Goal: Task Accomplishment & Management: Manage account settings

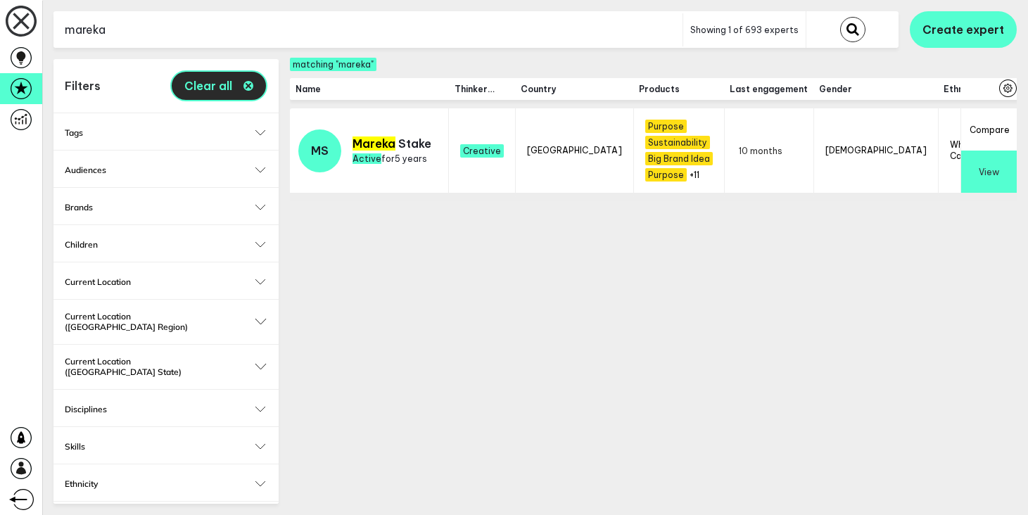
click at [252, 84] on icon "button" at bounding box center [249, 86] width 10 height 10
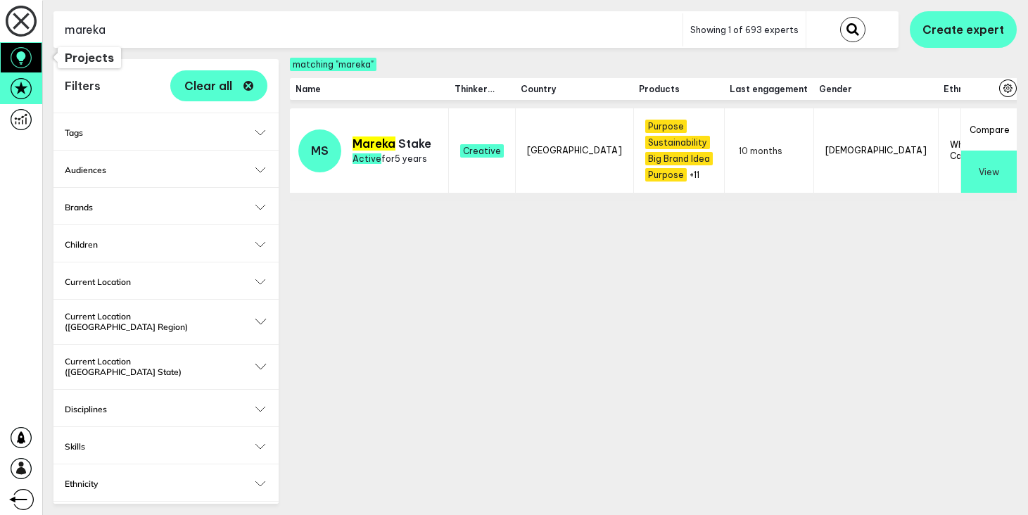
click at [13, 68] on icon at bounding box center [21, 57] width 21 height 21
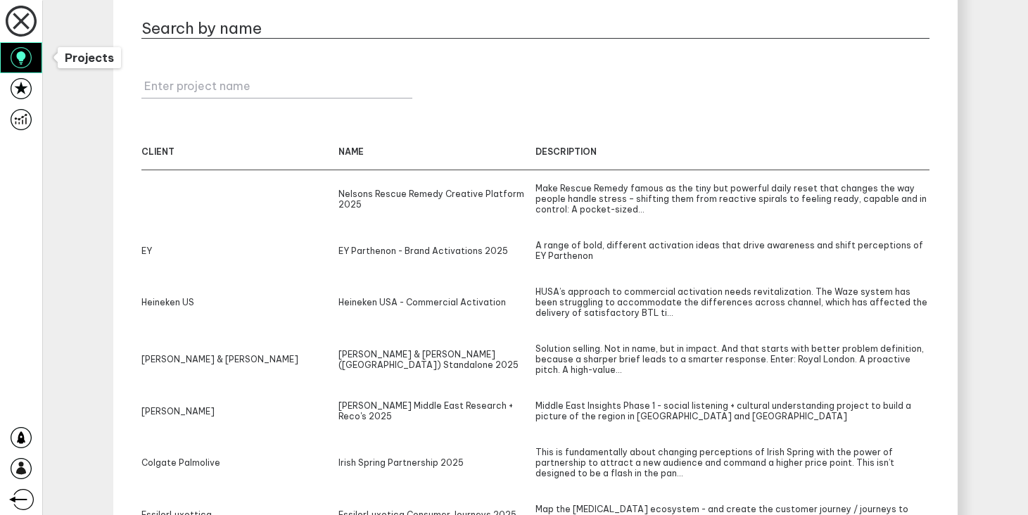
scroll to position [194, 0]
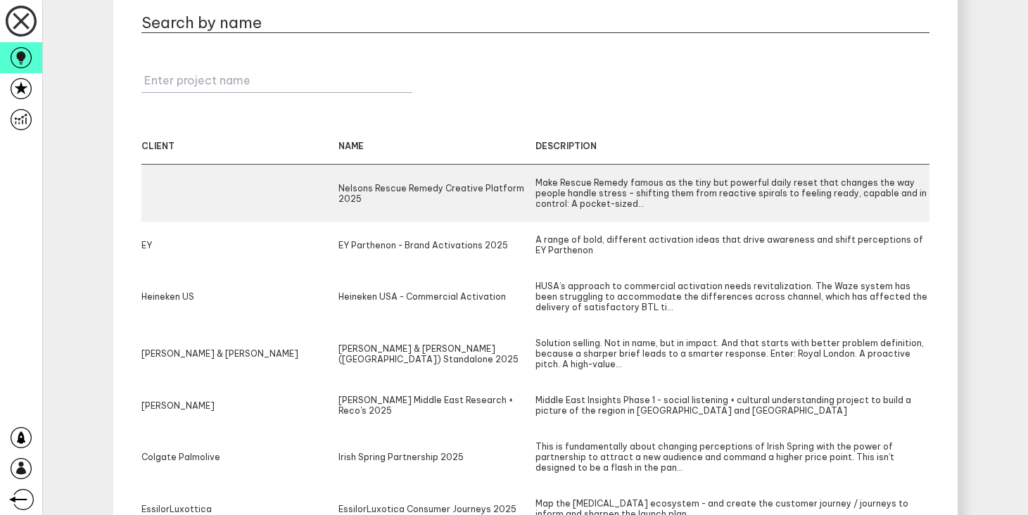
click at [538, 196] on div "Make Rescue Remedy famous as the tiny but powerful daily reset that changes the…" at bounding box center [733, 193] width 394 height 32
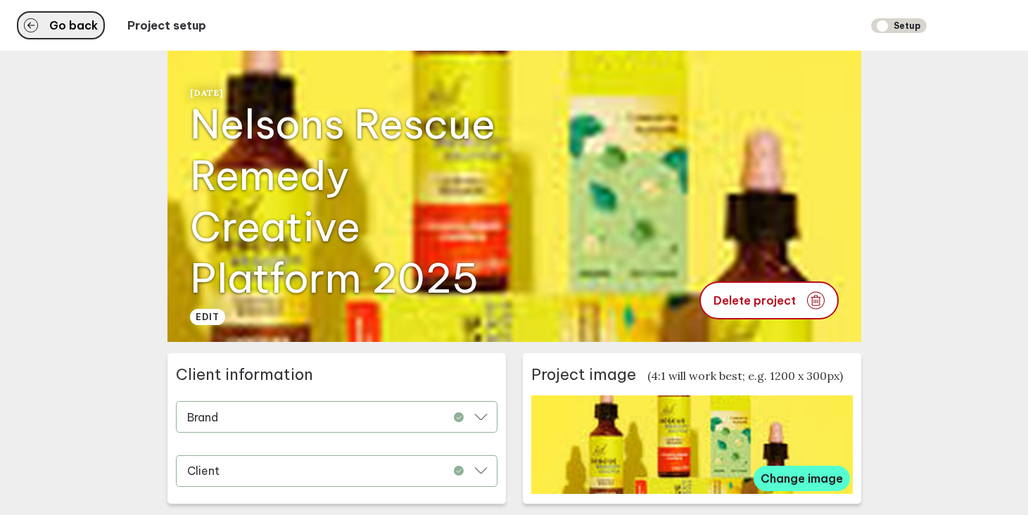
click at [73, 27] on span "Go back" at bounding box center [73, 25] width 49 height 11
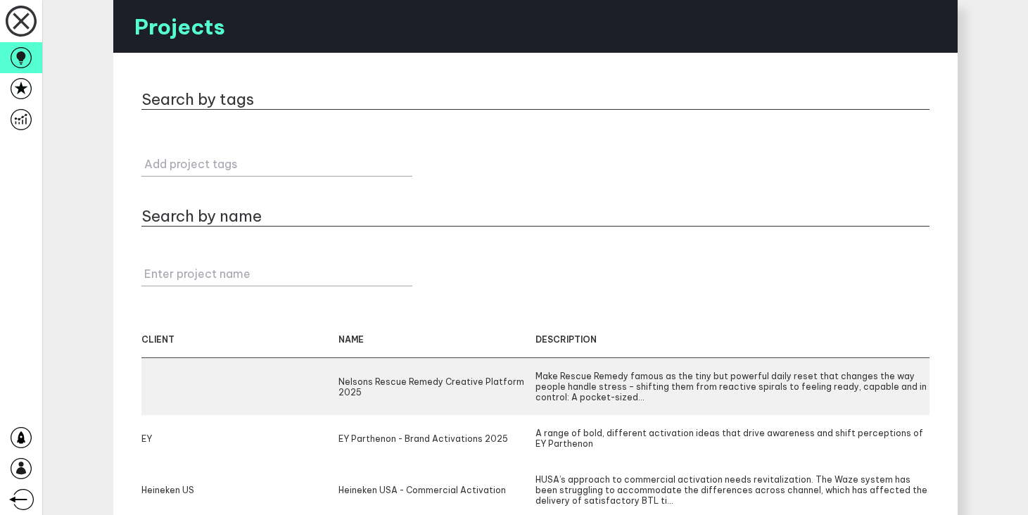
click at [598, 389] on div "Make Rescue Remedy famous as the tiny but powerful daily reset that changes the…" at bounding box center [733, 387] width 394 height 32
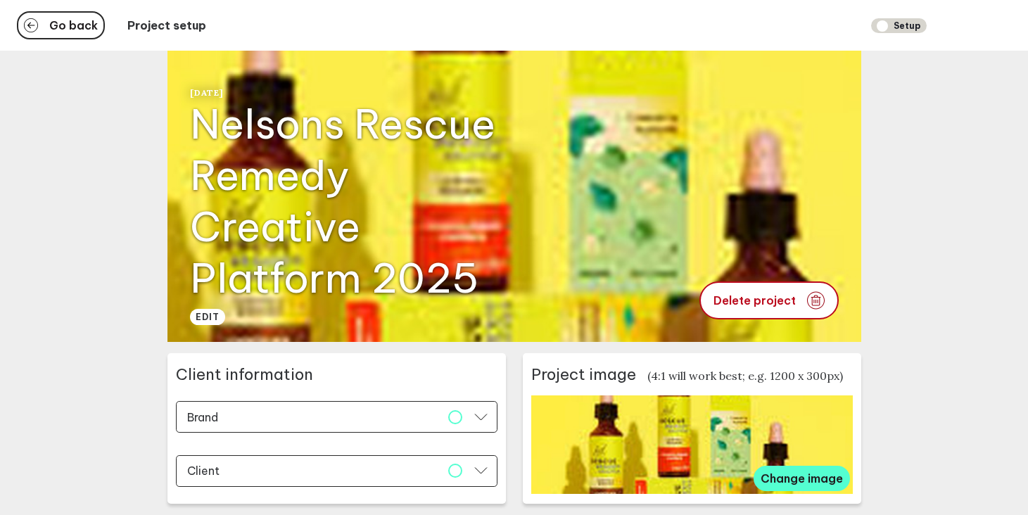
scroll to position [180, 0]
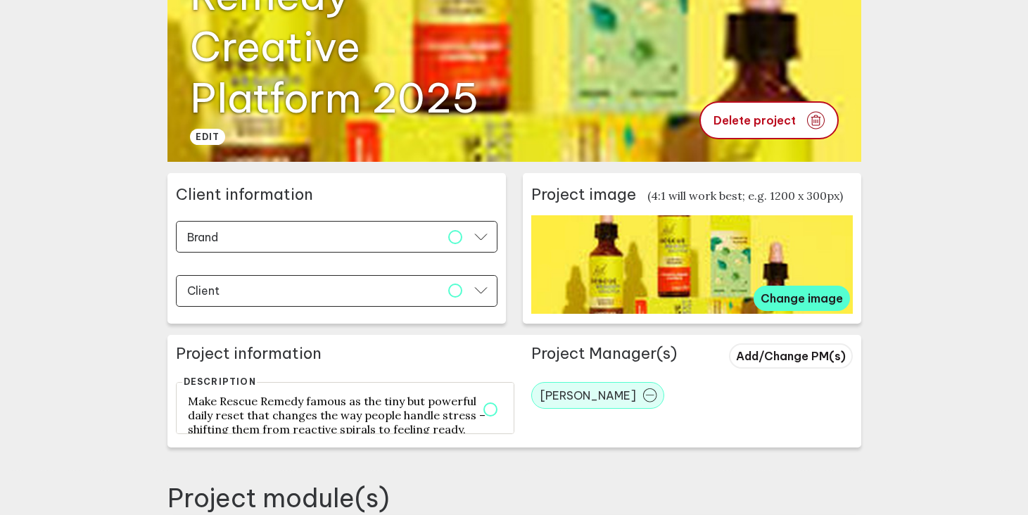
type input "[DATE]"
type input "23:00"
type input "Nelsons"
type input "Rescue Remedy"
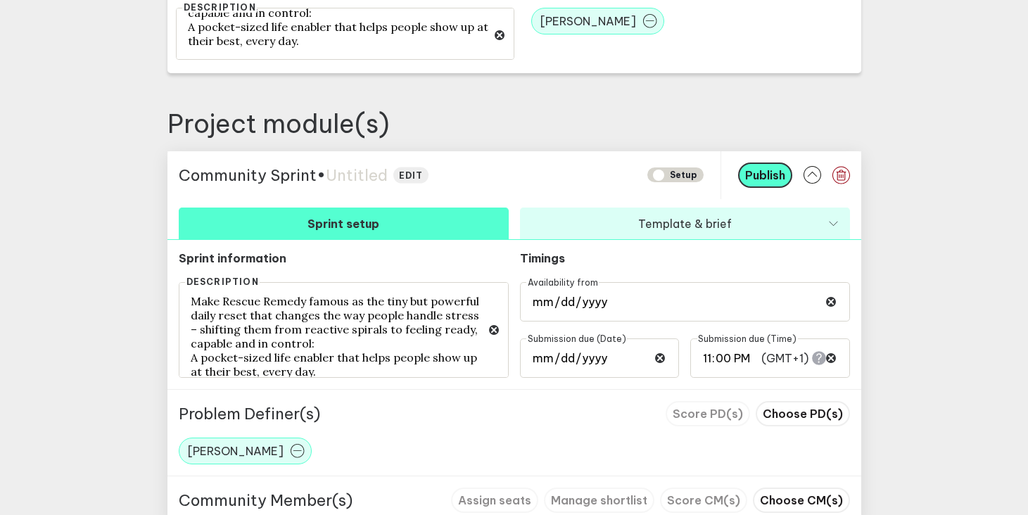
scroll to position [676, 0]
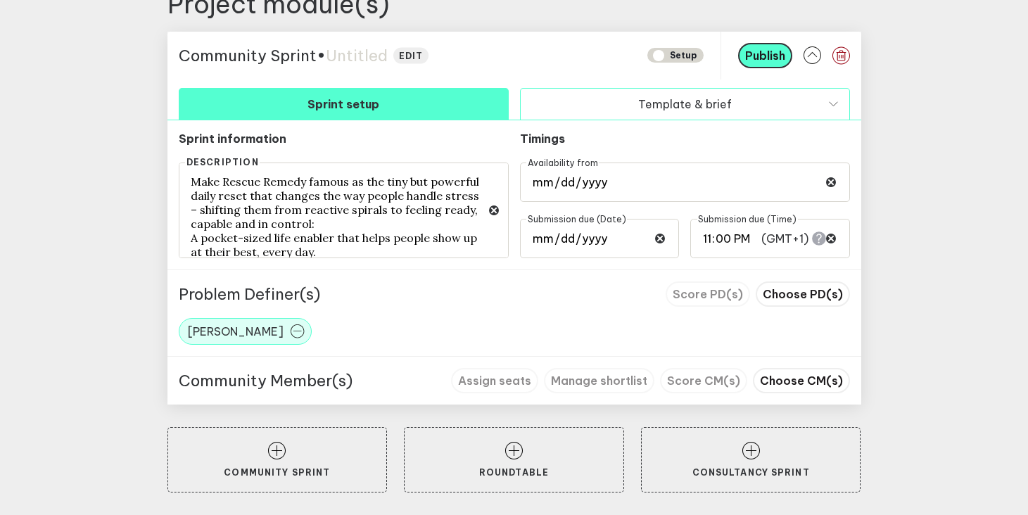
click at [674, 103] on button "Template & brief" at bounding box center [685, 104] width 330 height 32
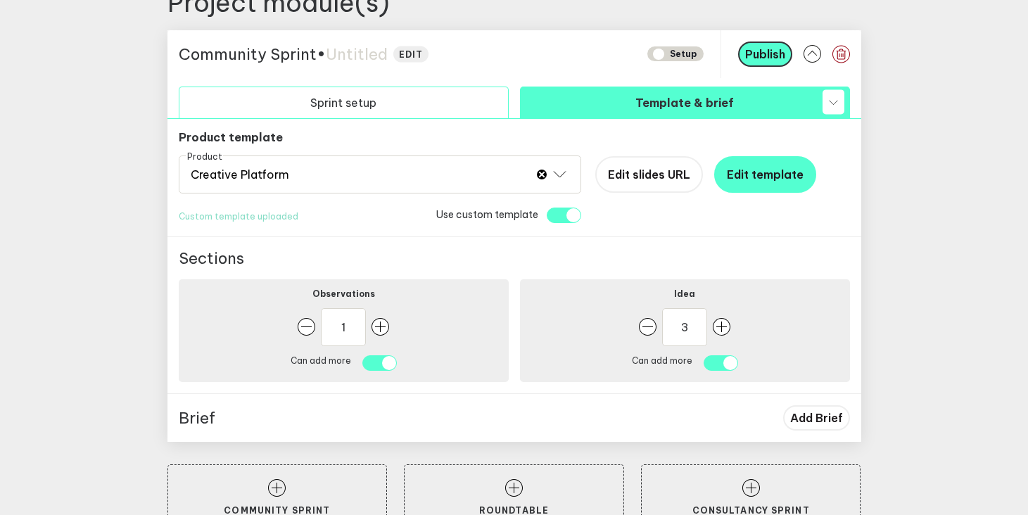
click at [435, 104] on button "Sprint setup" at bounding box center [344, 103] width 330 height 32
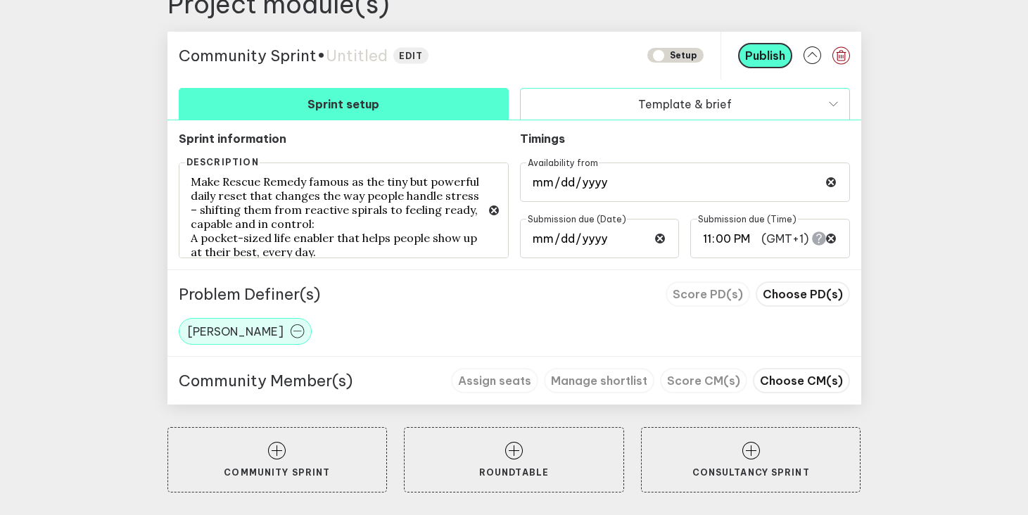
click at [692, 98] on button "Template & brief" at bounding box center [685, 104] width 330 height 32
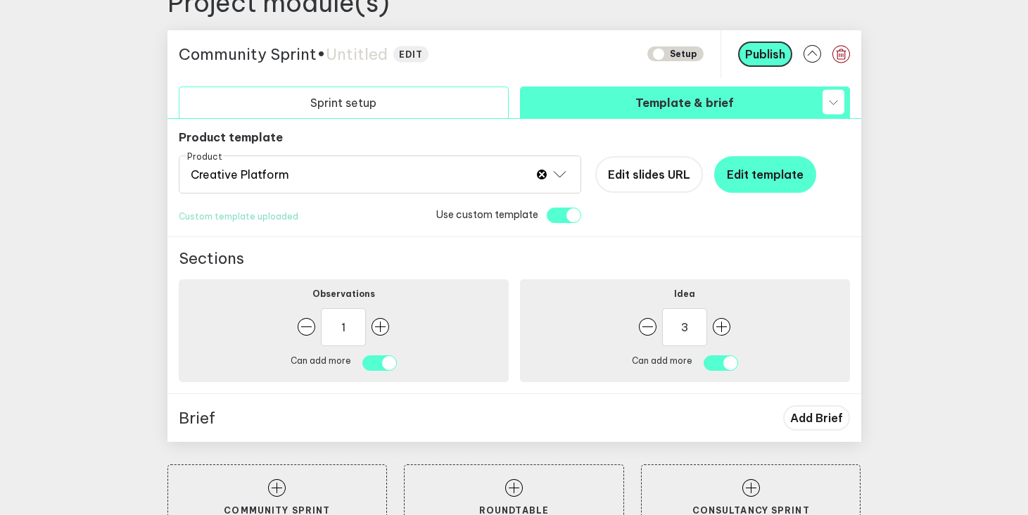
click at [499, 99] on button "Sprint setup" at bounding box center [344, 103] width 330 height 32
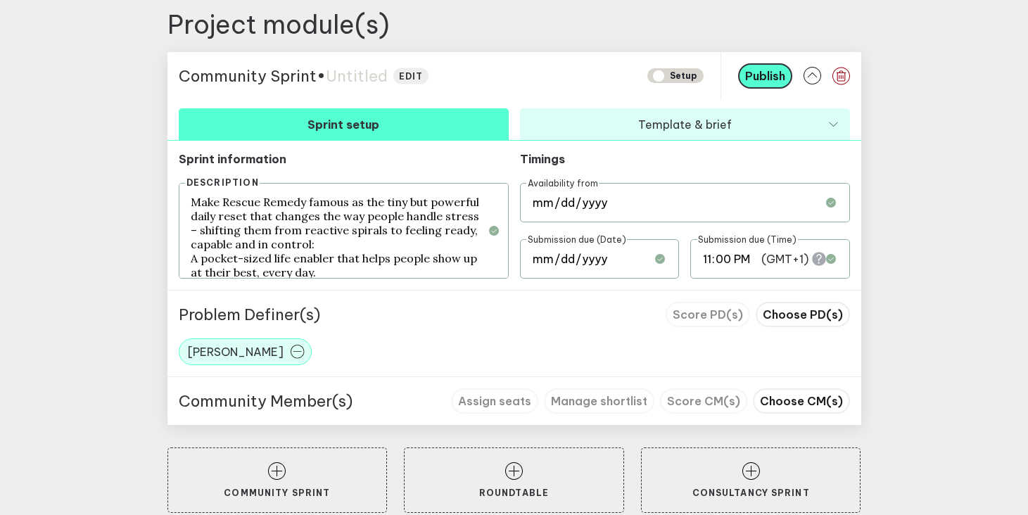
scroll to position [651, 0]
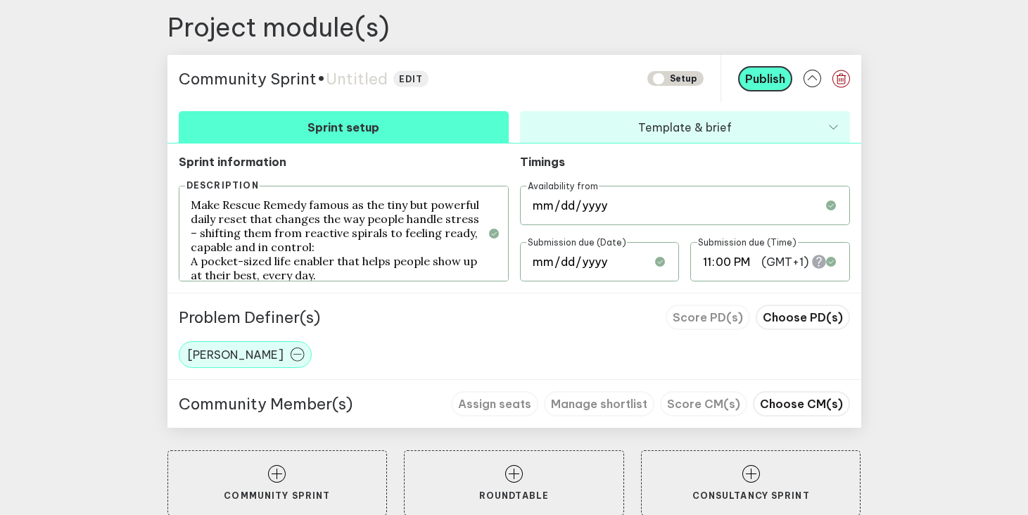
click at [346, 79] on span "Untitled" at bounding box center [357, 79] width 62 height 20
drag, startPoint x: 405, startPoint y: 82, endPoint x: 324, endPoint y: 82, distance: 81.7
click at [324, 82] on div "Community Sprint • Rescue re" at bounding box center [408, 79] width 458 height 20
type textarea "Rescue re"
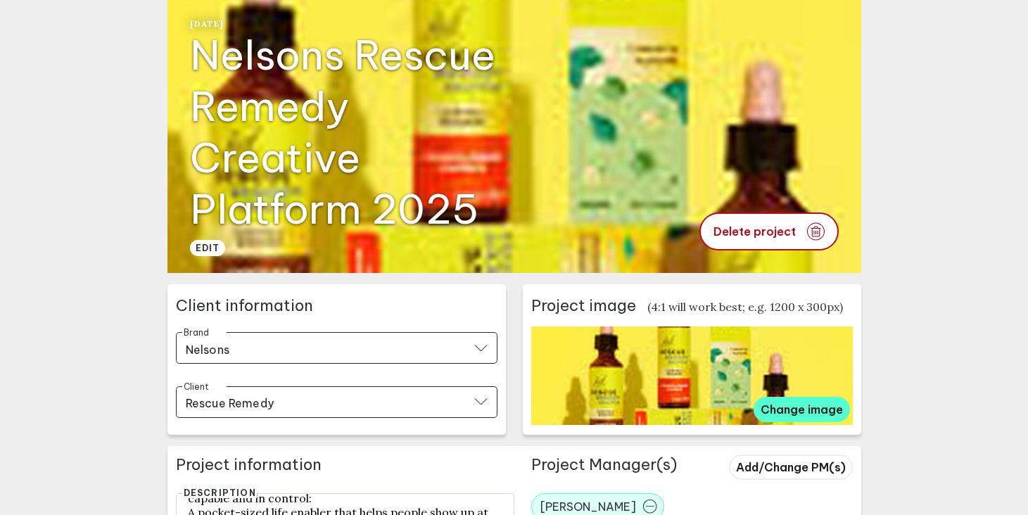
scroll to position [0, 0]
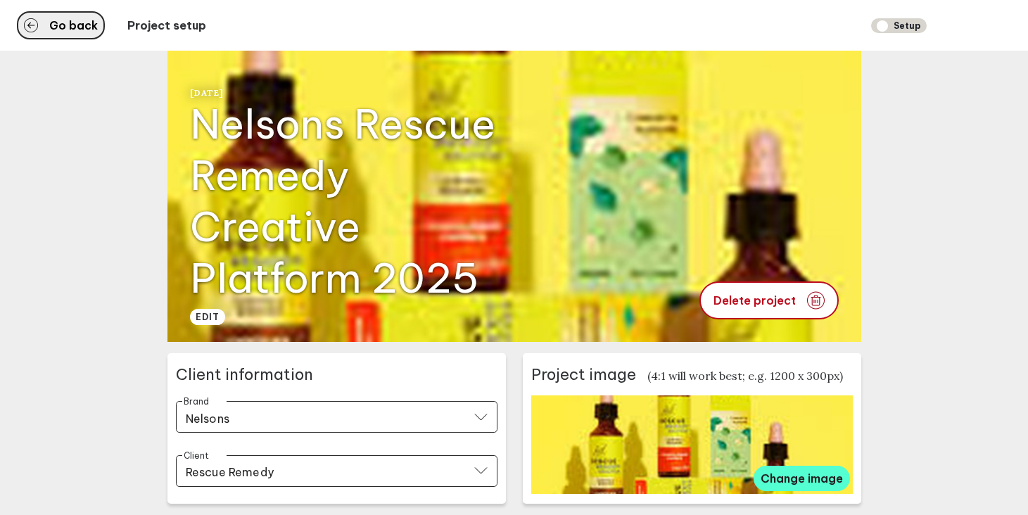
click at [76, 27] on span "Go back" at bounding box center [73, 25] width 49 height 11
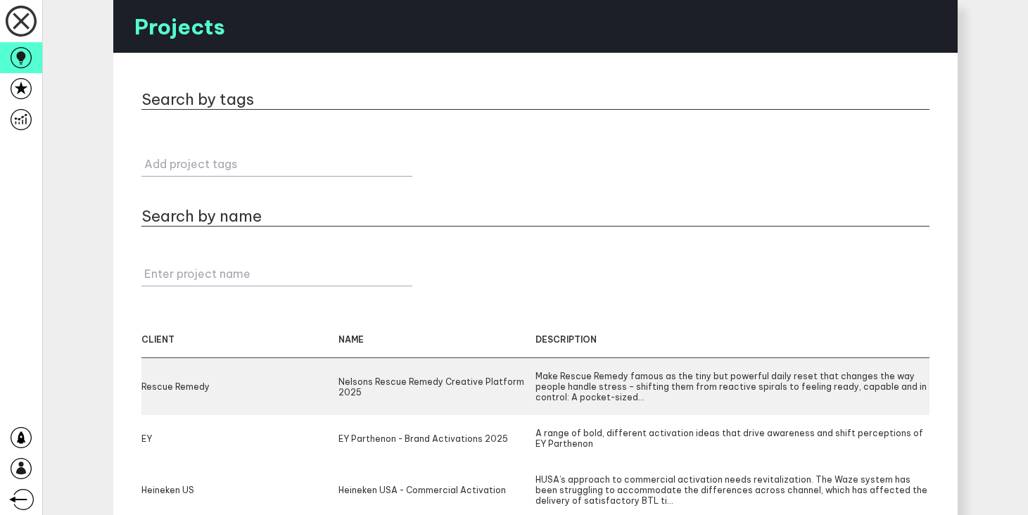
click at [463, 378] on div "Nelsons Rescue Remedy Creative Platform 2025" at bounding box center [437, 387] width 197 height 32
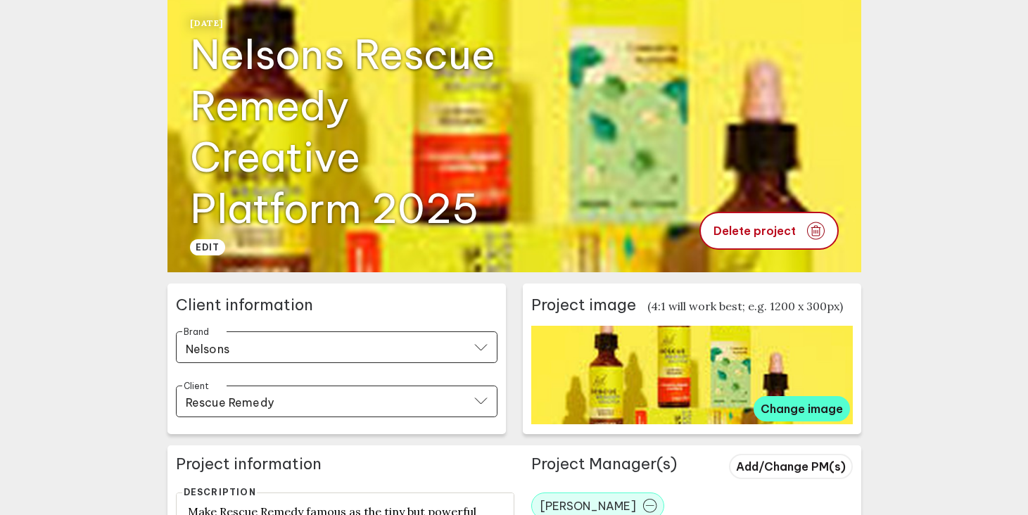
scroll to position [49, 0]
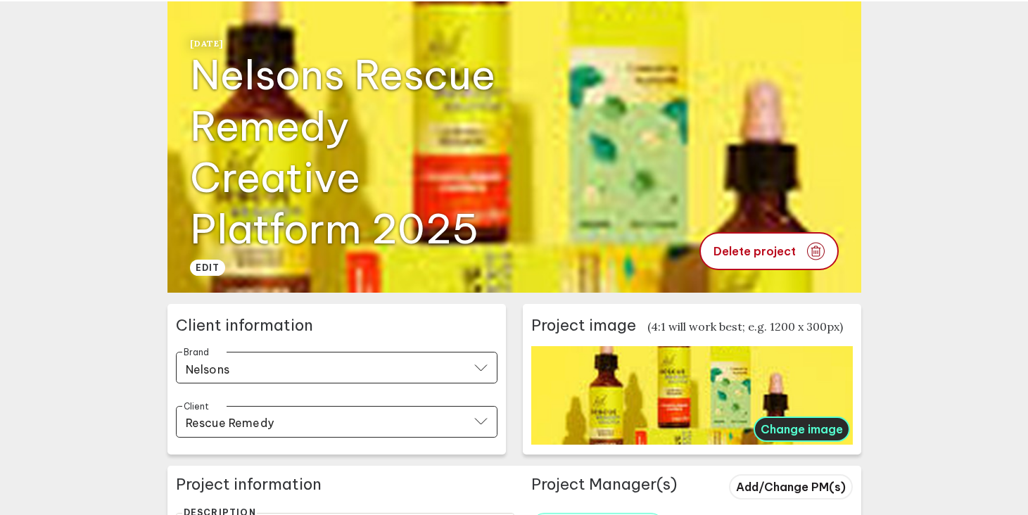
click at [786, 429] on span "Change image" at bounding box center [802, 429] width 82 height 14
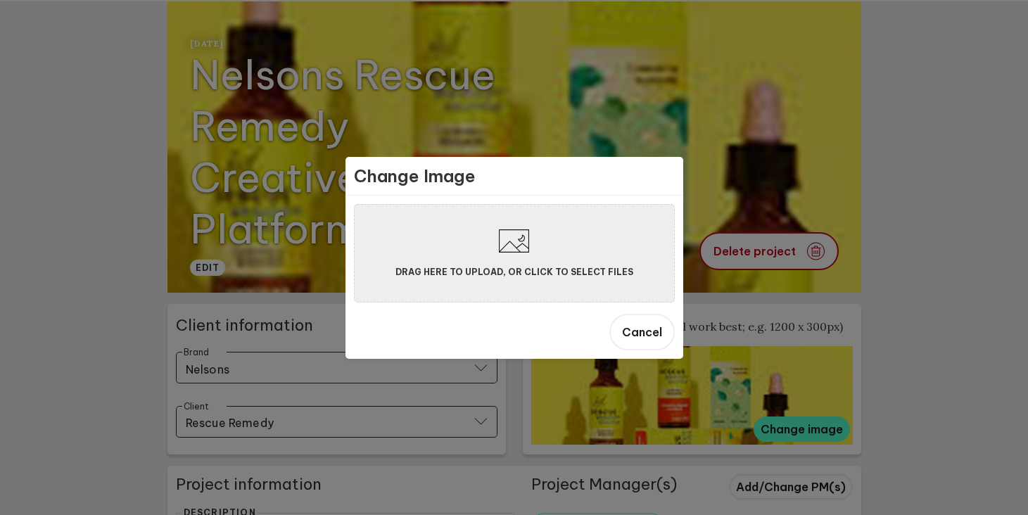
click at [603, 239] on div "Drag here to upload, or click to select files" at bounding box center [515, 253] width 238 height 97
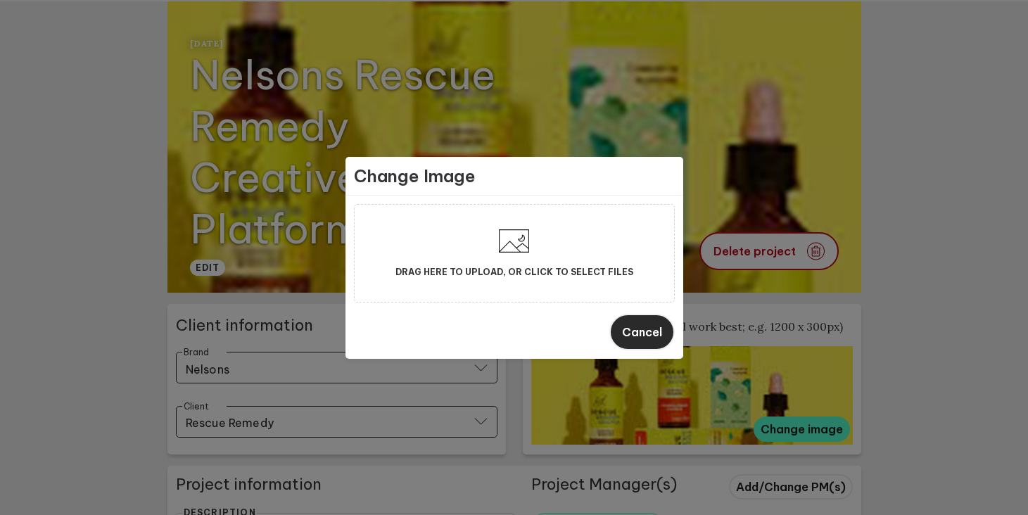
click at [651, 314] on button "Cancel" at bounding box center [642, 332] width 65 height 37
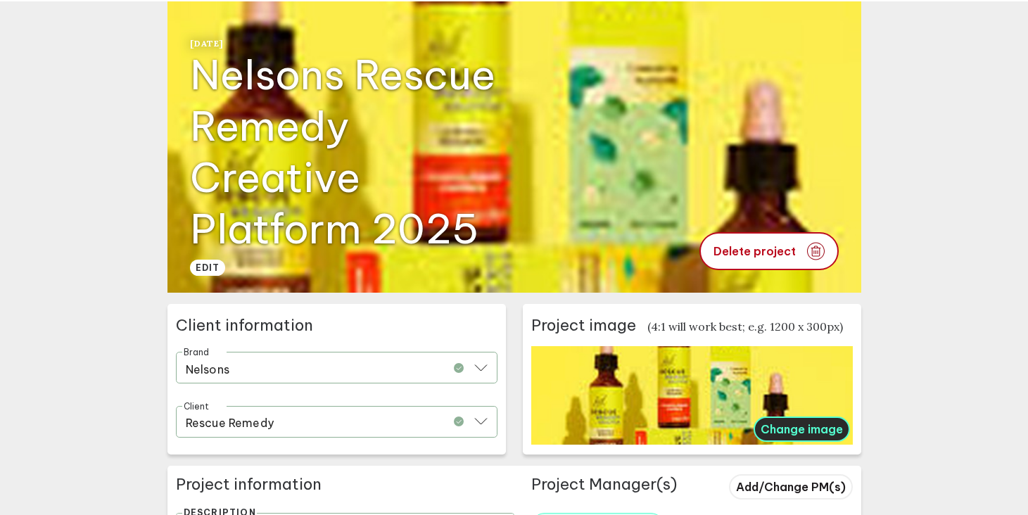
click at [793, 432] on span "Change image" at bounding box center [802, 429] width 82 height 14
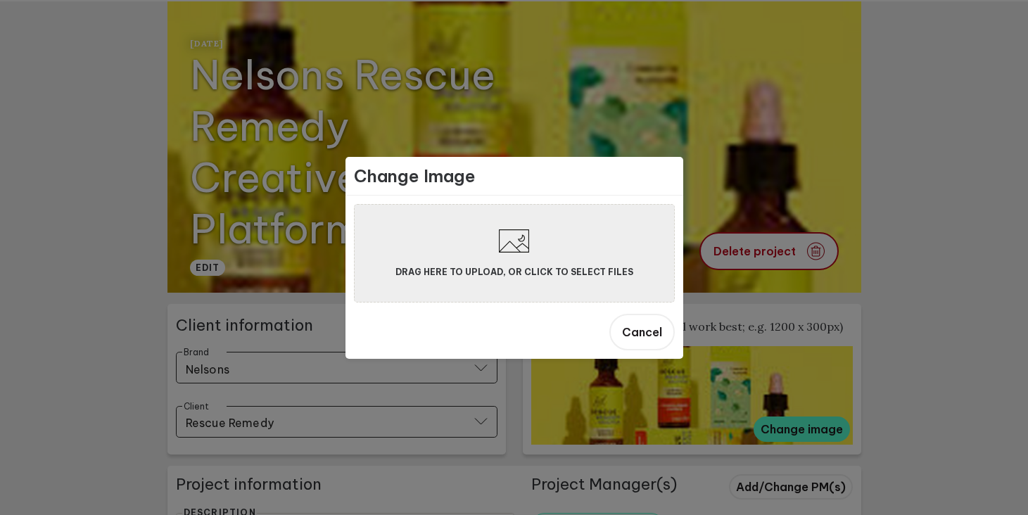
click at [577, 248] on div "Drag here to upload, or click to select files" at bounding box center [515, 253] width 238 height 97
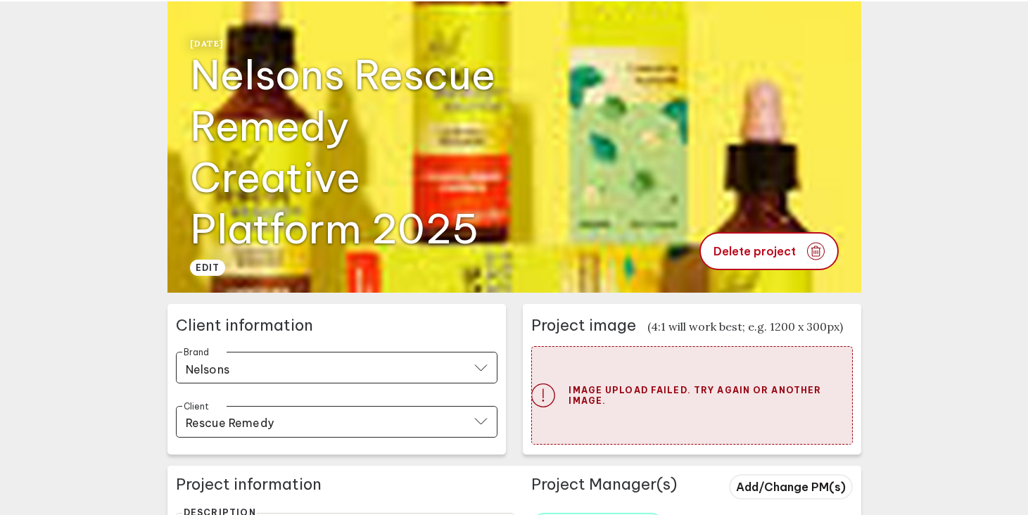
click at [667, 393] on p "Image upload failed. Try again or another image." at bounding box center [710, 395] width 283 height 21
click at [614, 418] on div "Image upload failed. Try again or another image." at bounding box center [692, 395] width 322 height 99
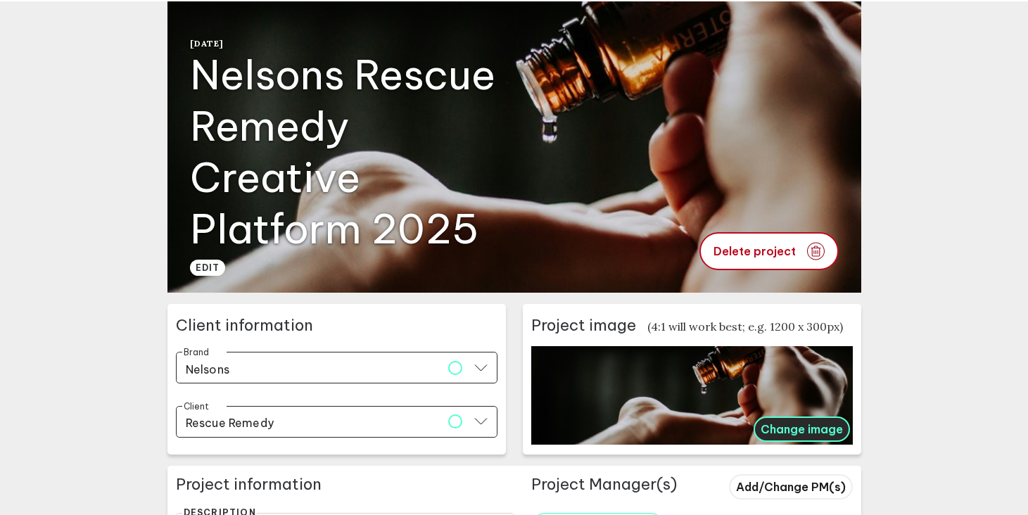
click at [801, 431] on span "Change image" at bounding box center [802, 429] width 82 height 14
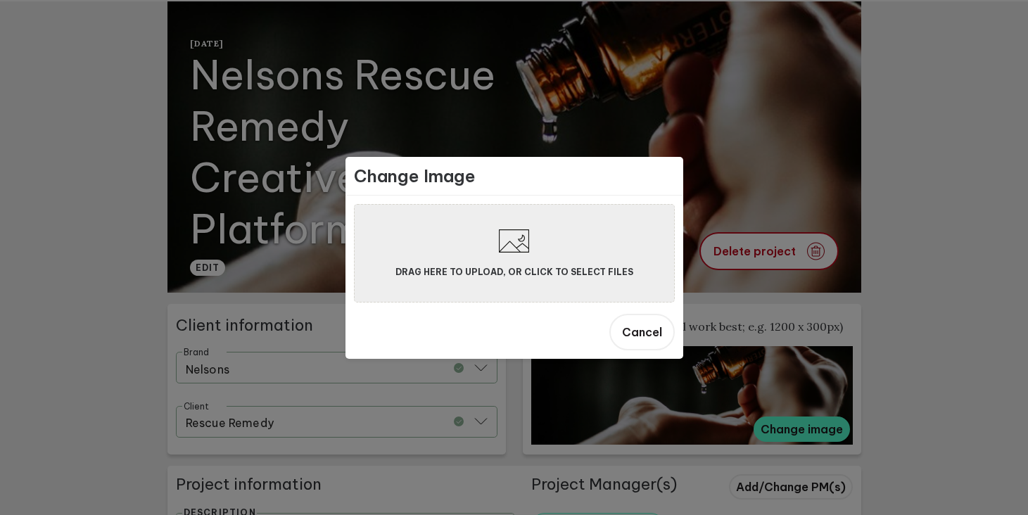
click at [519, 253] on div "Drag here to upload, or click to select files" at bounding box center [515, 253] width 238 height 97
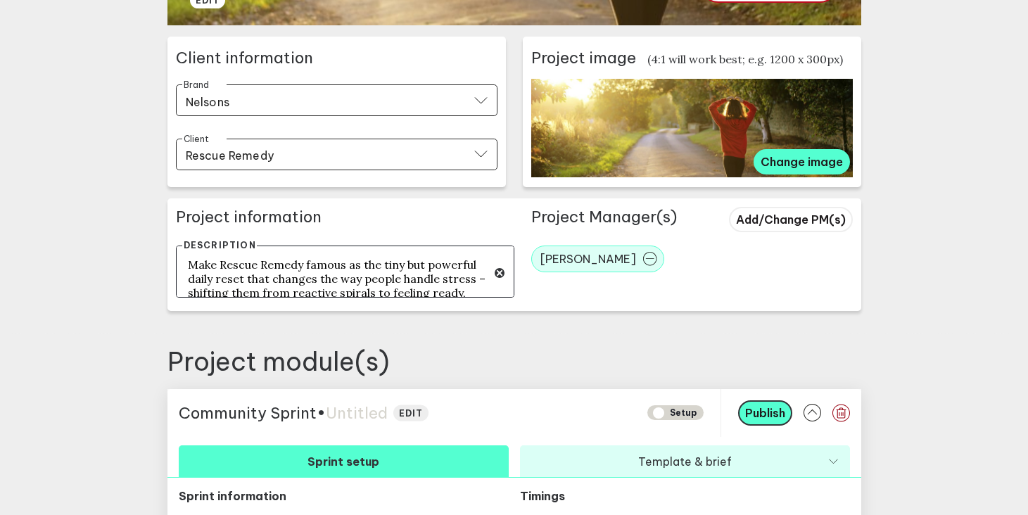
scroll to position [58, 0]
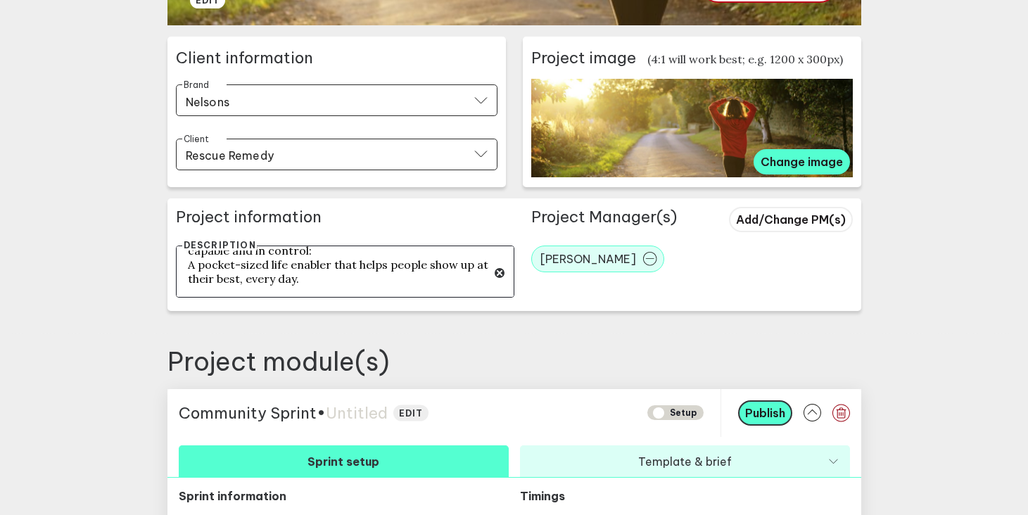
click at [185, 267] on textarea "Make Rescue Remedy famous as the tiny but powerful daily reset that changes the…" at bounding box center [345, 272] width 339 height 52
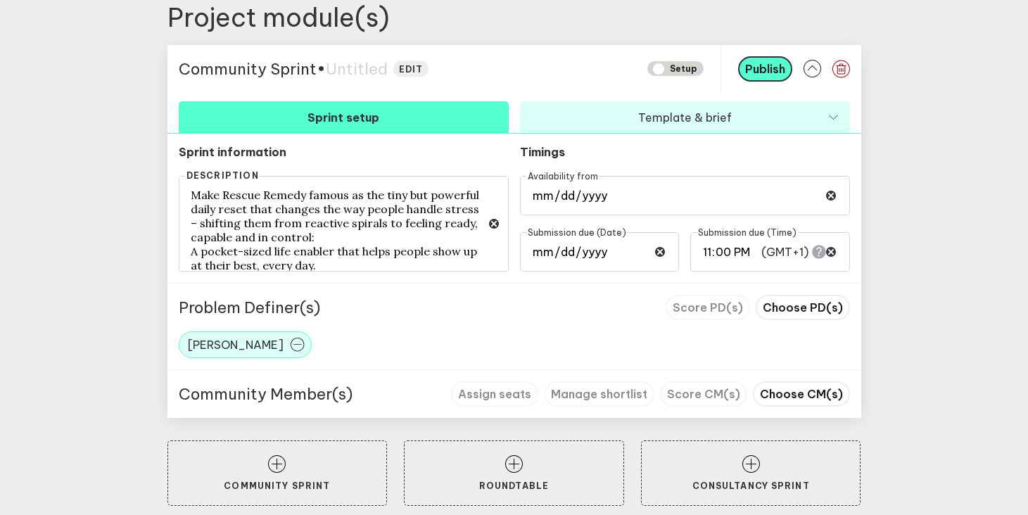
scroll to position [676, 0]
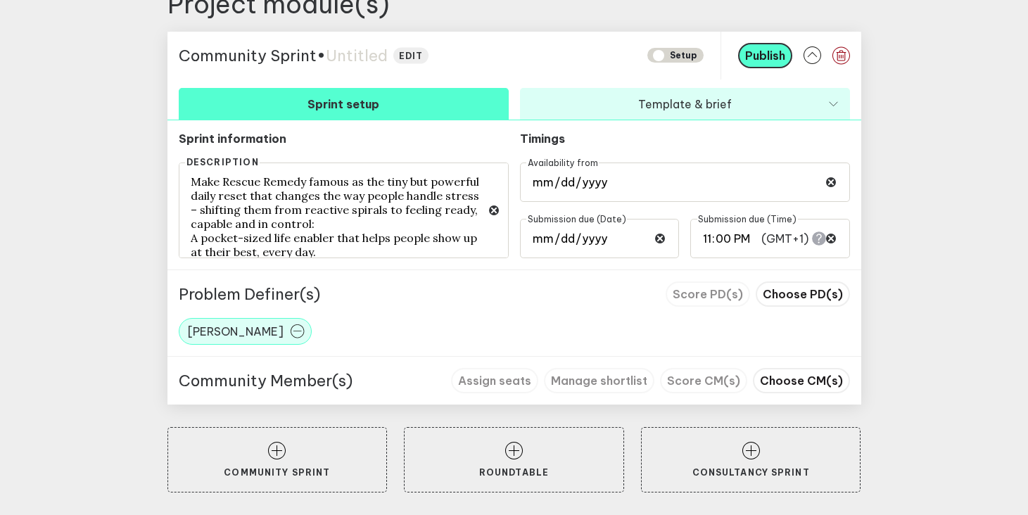
type textarea "Make Rescue Remedy famous as the tiny but powerful daily reset that changes the…"
click at [626, 127] on div "Sprint information Description Make Rescue Remedy famous as the tiny but powerf…" at bounding box center [515, 194] width 694 height 149
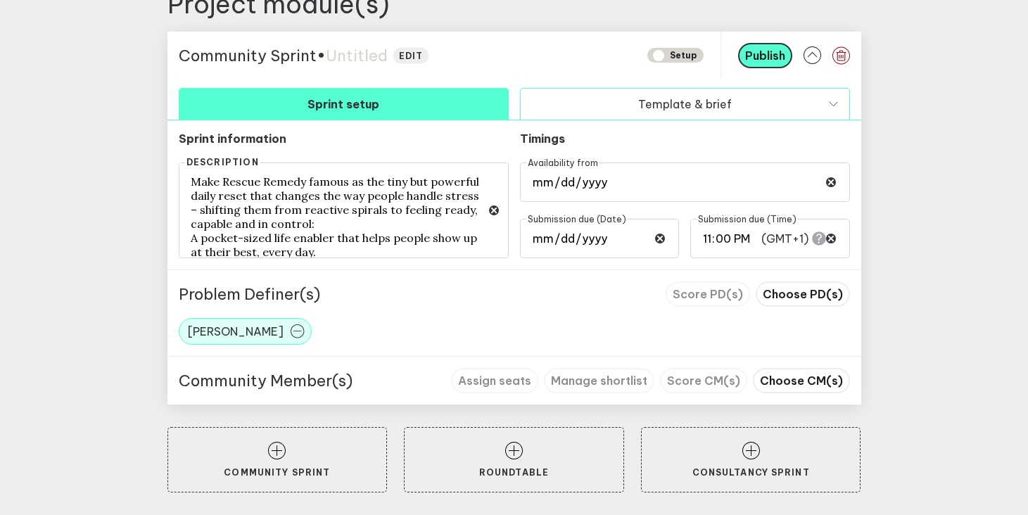
click at [638, 111] on button "Template & brief" at bounding box center [685, 104] width 330 height 32
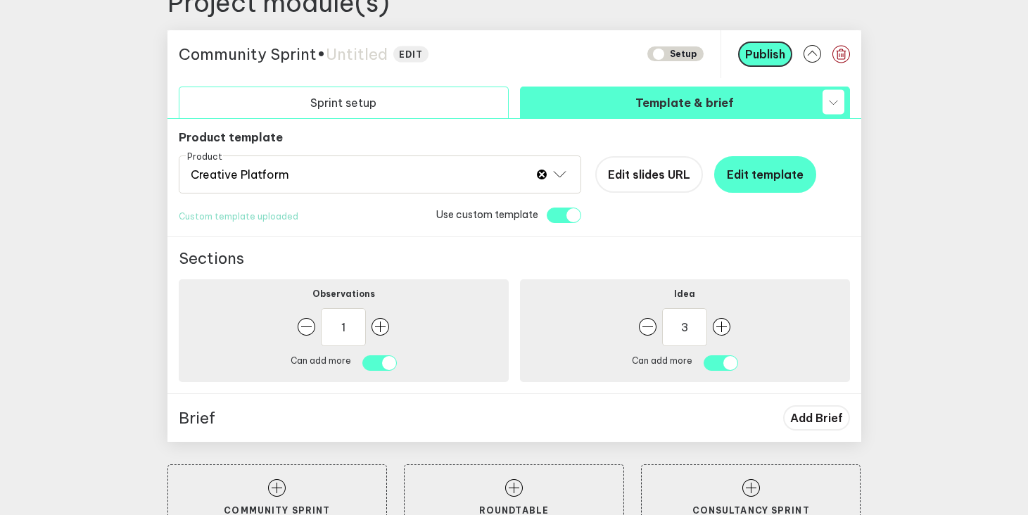
click at [434, 102] on button "Sprint setup" at bounding box center [344, 103] width 330 height 32
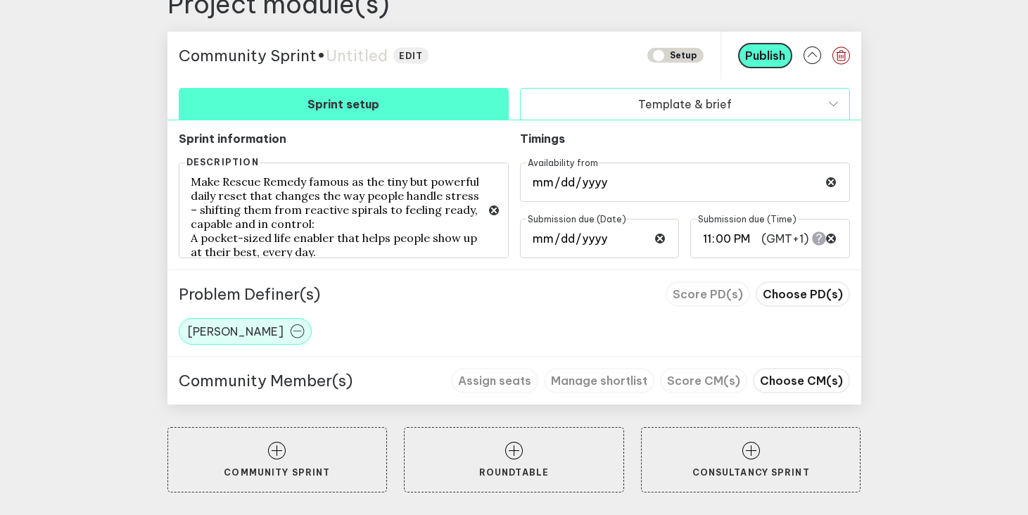
click at [603, 104] on button "Template & brief" at bounding box center [685, 104] width 330 height 32
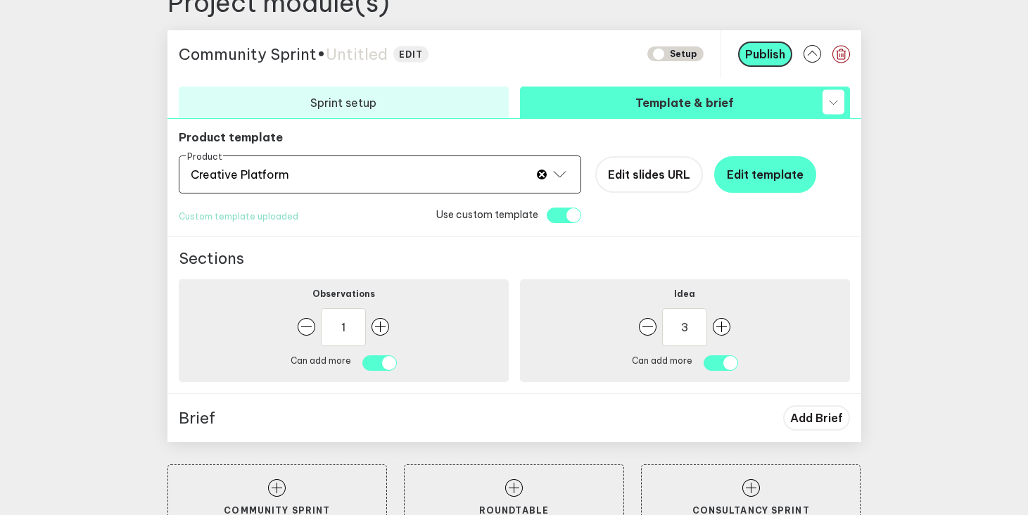
click at [541, 174] on icon at bounding box center [542, 175] width 10 height 10
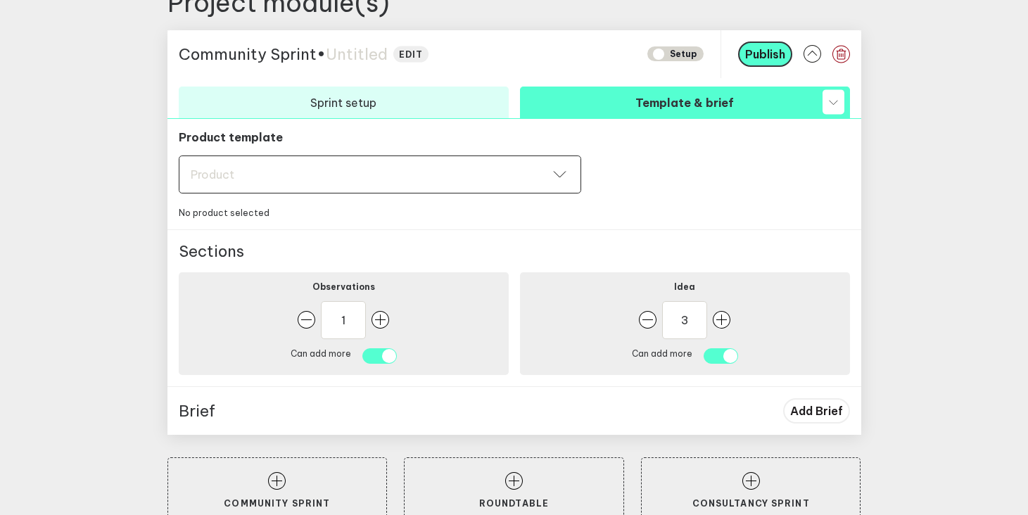
click at [490, 182] on div "Product Product" at bounding box center [380, 175] width 403 height 38
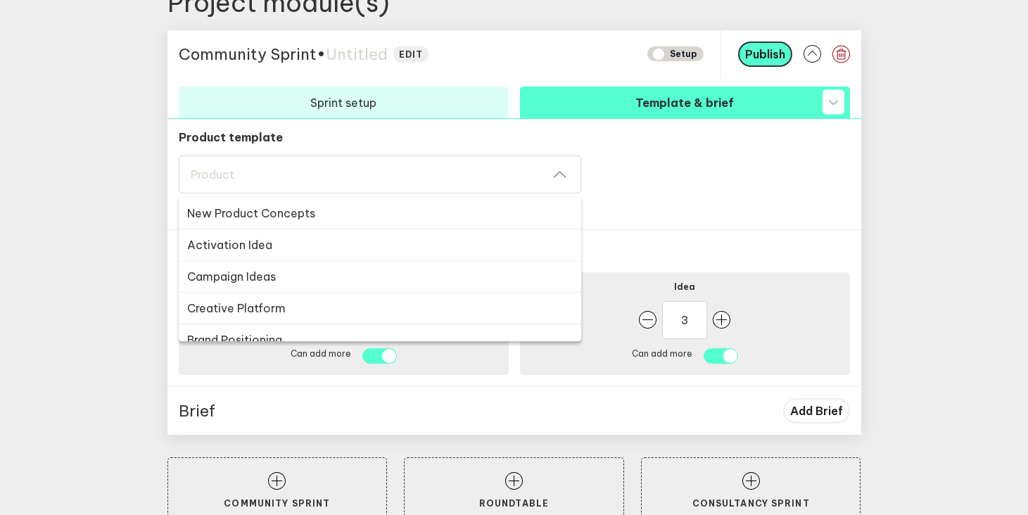
scroll to position [411, 0]
click at [315, 308] on button "Creative Platform" at bounding box center [380, 307] width 403 height 32
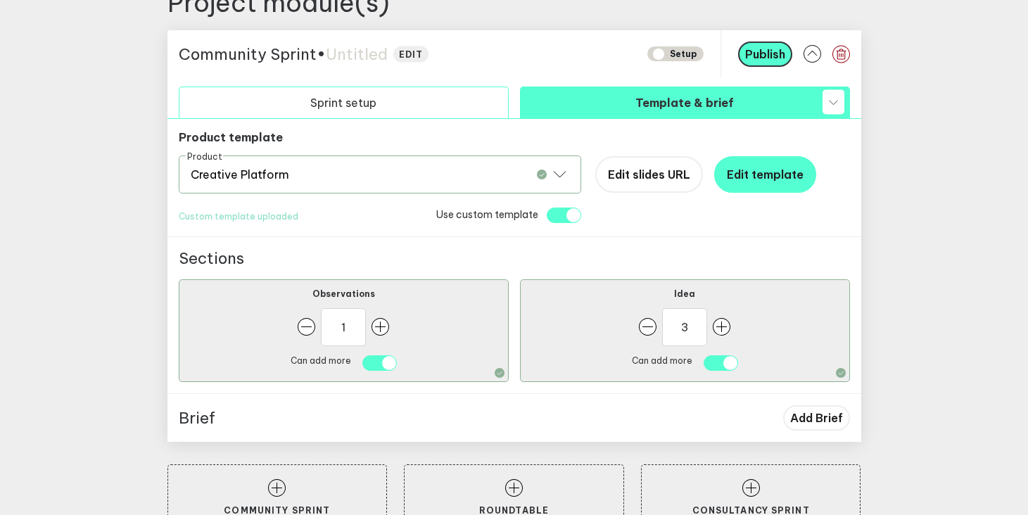
click at [435, 113] on button "Sprint setup" at bounding box center [344, 103] width 330 height 32
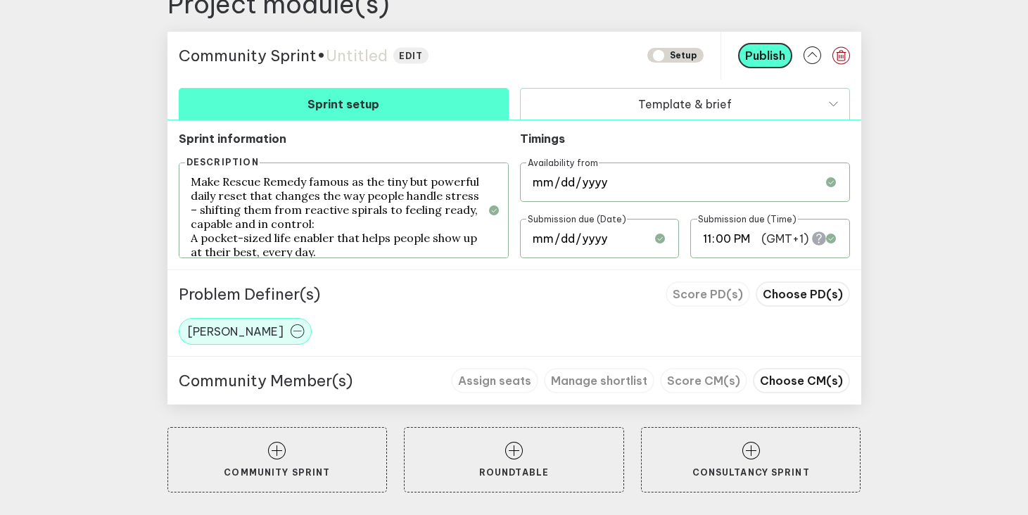
click at [610, 108] on button "Template & brief" at bounding box center [685, 104] width 330 height 32
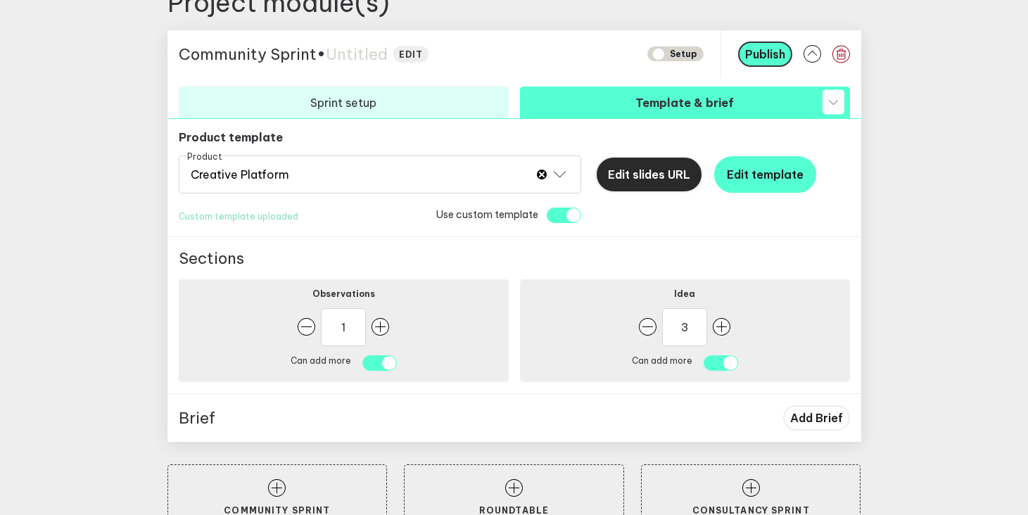
click at [664, 185] on button "Edit slides URL" at bounding box center [650, 174] width 108 height 37
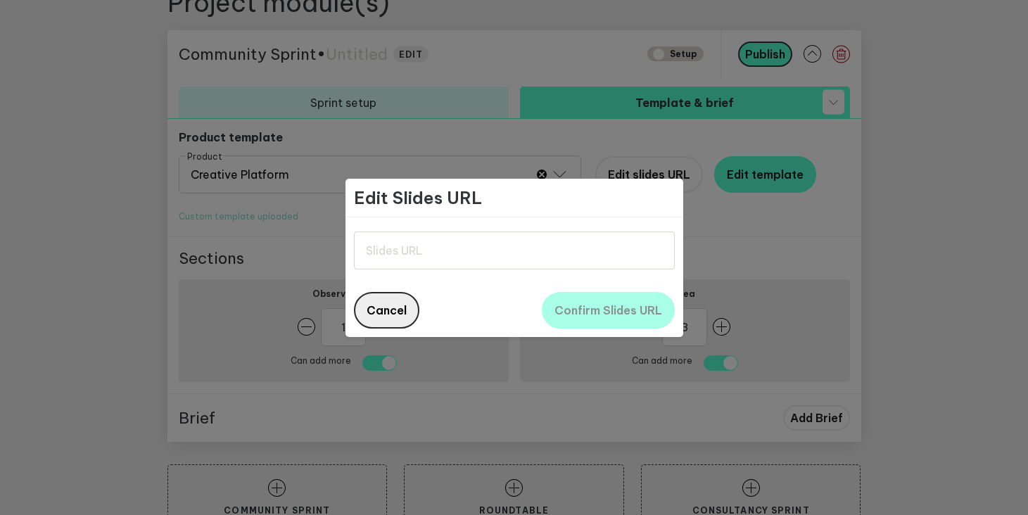
click at [406, 311] on button "Cancel" at bounding box center [386, 310] width 65 height 37
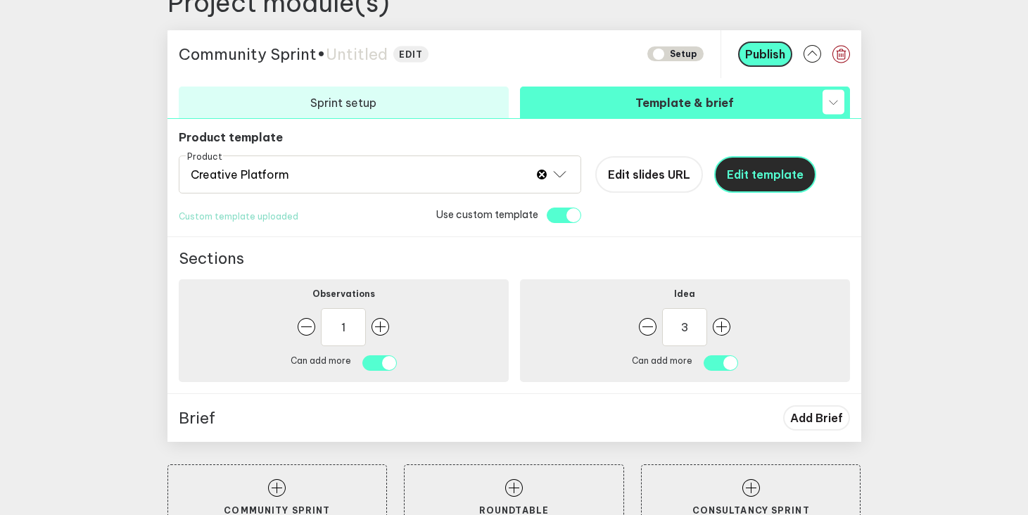
click at [778, 180] on span "Edit template" at bounding box center [765, 175] width 77 height 14
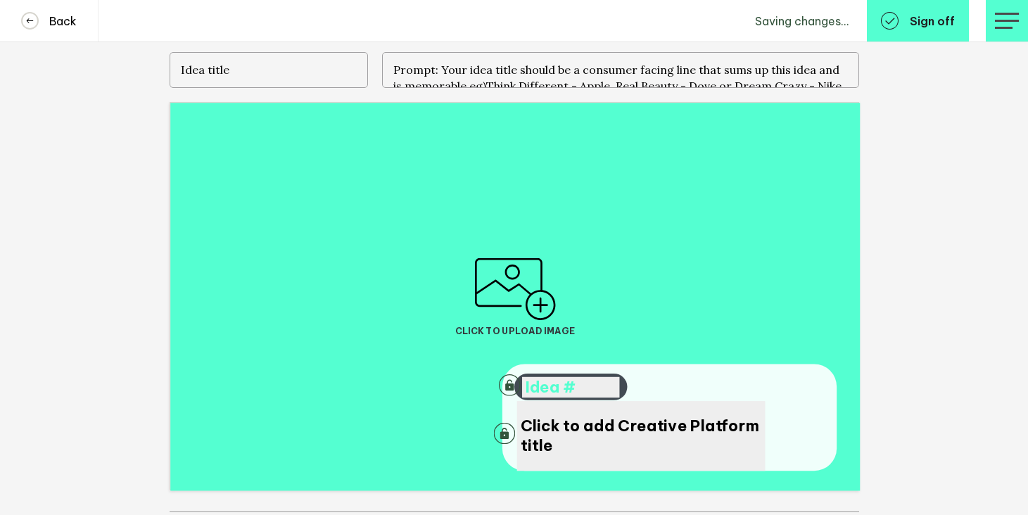
scroll to position [679, 0]
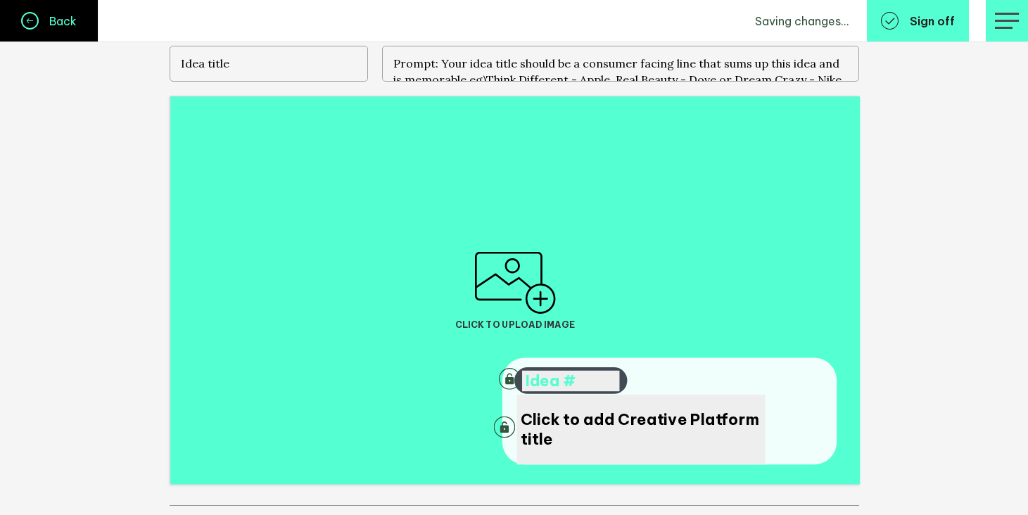
click at [43, 7] on link "Back" at bounding box center [49, 21] width 99 height 42
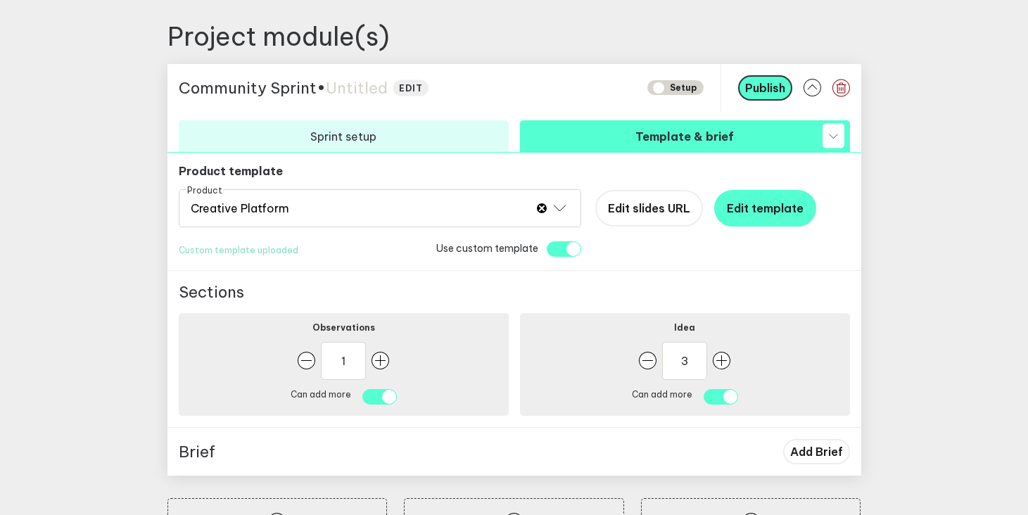
scroll to position [635, 0]
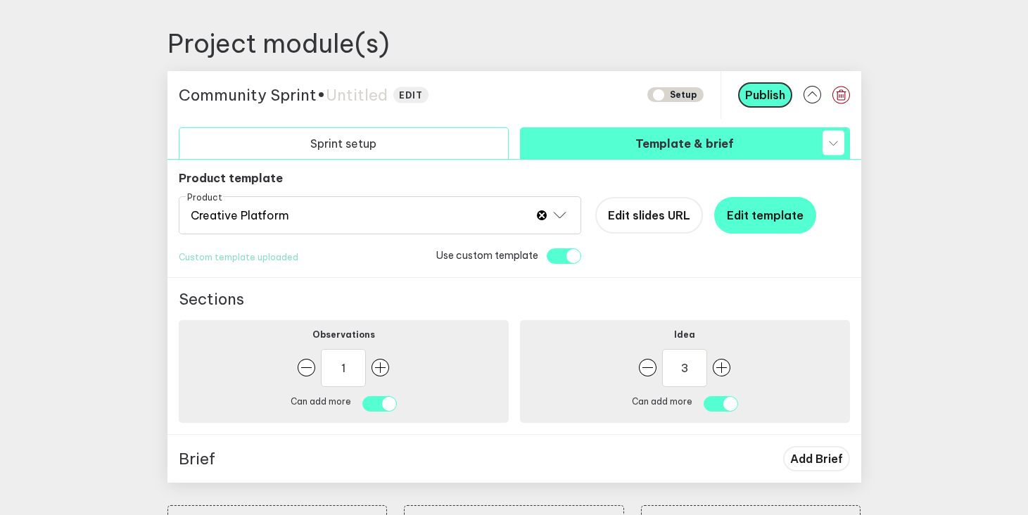
click at [353, 141] on button "Sprint setup" at bounding box center [344, 143] width 330 height 32
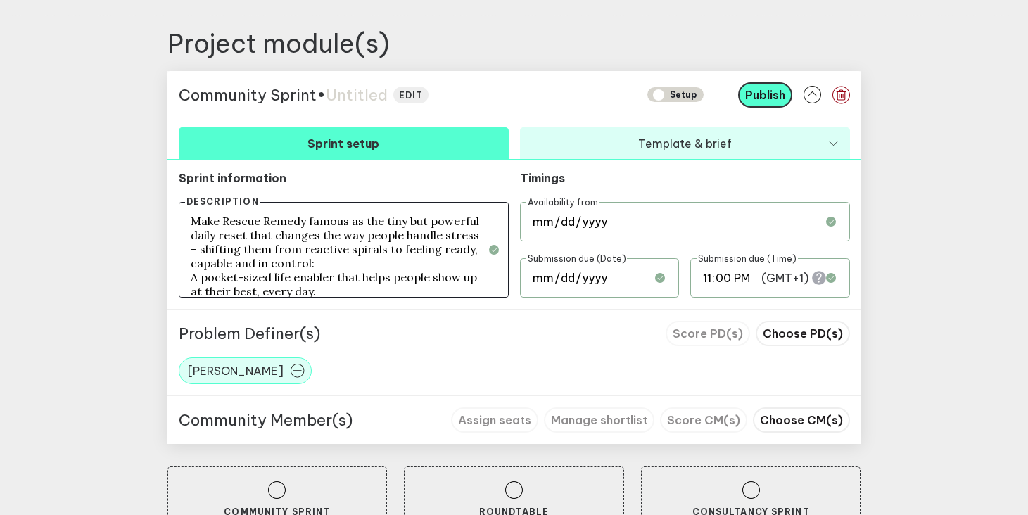
scroll to position [15, 0]
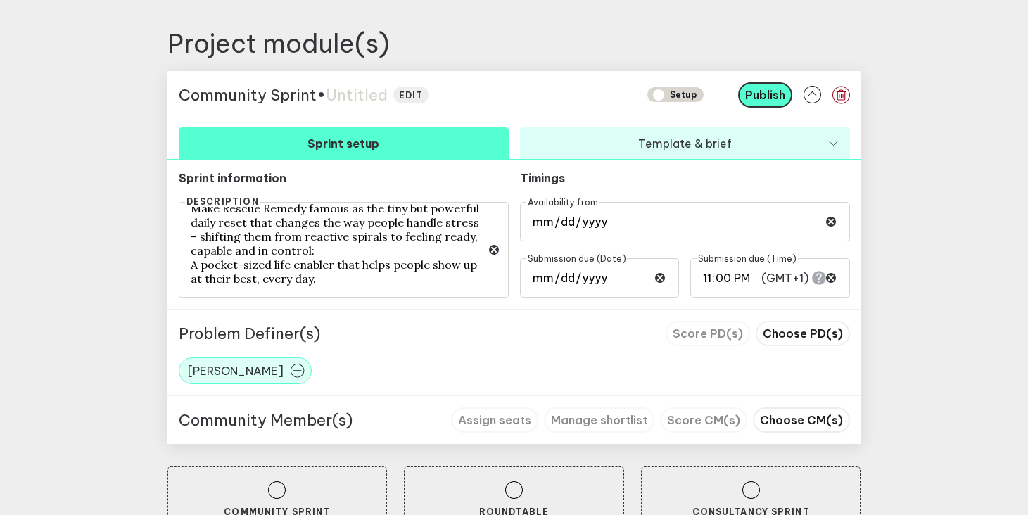
click at [799, 406] on div "Community Member(s) Assign seats Manage shortlist Score CM(s) Choose CM(s)" at bounding box center [515, 420] width 694 height 49
click at [802, 412] on button "Choose CM(s)" at bounding box center [801, 420] width 97 height 25
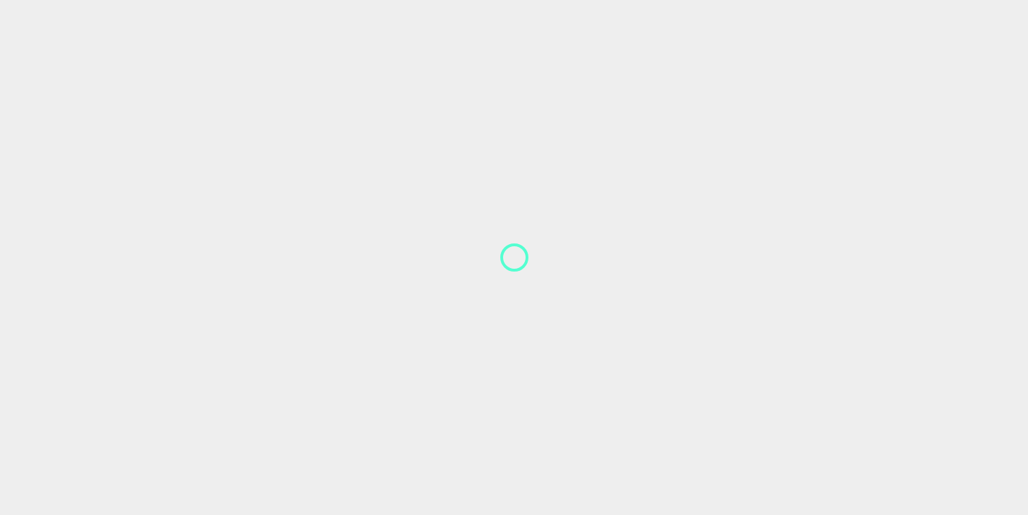
scroll to position [1, 0]
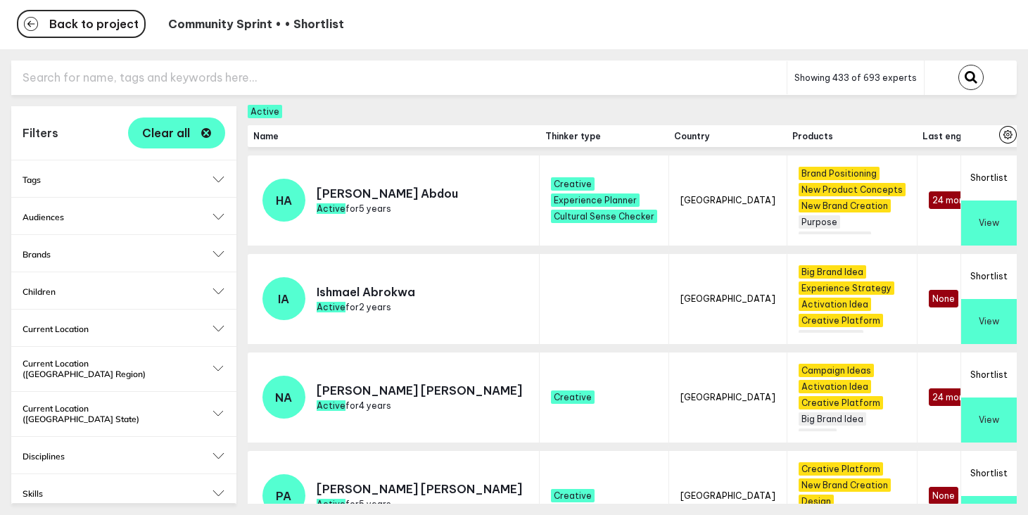
click at [341, 74] on input "text" at bounding box center [399, 78] width 776 height 34
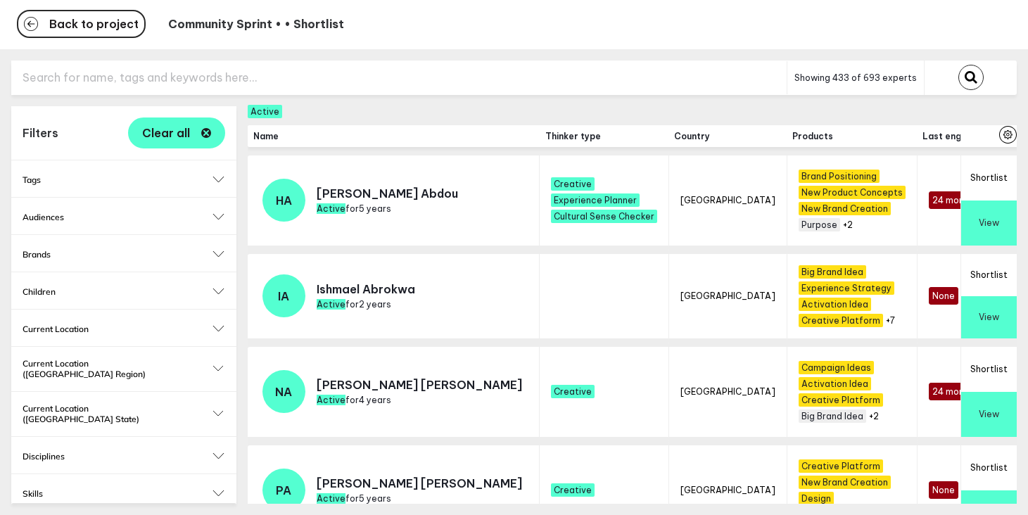
type input "b"
type input "nicole"
click at [959, 65] on button "submit" at bounding box center [971, 77] width 25 height 25
checkbox input "false"
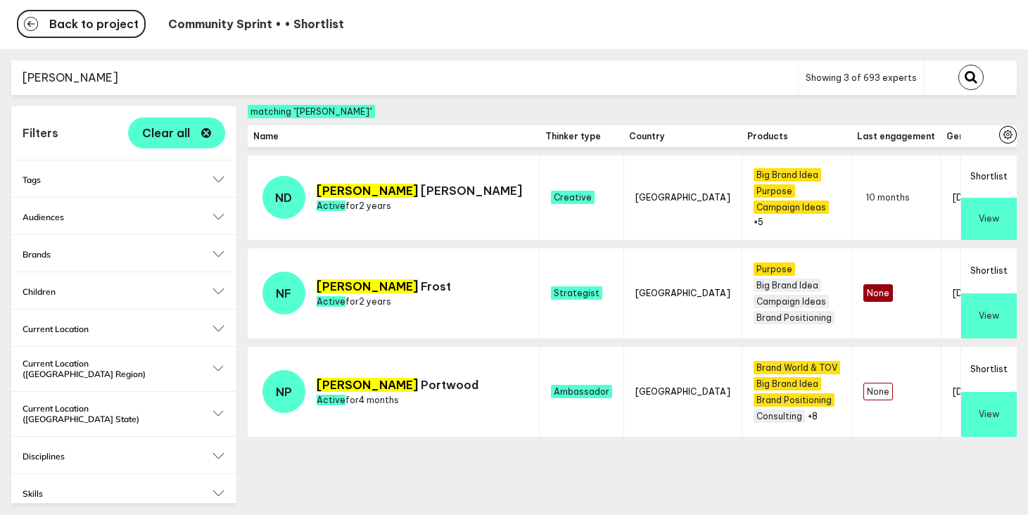
click at [987, 179] on button "Shortlist" at bounding box center [990, 177] width 56 height 42
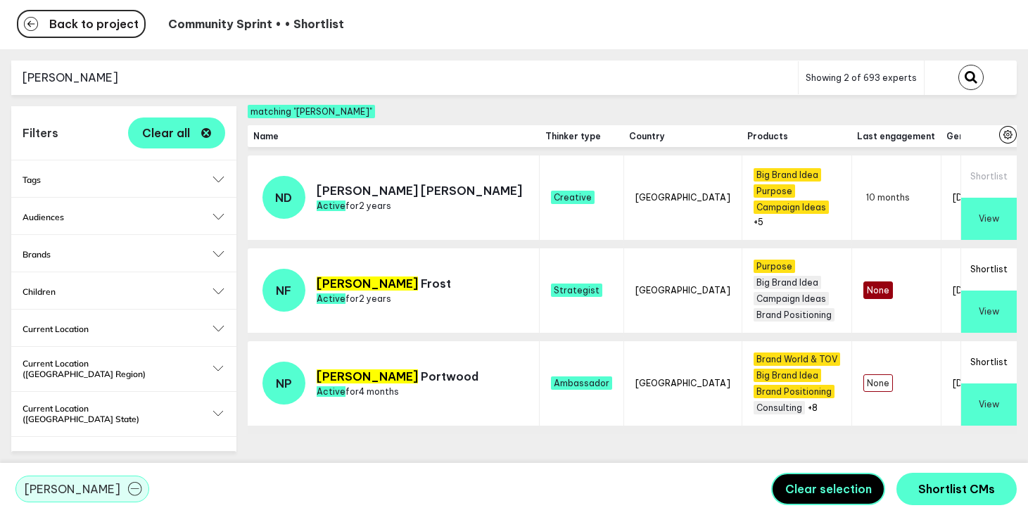
click at [560, 81] on input "nicole" at bounding box center [404, 78] width 787 height 34
type input "mareka"
click at [959, 65] on button "submit" at bounding box center [971, 77] width 25 height 25
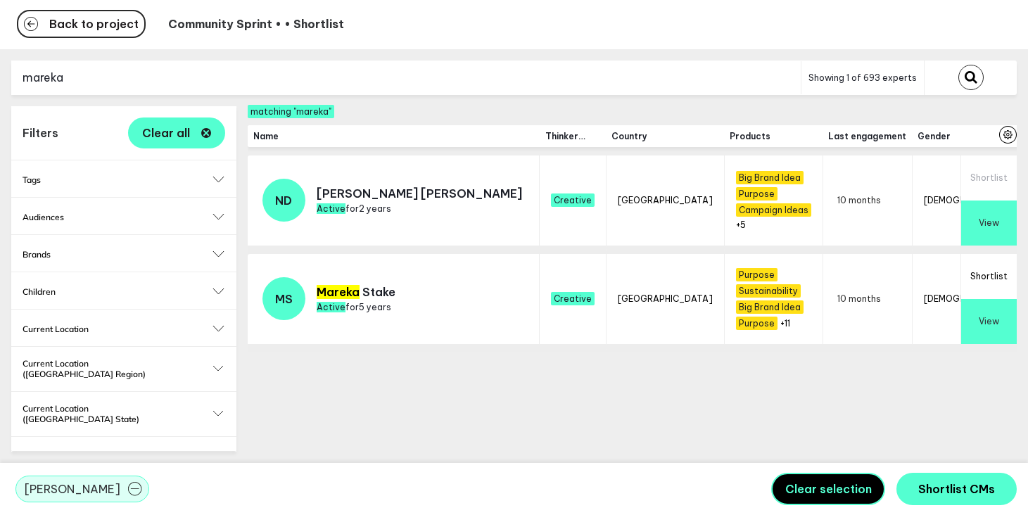
click at [996, 278] on button "Shortlist" at bounding box center [990, 276] width 56 height 45
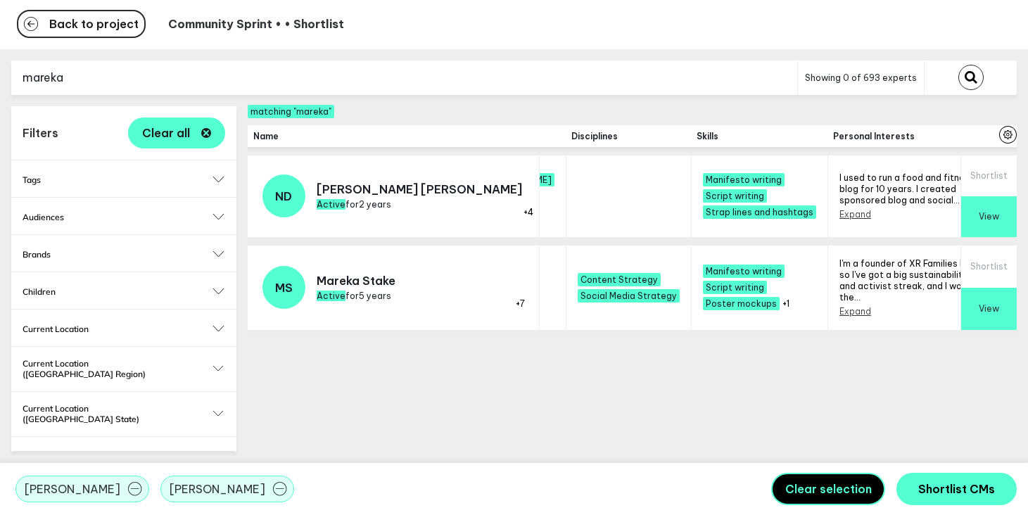
scroll to position [0, 1423]
click at [983, 486] on span "Shortlist CMs" at bounding box center [957, 489] width 77 height 14
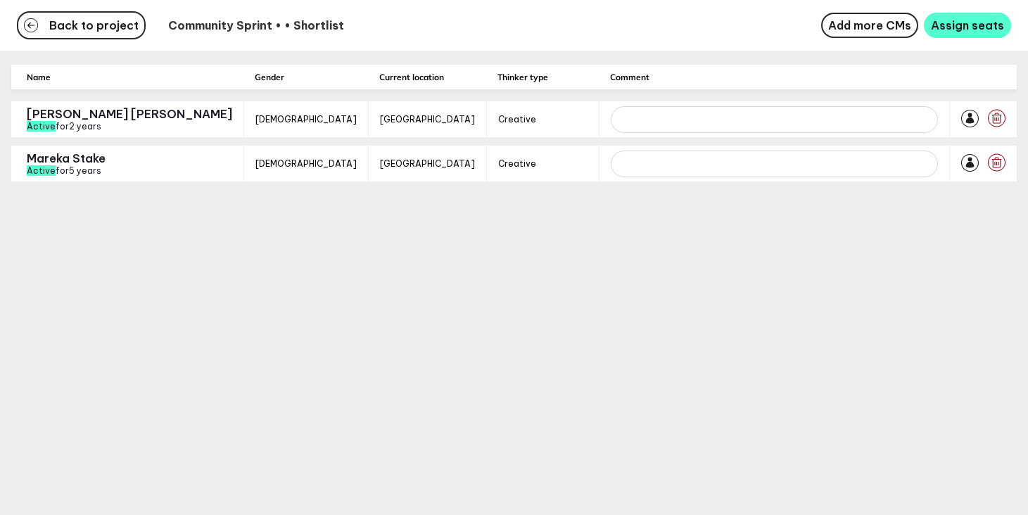
click at [964, 38] on div "Back to project Community Sprint • • Shortlist Add more CMs Assign seats" at bounding box center [514, 25] width 1028 height 51
click at [965, 30] on span "Assign seats" at bounding box center [967, 25] width 73 height 14
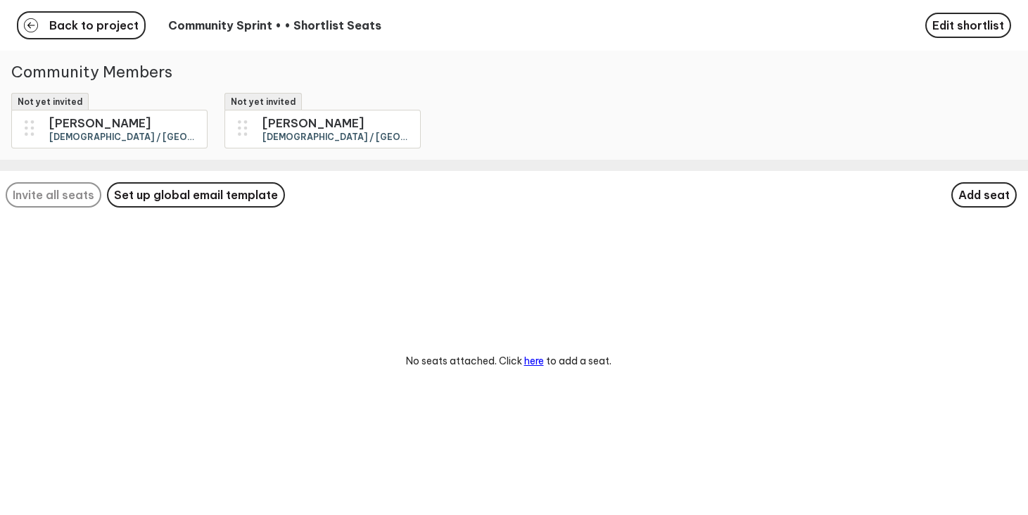
click at [127, 129] on div "Back to project Community Sprint • • Shortlist Seats Edit shortlist Community M…" at bounding box center [514, 257] width 1028 height 515
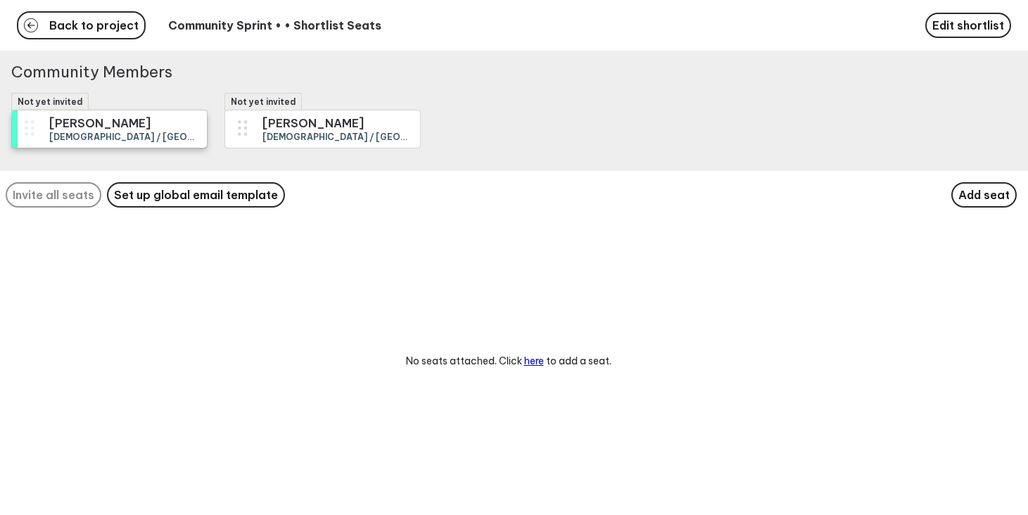
click at [162, 144] on div "Not yet invited Nicole Drinkwater Female / United States of America / Creative …" at bounding box center [514, 257] width 1028 height 515
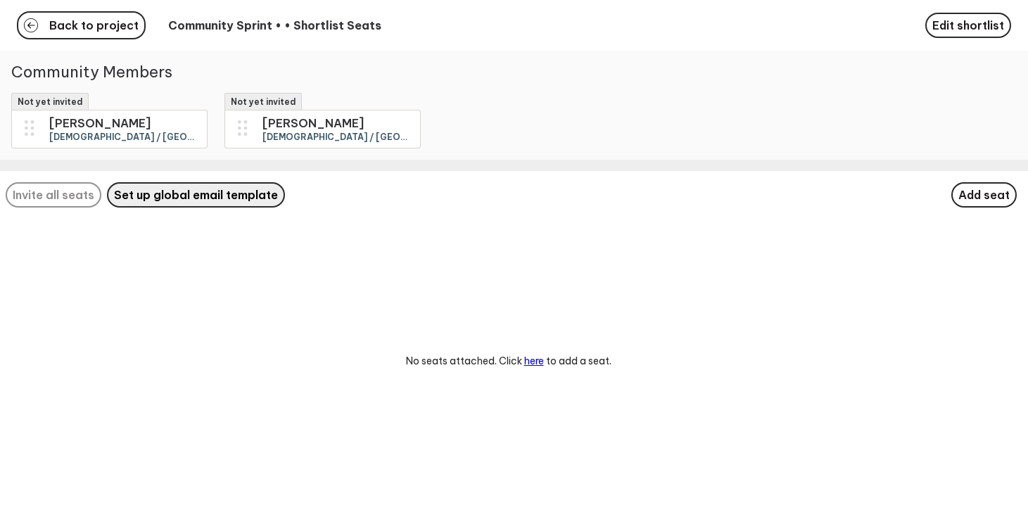
click at [201, 196] on span "Set up global email template" at bounding box center [196, 195] width 164 height 14
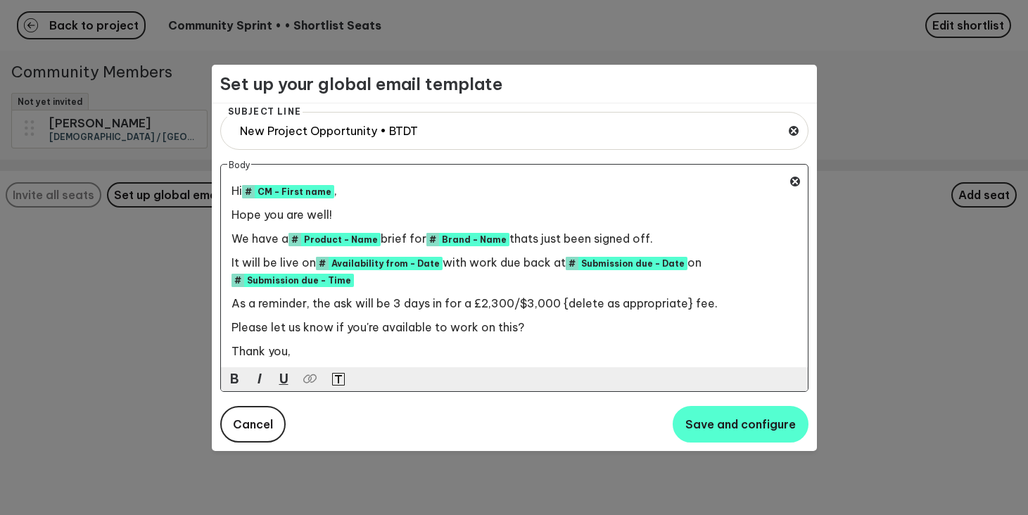
click at [360, 201] on div "Hi # CM - First name ﻿ , Hope you are well! We have a # Product - Name ﻿ brief …" at bounding box center [509, 266] width 555 height 182
drag, startPoint x: 428, startPoint y: 215, endPoint x: 543, endPoint y: 215, distance: 115.4
click at [543, 215] on p "Excited to have you working on this Hope you are well!" at bounding box center [509, 214] width 555 height 17
drag, startPoint x: 288, startPoint y: 238, endPoint x: 220, endPoint y: 238, distance: 68.3
click at [220, 238] on div "Body Hi # CM - First name ﻿ , Excited to have you working on this We have a # P…" at bounding box center [514, 278] width 588 height 228
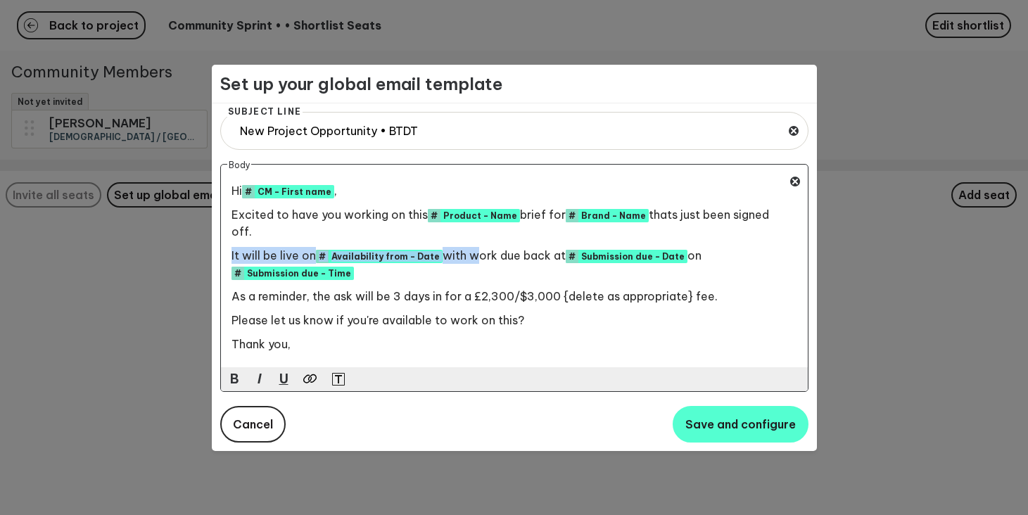
drag, startPoint x: 467, startPoint y: 238, endPoint x: 231, endPoint y: 244, distance: 235.9
click at [232, 247] on p "It will be live on # Availability from - Date ﻿ with work due back at # Submiss…" at bounding box center [509, 264] width 555 height 34
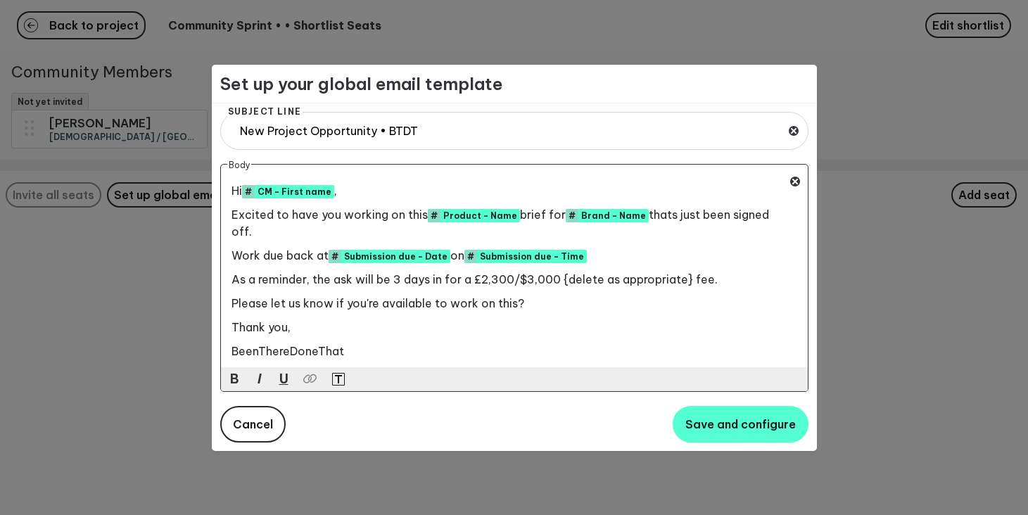
click at [259, 248] on span "Work due back at" at bounding box center [280, 255] width 97 height 14
click at [307, 272] on span "As a reminder, the ask will be 3 days in for a £2,300/$3,000 {delete as appropr…" at bounding box center [475, 279] width 486 height 14
click at [325, 272] on span "As a reminder, the ask will be 3 days in for a £2,300/$3,000 {delete as appropr…" at bounding box center [475, 279] width 486 height 14
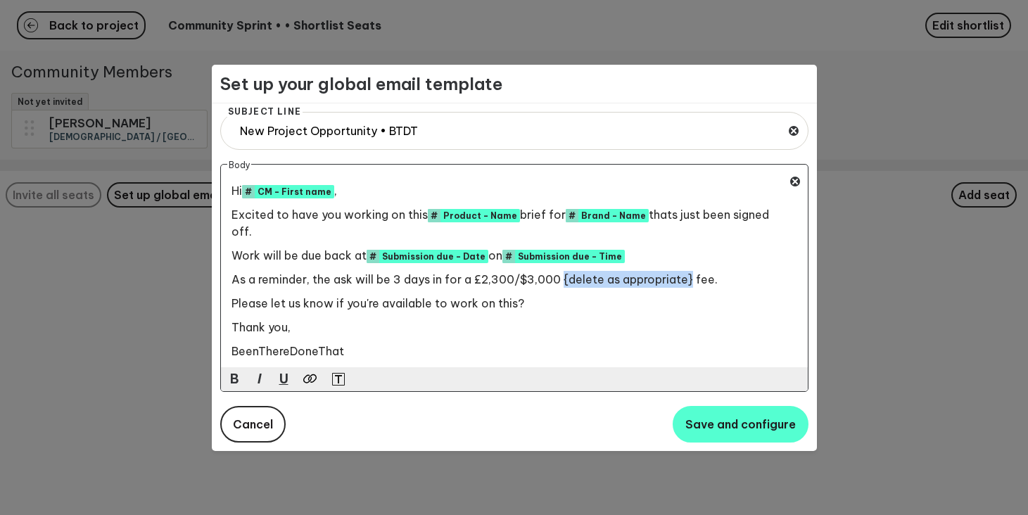
drag, startPoint x: 689, startPoint y: 265, endPoint x: 560, endPoint y: 265, distance: 129.5
click at [560, 272] on span "As a reminder, the ask will be 3 days in for a £2,300/$3,000 {delete as appropr…" at bounding box center [475, 279] width 486 height 14
click at [540, 295] on p "Please let us know if you're available to work on this?" at bounding box center [509, 303] width 555 height 17
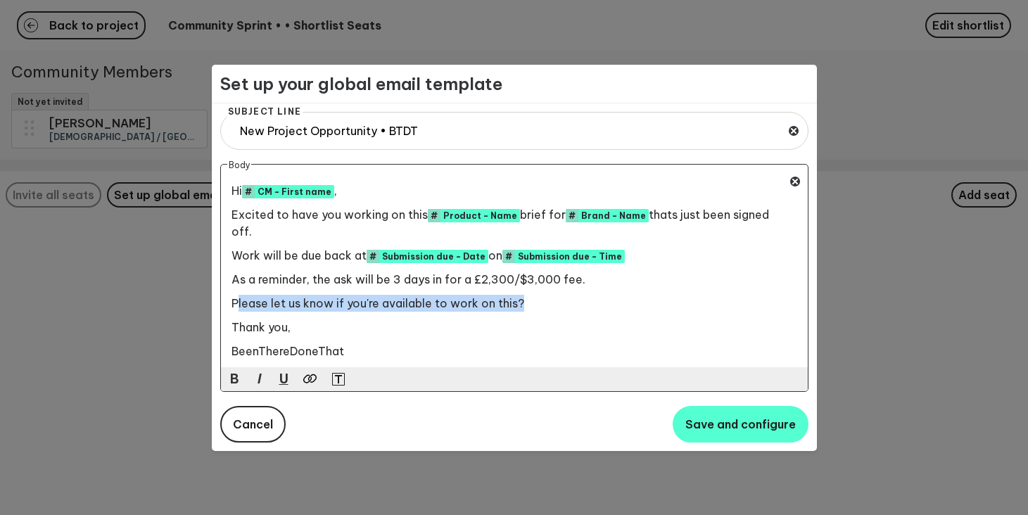
drag, startPoint x: 540, startPoint y: 293, endPoint x: 236, endPoint y: 289, distance: 304.1
click at [236, 295] on p "Please let us know if you're available to work on this?" at bounding box center [509, 303] width 555 height 17
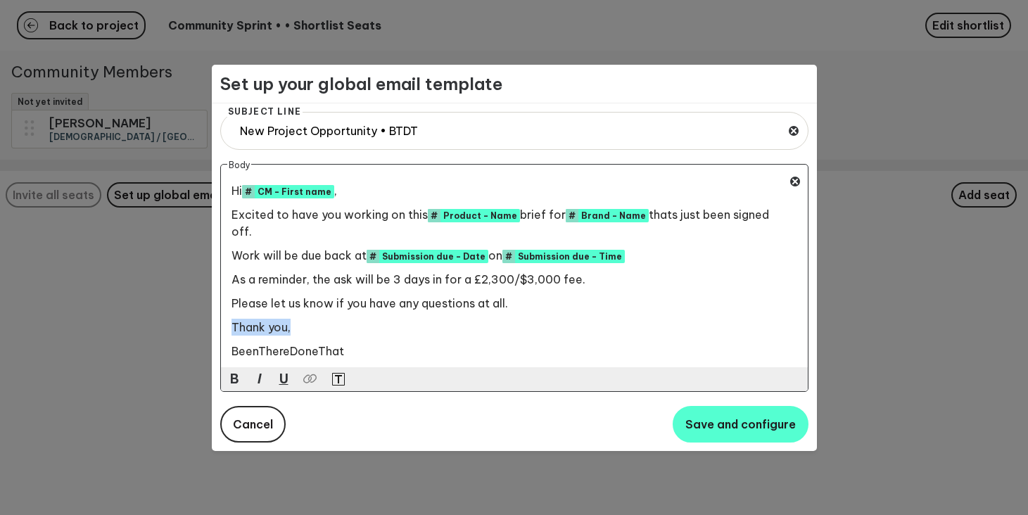
drag, startPoint x: 301, startPoint y: 314, endPoint x: 208, endPoint y: 314, distance: 92.2
click at [208, 314] on div "Set up your global email template Subject Line New Project Opportunity • BTDT B…" at bounding box center [514, 257] width 1028 height 515
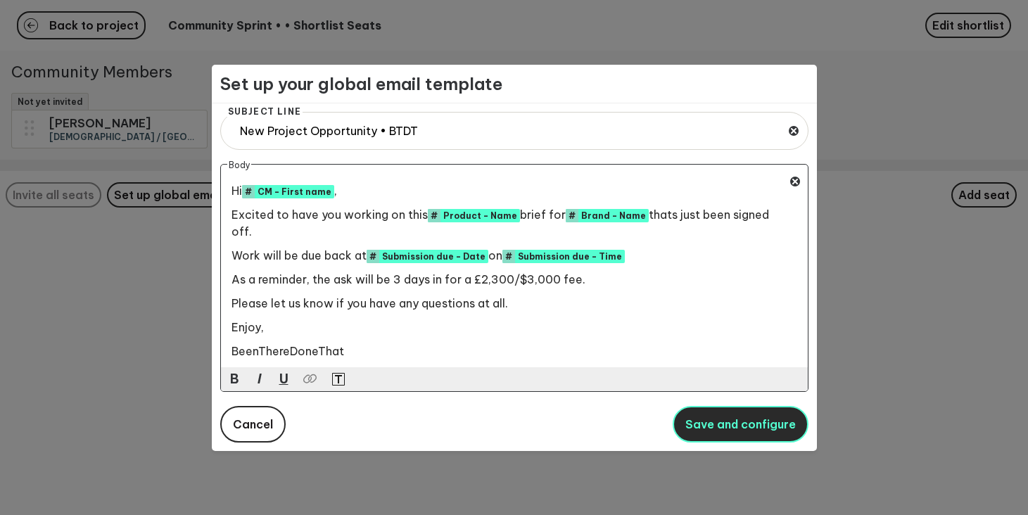
click at [755, 424] on span "Save and configure" at bounding box center [741, 424] width 111 height 14
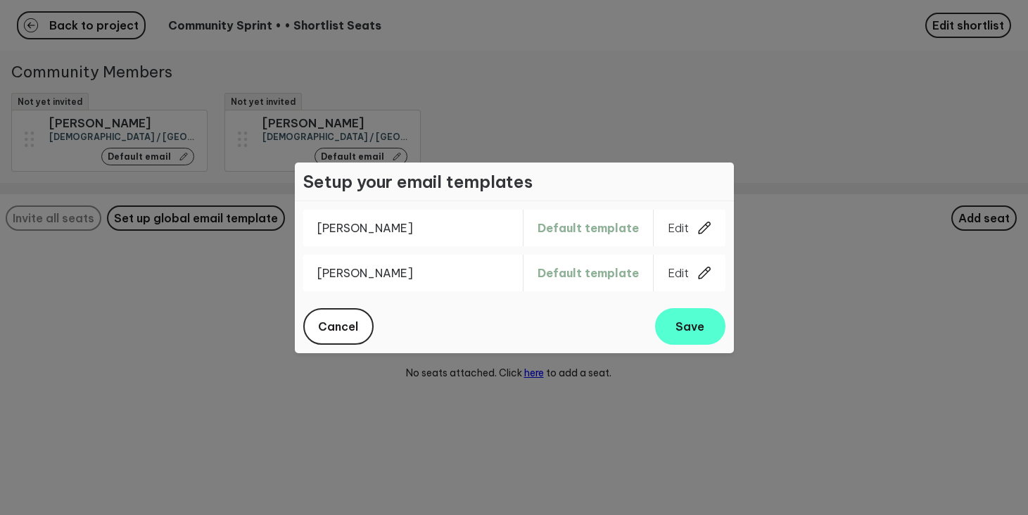
click at [703, 227] on icon at bounding box center [705, 228] width 14 height 14
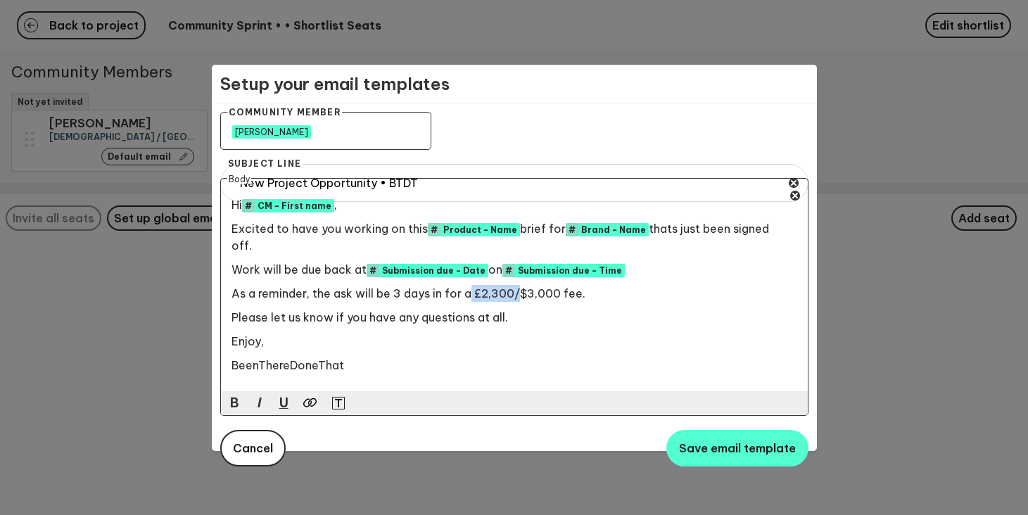
drag, startPoint x: 518, startPoint y: 276, endPoint x: 470, endPoint y: 276, distance: 47.9
click at [470, 286] on span "As a reminder, the ask will be 3 days in for a £2,300/$3,000 fee." at bounding box center [409, 293] width 354 height 14
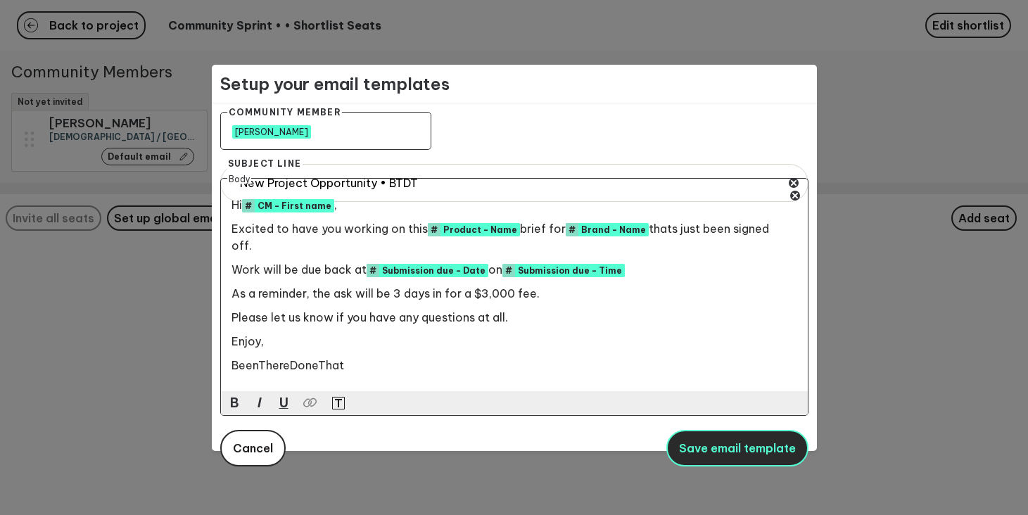
click at [750, 439] on button "Save email template" at bounding box center [738, 448] width 142 height 37
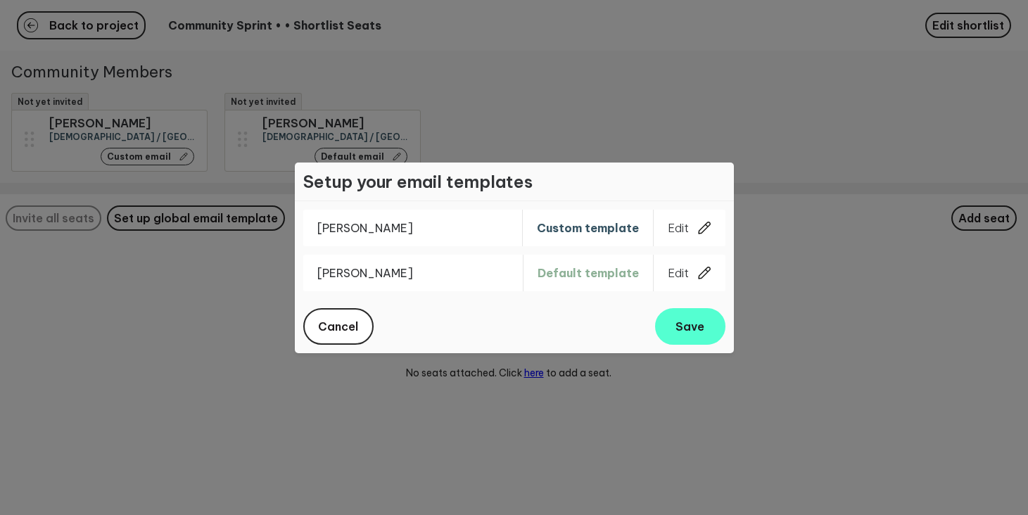
click at [716, 274] on button "Edit" at bounding box center [690, 273] width 72 height 37
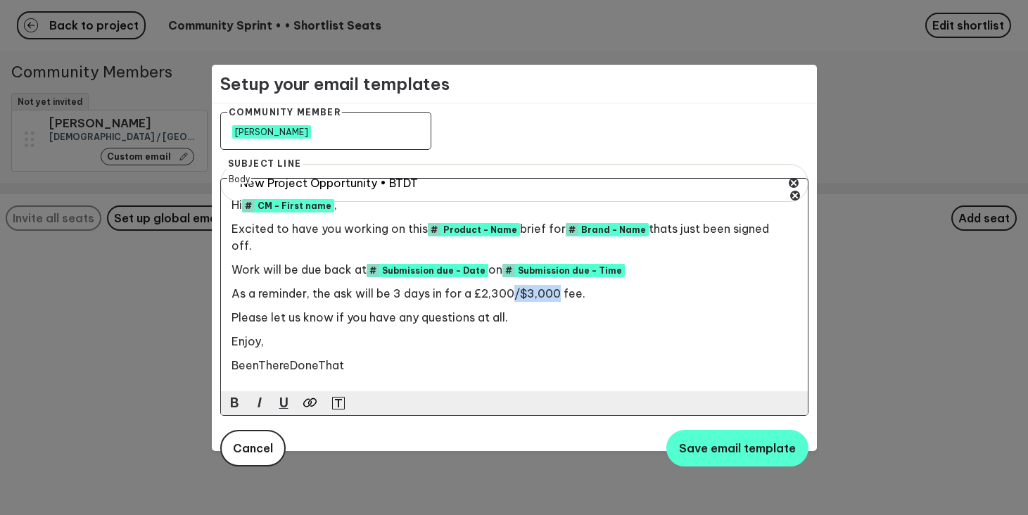
drag, startPoint x: 512, startPoint y: 277, endPoint x: 558, endPoint y: 277, distance: 45.8
click at [558, 286] on span "As a reminder, the ask will be 3 days in for a £2,300/$3,000 fee." at bounding box center [409, 293] width 354 height 14
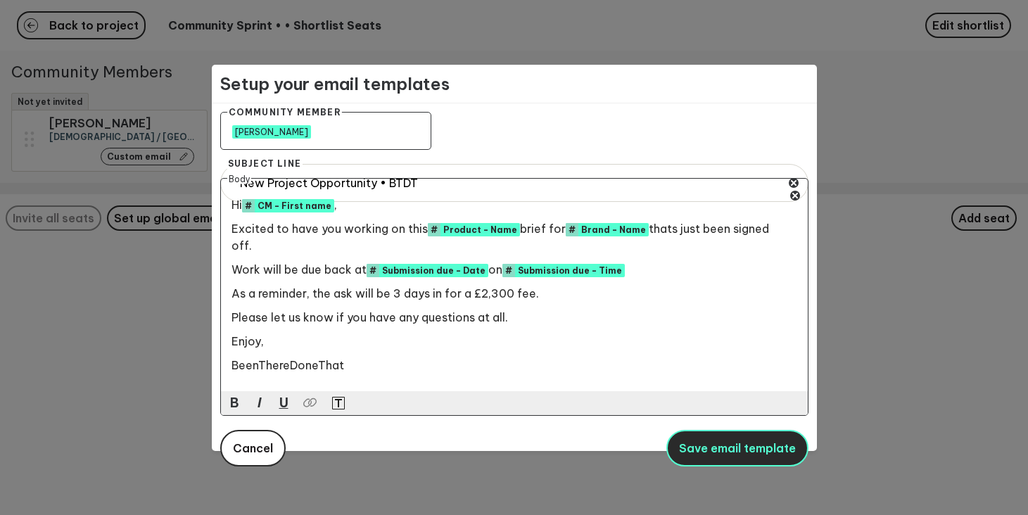
click at [707, 430] on button "Save email template" at bounding box center [738, 448] width 142 height 37
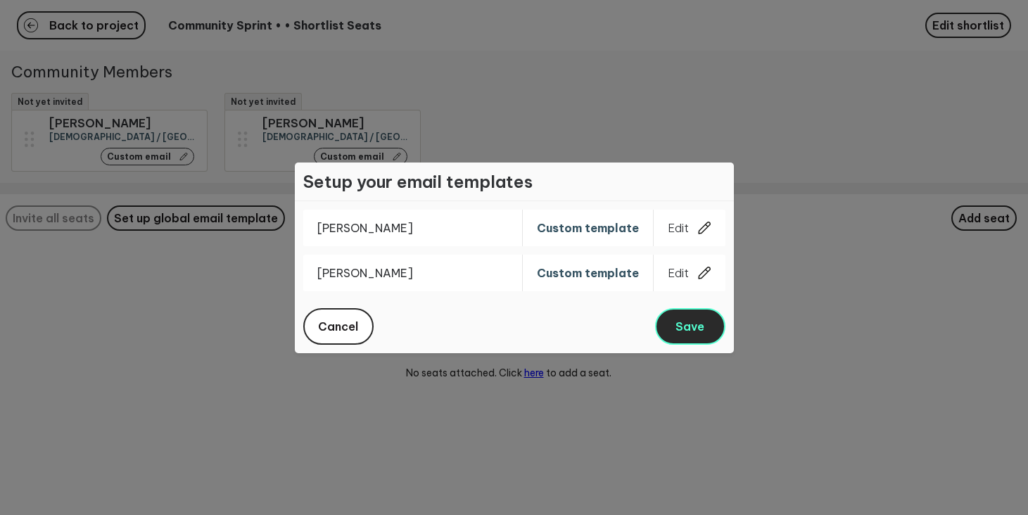
click at [682, 329] on span "Save" at bounding box center [690, 327] width 29 height 14
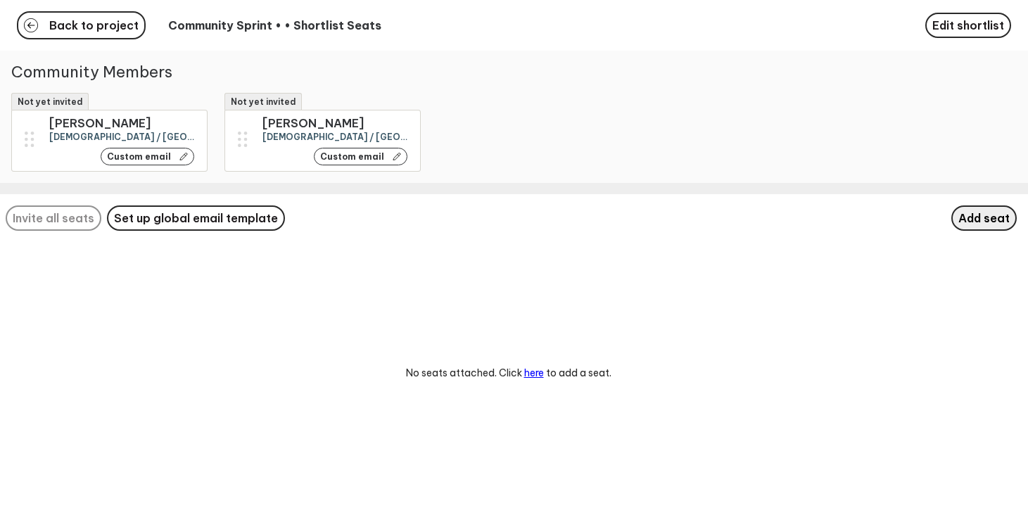
click at [991, 225] on button "Add seat" at bounding box center [984, 218] width 65 height 25
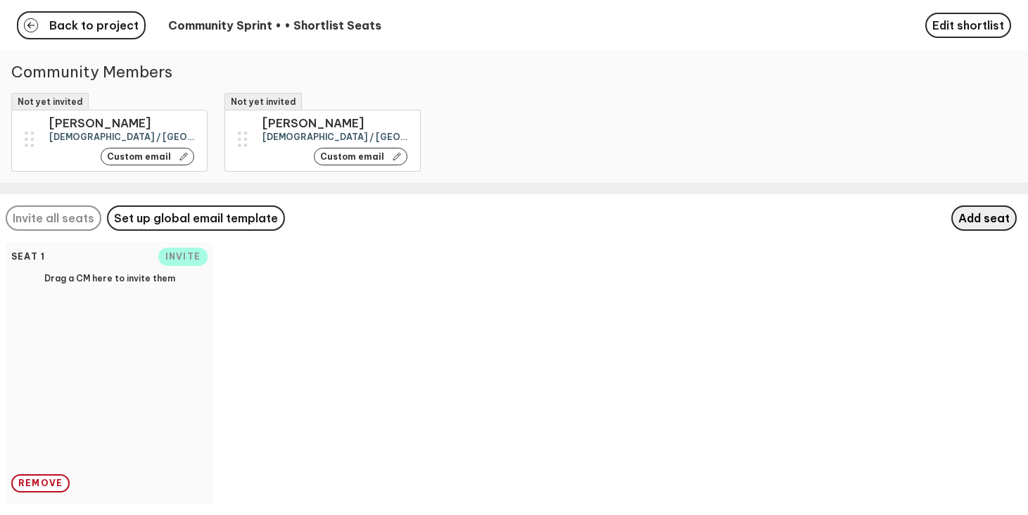
click at [992, 230] on button "Add seat" at bounding box center [984, 218] width 65 height 25
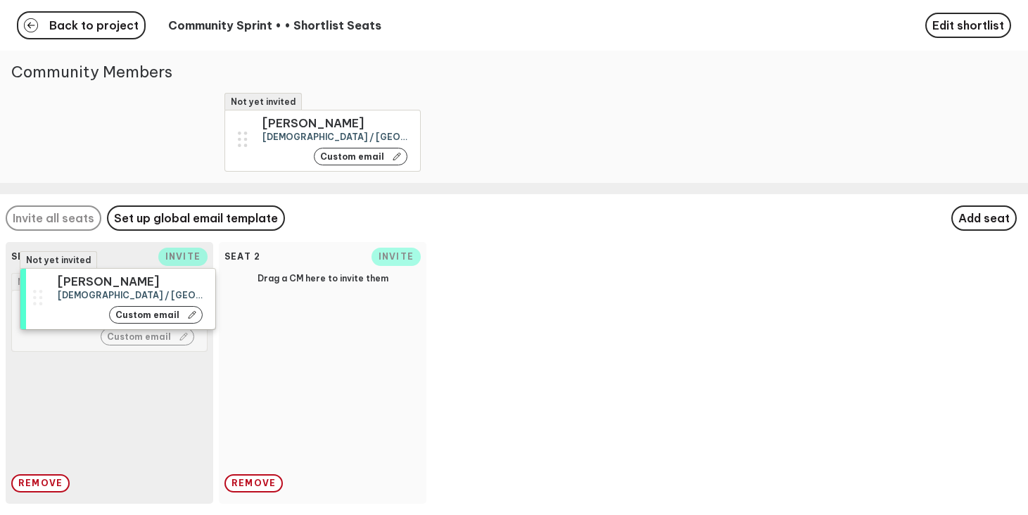
drag, startPoint x: 106, startPoint y: 137, endPoint x: 118, endPoint y: 304, distance: 167.3
click at [118, 304] on div "Not yet invited Nicole Drinkwater Female / United States of America / Creative …" at bounding box center [514, 257] width 1028 height 515
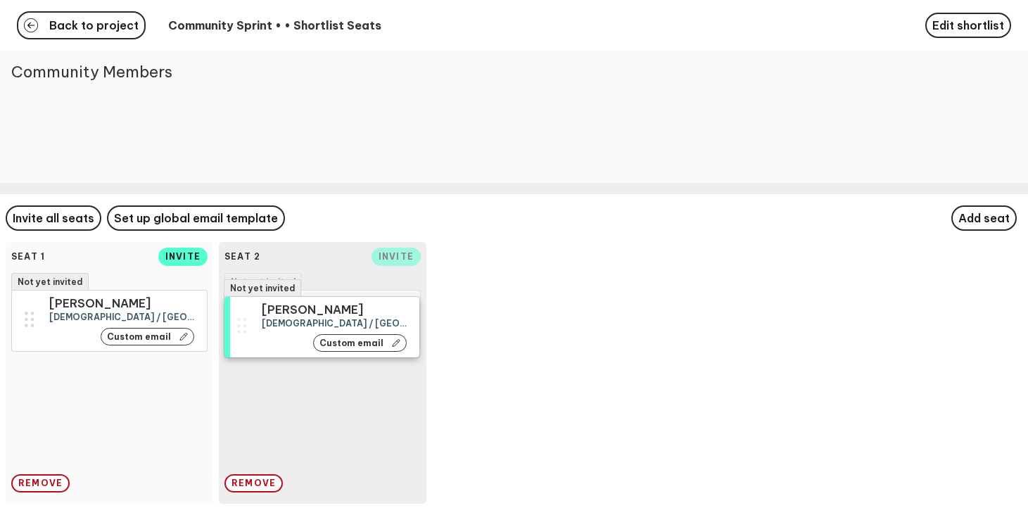
drag, startPoint x: 127, startPoint y: 134, endPoint x: 339, endPoint y: 319, distance: 281.9
click at [339, 319] on div "Not yet invited Mareka Stake Female / Netherlands / Creative Custom email Back …" at bounding box center [514, 257] width 1028 height 515
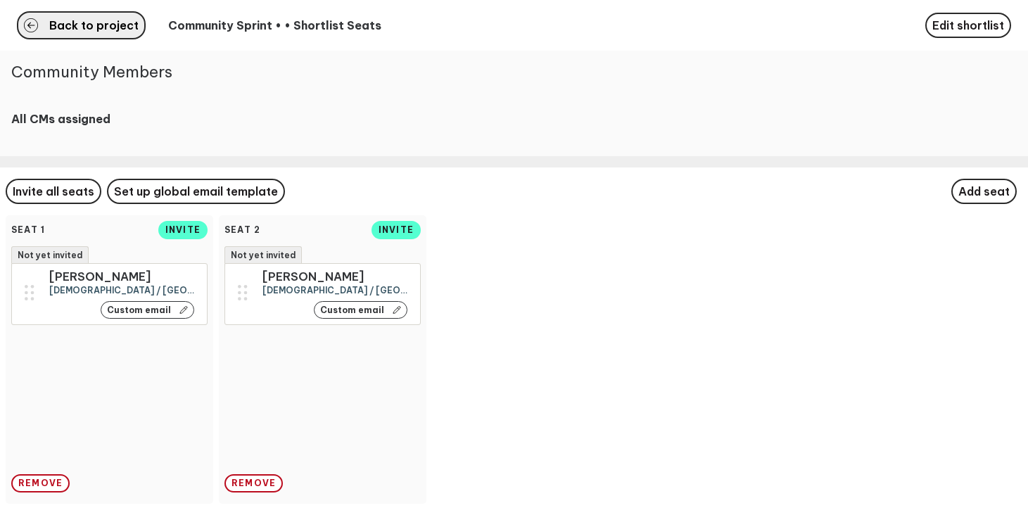
click at [94, 20] on span "Back to project" at bounding box center [93, 25] width 89 height 11
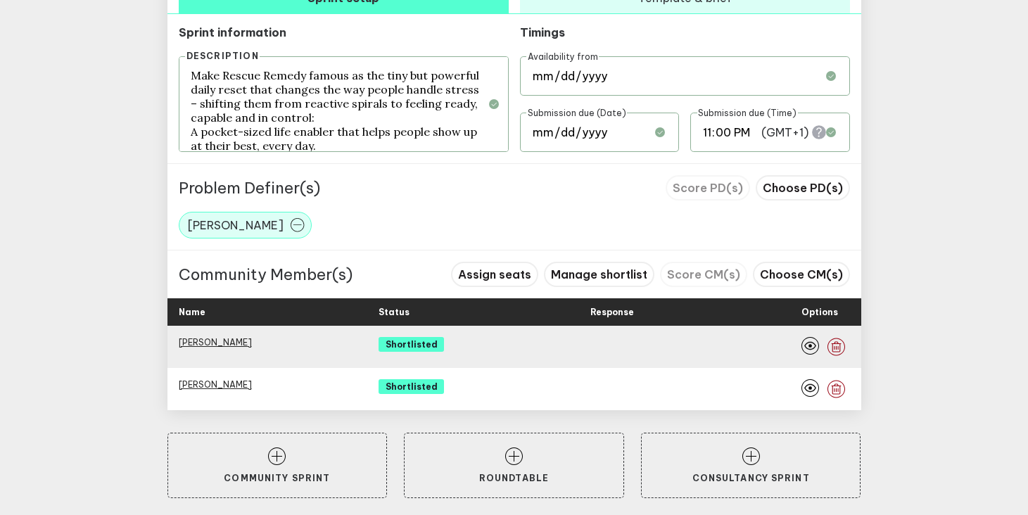
scroll to position [788, 0]
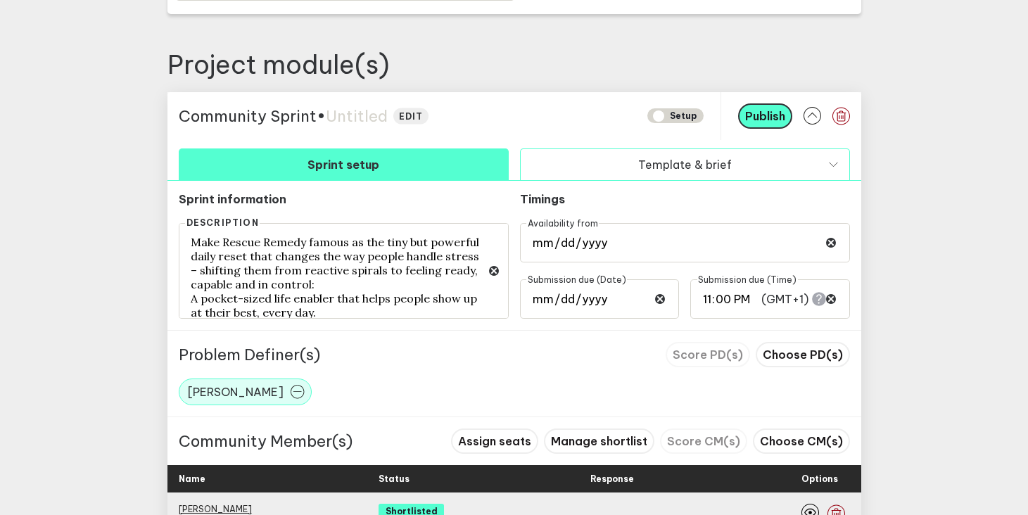
click at [624, 161] on button "Template & brief" at bounding box center [685, 165] width 330 height 32
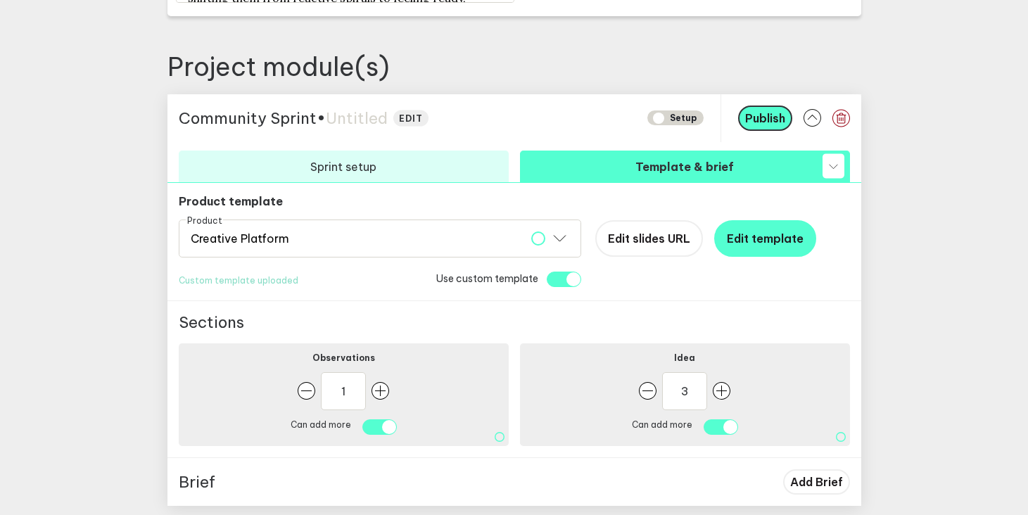
scroll to position [614, 0]
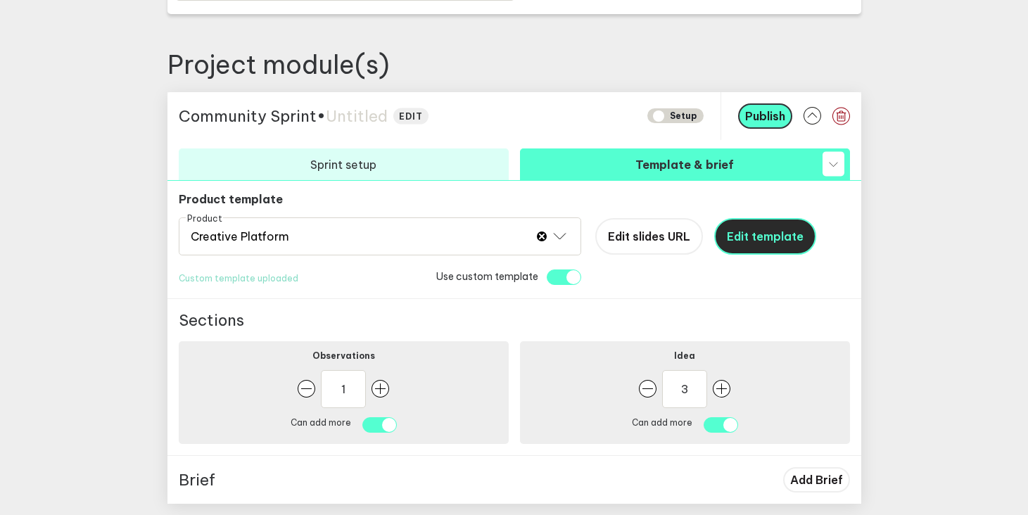
click at [757, 237] on span "Edit template" at bounding box center [765, 236] width 77 height 14
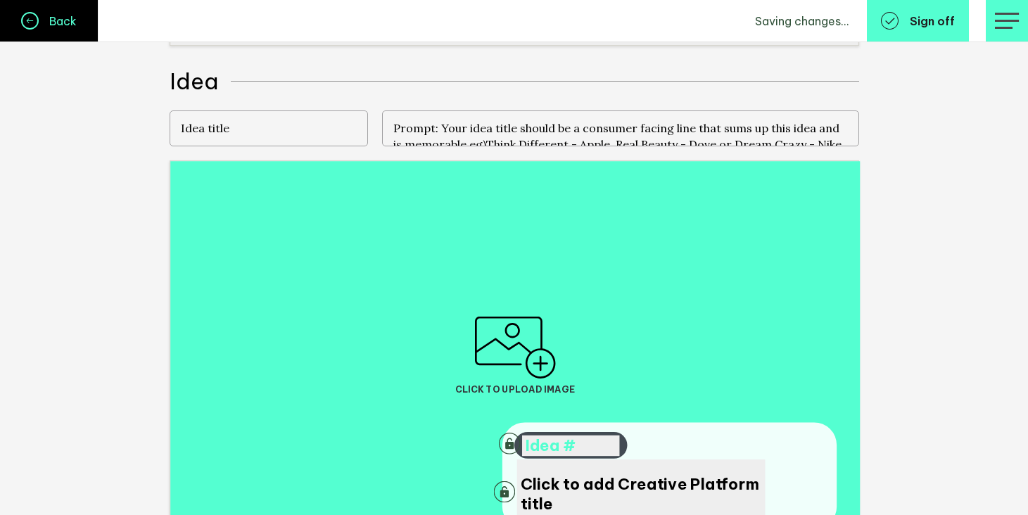
click at [4, 25] on link "Back" at bounding box center [49, 21] width 99 height 42
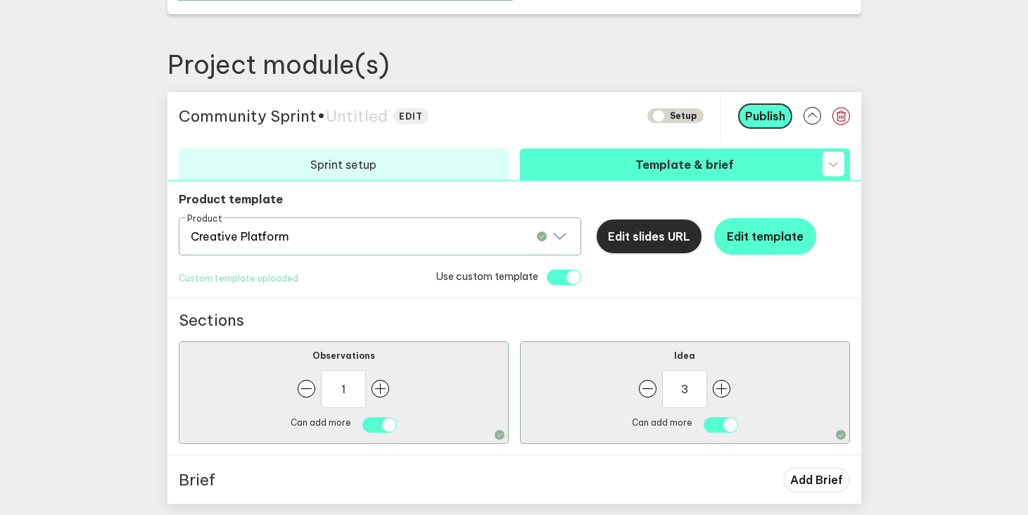
click at [642, 247] on button "Edit slides URL" at bounding box center [650, 236] width 108 height 37
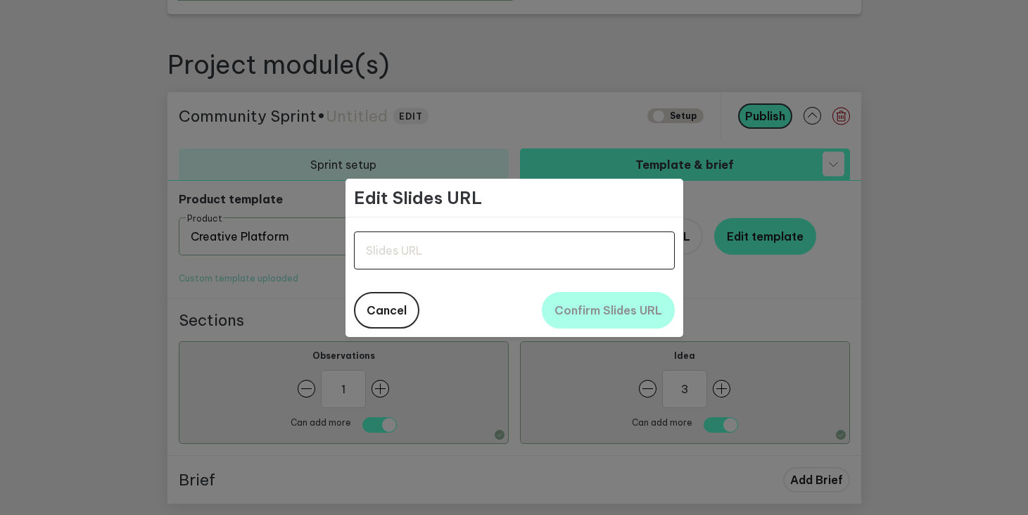
click at [545, 246] on input "text" at bounding box center [514, 251] width 321 height 38
paste input "https://docs.google.com/presentation/d/1xI3h5zEcYV2MI4wUFOA_J3HDWPNji7wJC2AEMuI…"
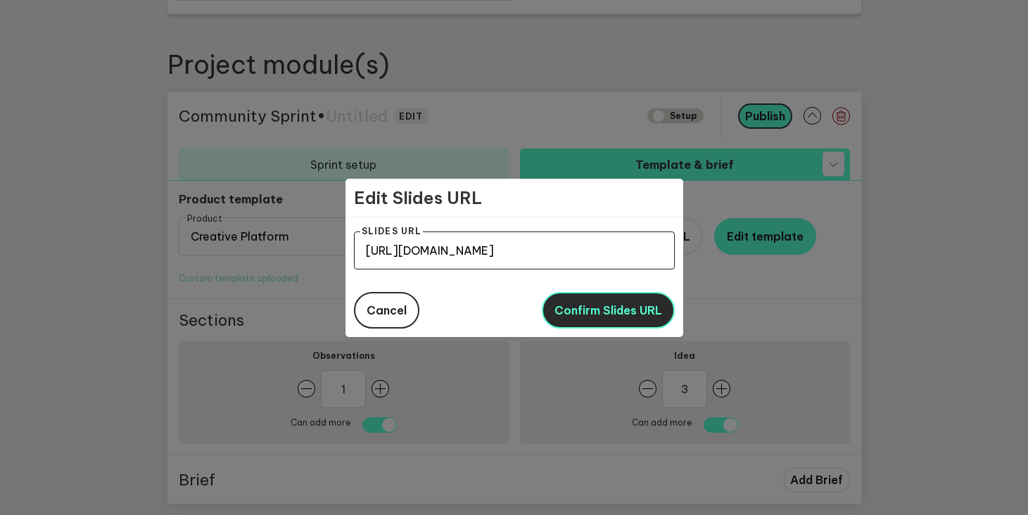
type input "https://docs.google.com/presentation/d/1xI3h5zEcYV2MI4wUFOA_J3HDWPNji7wJC2AEMuI…"
click at [624, 320] on button "Confirm Slides URL" at bounding box center [608, 310] width 133 height 37
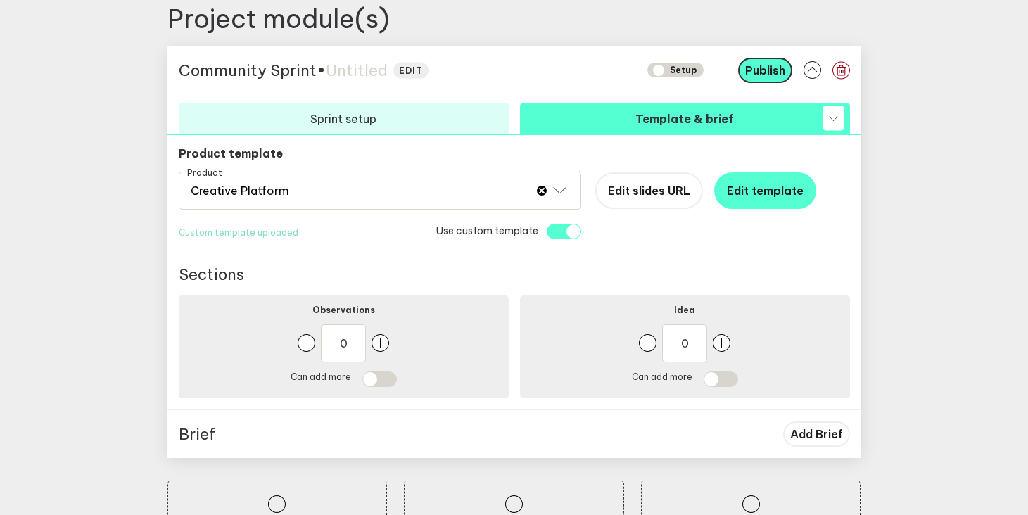
scroll to position [660, 0]
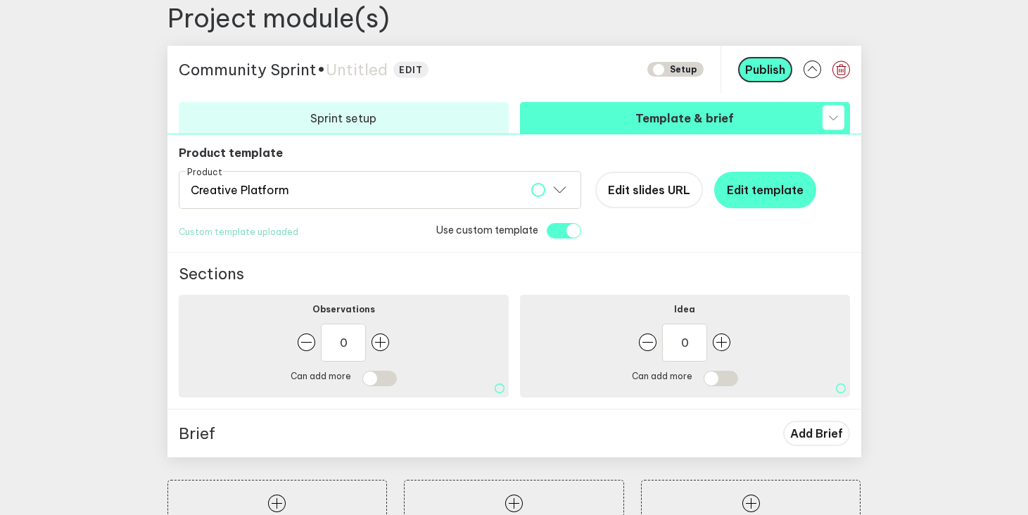
type input "1"
checkbox input "true"
type input "3"
checkbox input "true"
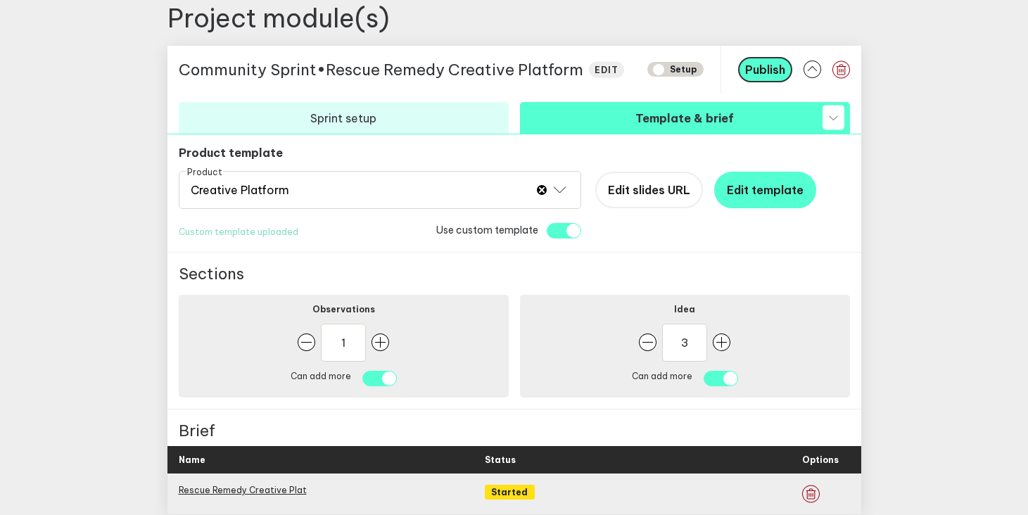
scroll to position [769, 0]
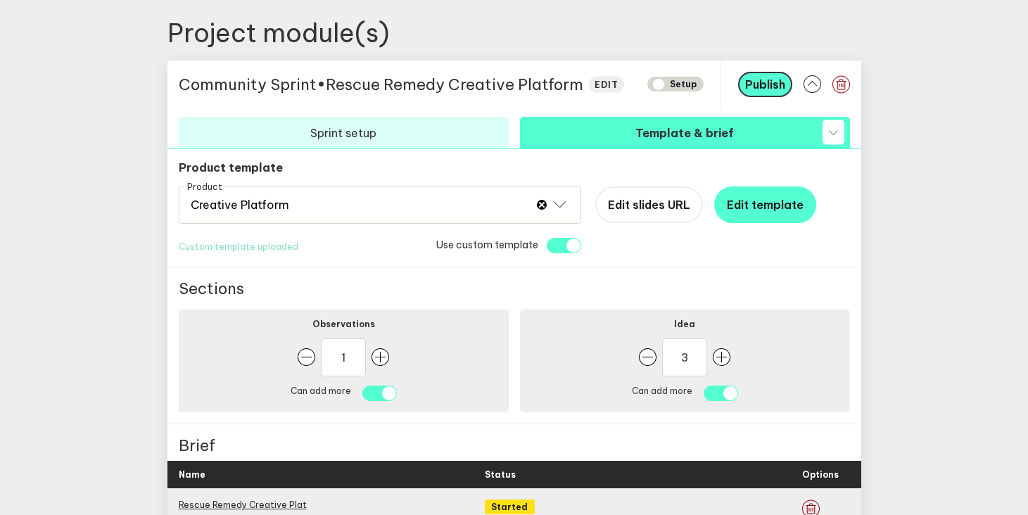
scroll to position [645, 0]
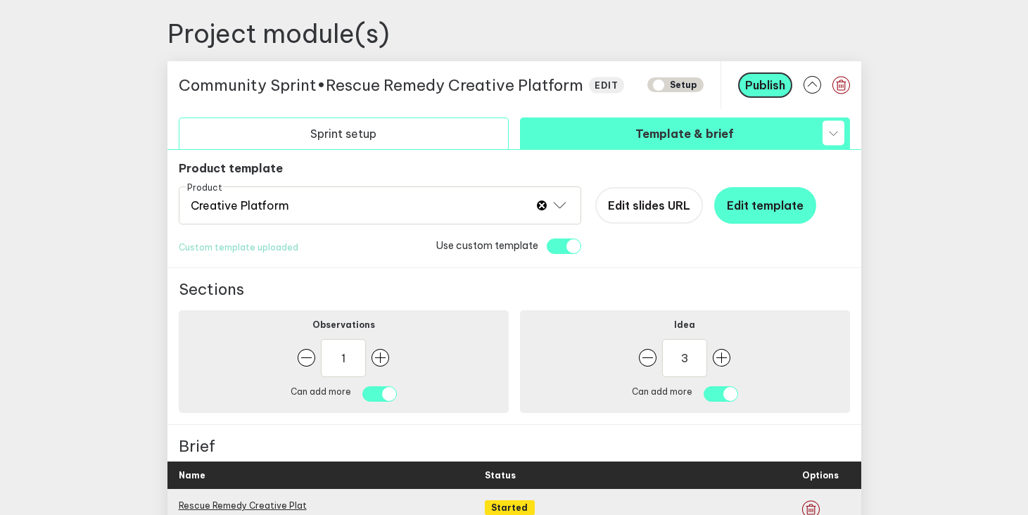
click at [445, 134] on button "Sprint setup" at bounding box center [344, 134] width 330 height 32
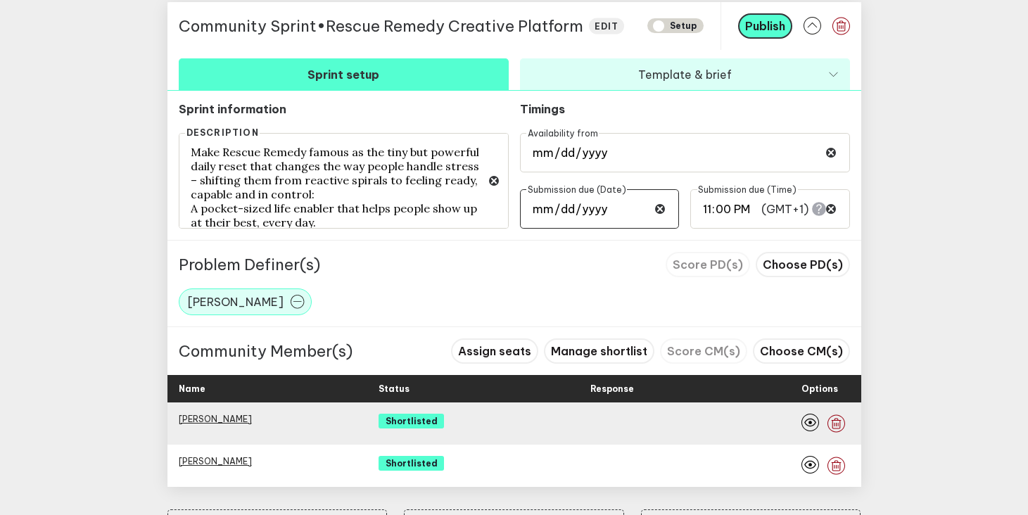
scroll to position [788, 0]
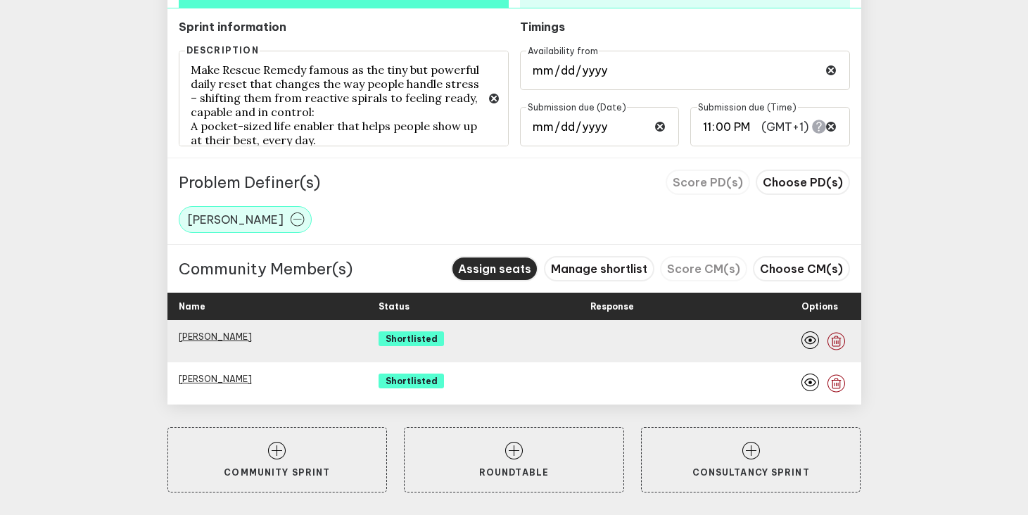
click at [478, 260] on button "Assign seats" at bounding box center [494, 268] width 87 height 25
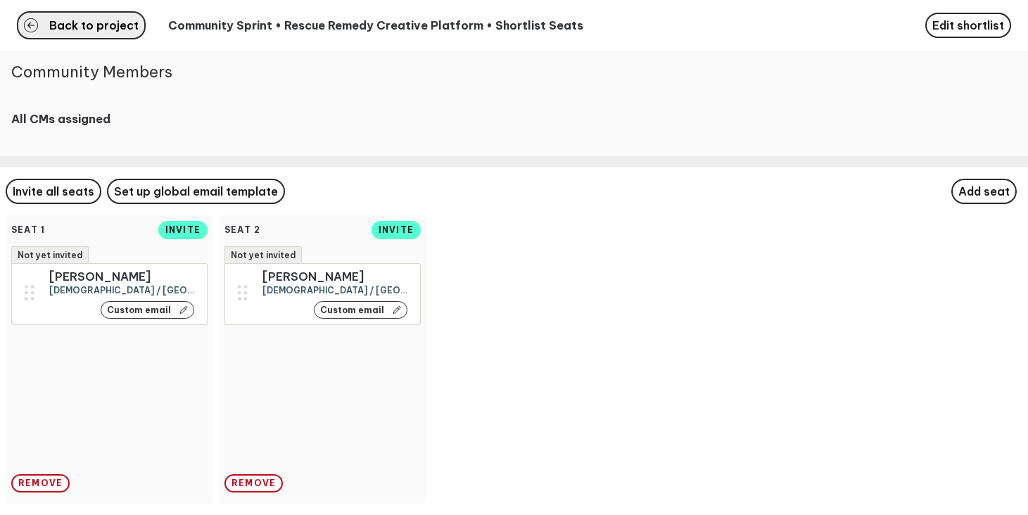
click at [88, 27] on span "Back to project" at bounding box center [93, 25] width 89 height 11
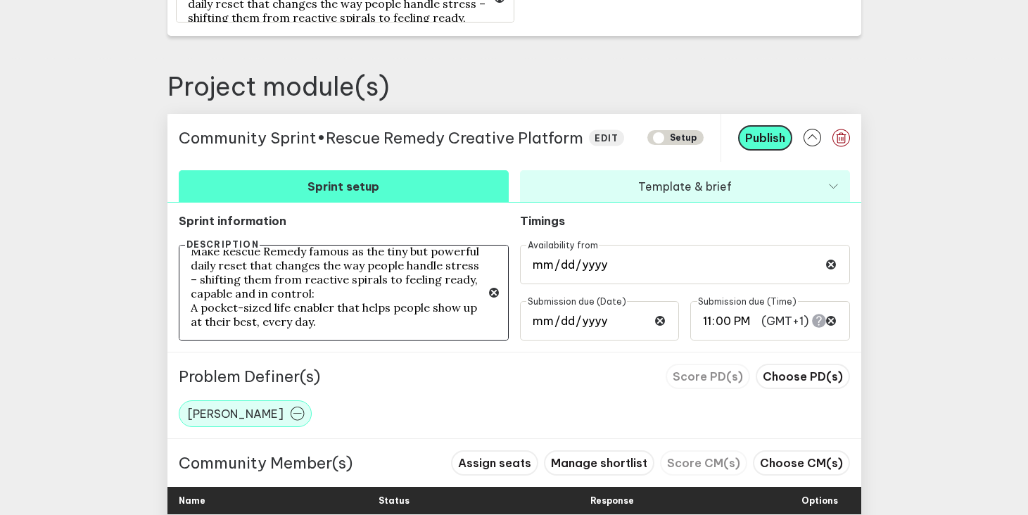
scroll to position [546, 0]
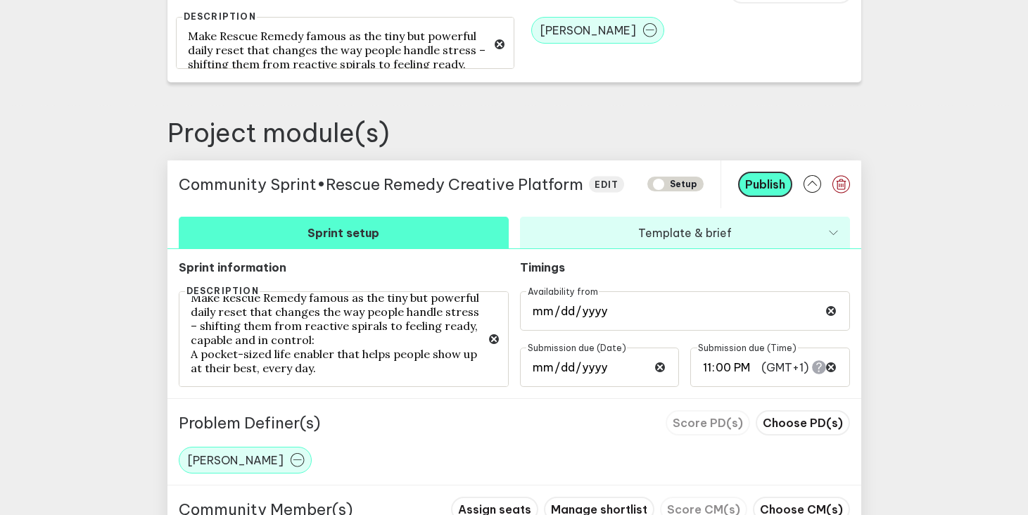
click at [620, 205] on div "Community Sprint • Rescue Remedy Creative Platform edit SETUP" at bounding box center [445, 184] width 554 height 48
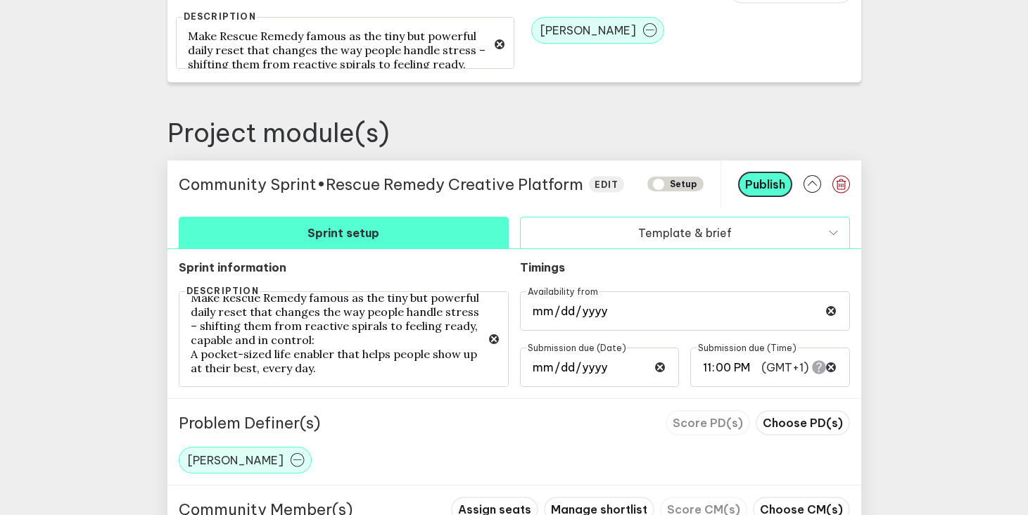
click at [620, 218] on button "Template & brief" at bounding box center [685, 233] width 330 height 32
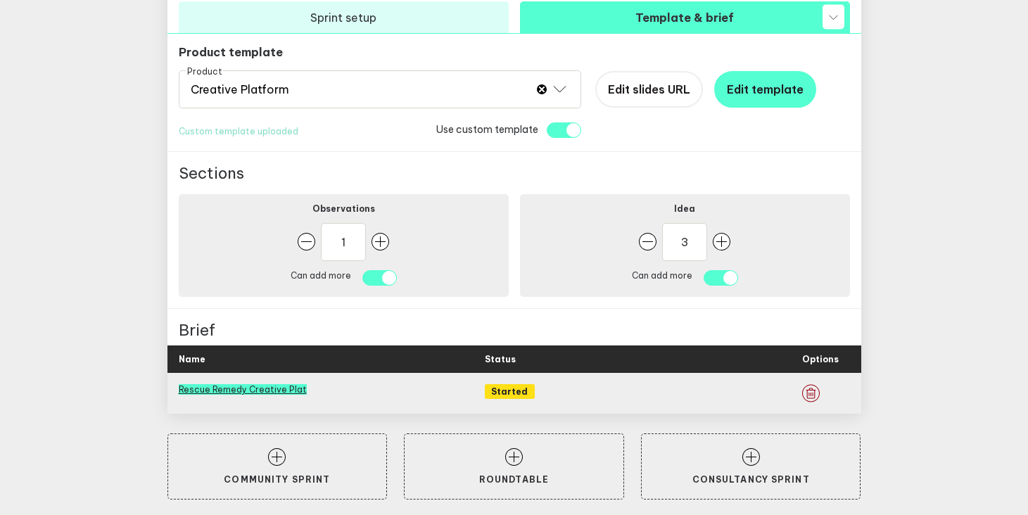
scroll to position [769, 0]
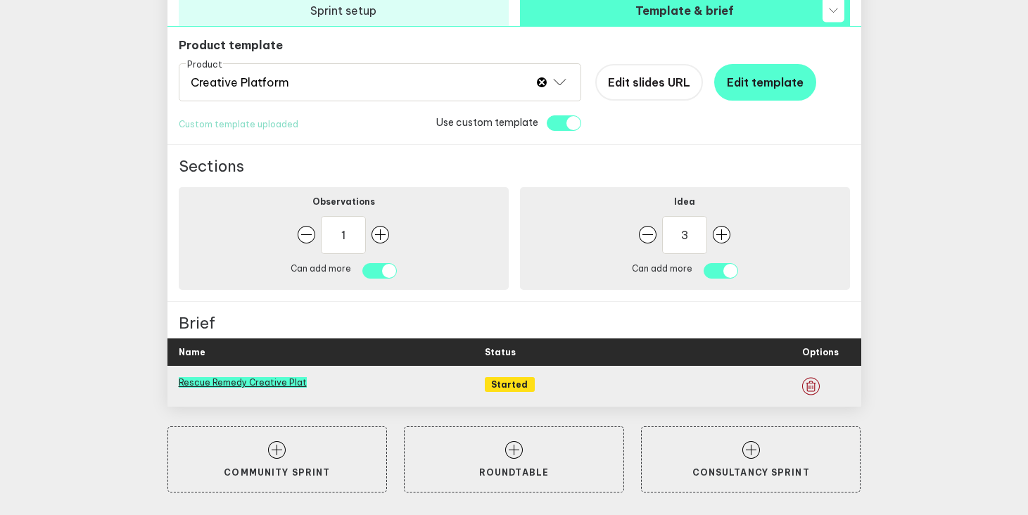
click at [269, 382] on link "Rescue Remedy Creative Plat" at bounding box center [243, 382] width 128 height 11
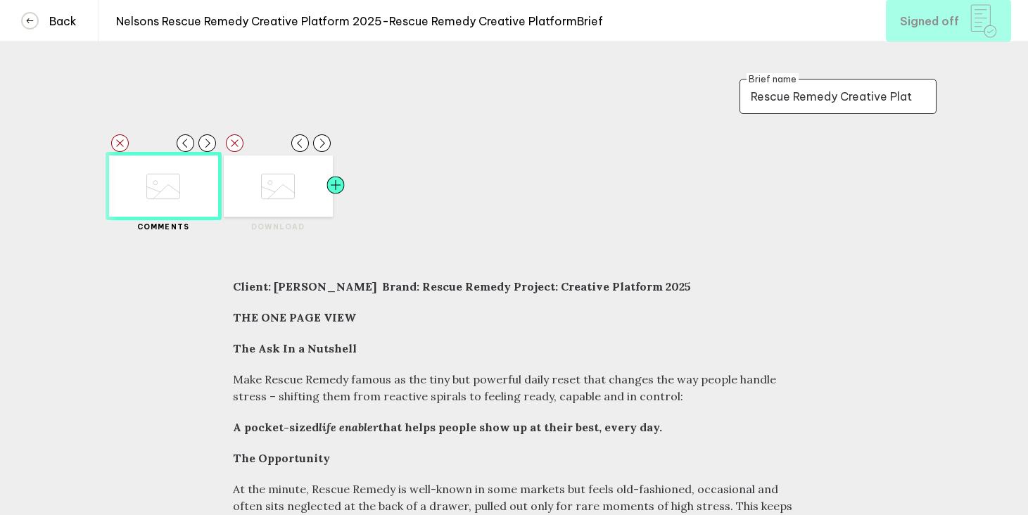
click at [287, 170] on div at bounding box center [308, 186] width 55 height 61
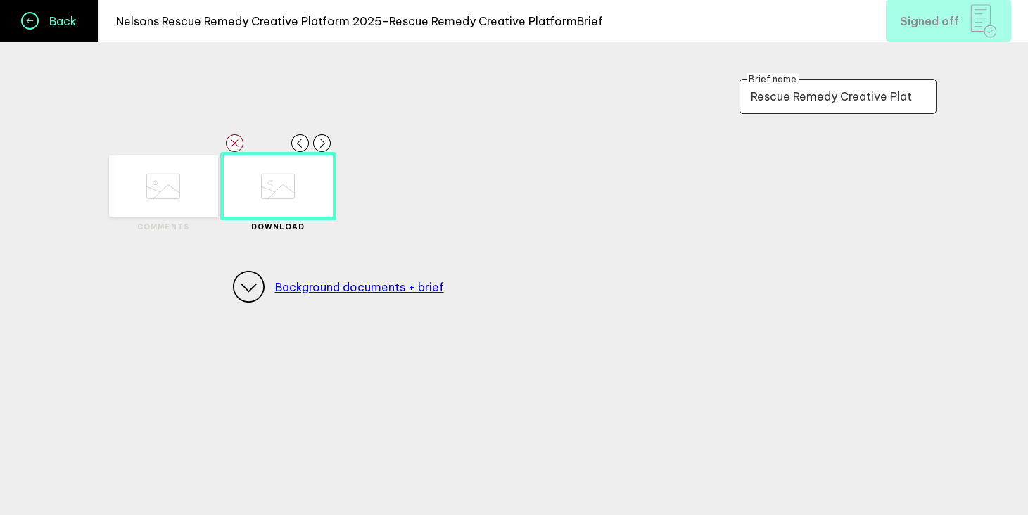
click at [67, 20] on h4 "Back" at bounding box center [58, 21] width 38 height 14
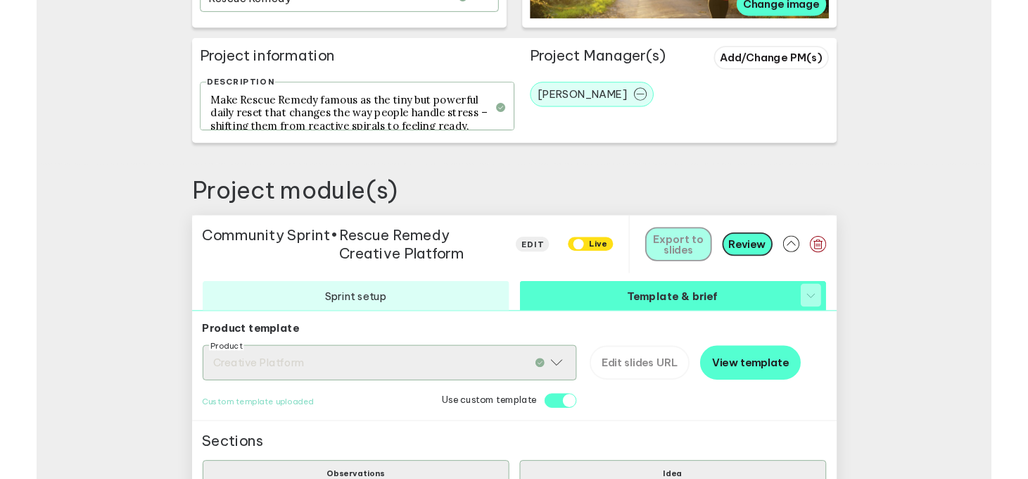
scroll to position [403, 0]
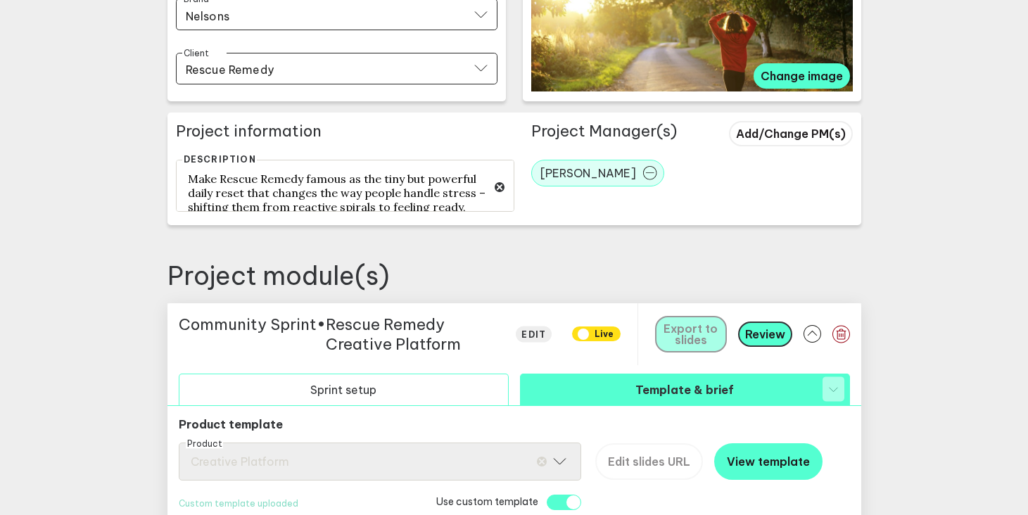
click at [375, 401] on button "Sprint setup" at bounding box center [344, 390] width 330 height 32
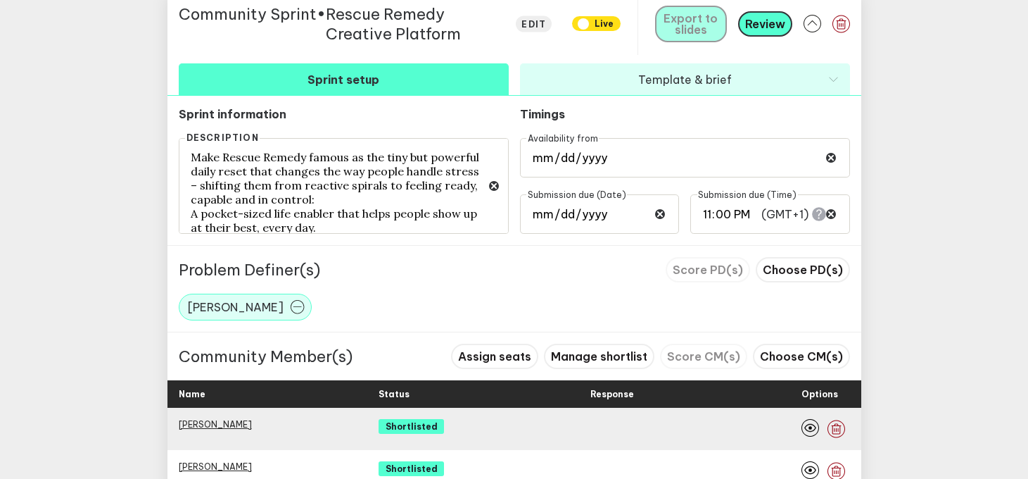
scroll to position [838, 0]
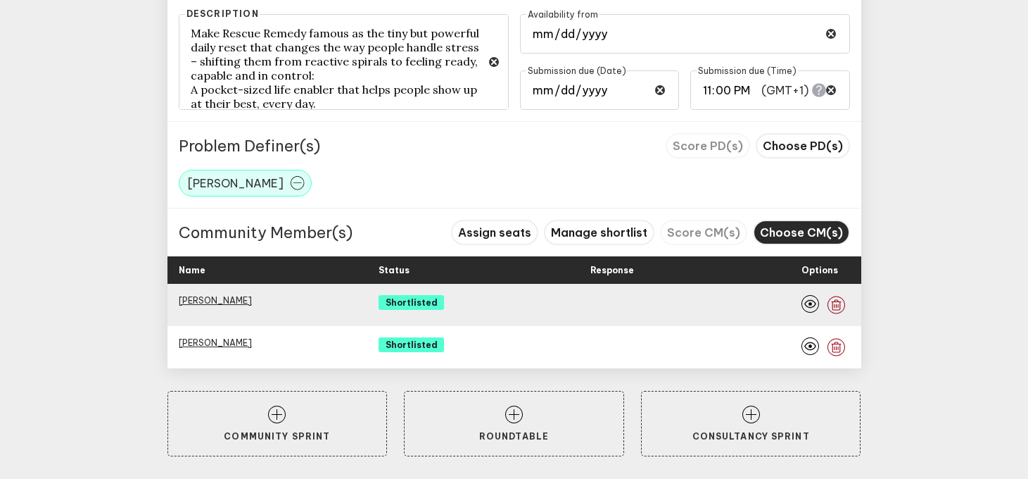
click at [816, 232] on span "Choose CM(s)" at bounding box center [801, 232] width 83 height 14
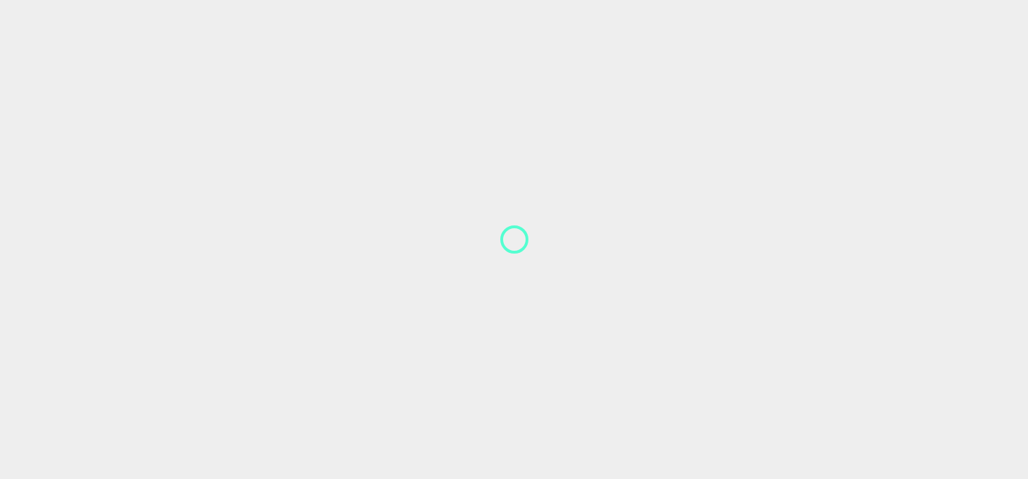
scroll to position [1, 0]
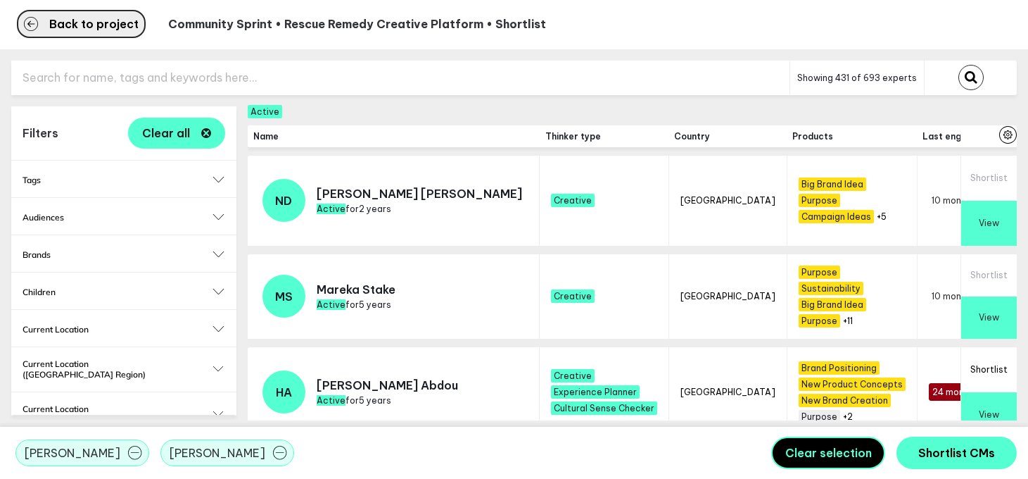
click at [87, 18] on span "Back to project" at bounding box center [93, 23] width 89 height 11
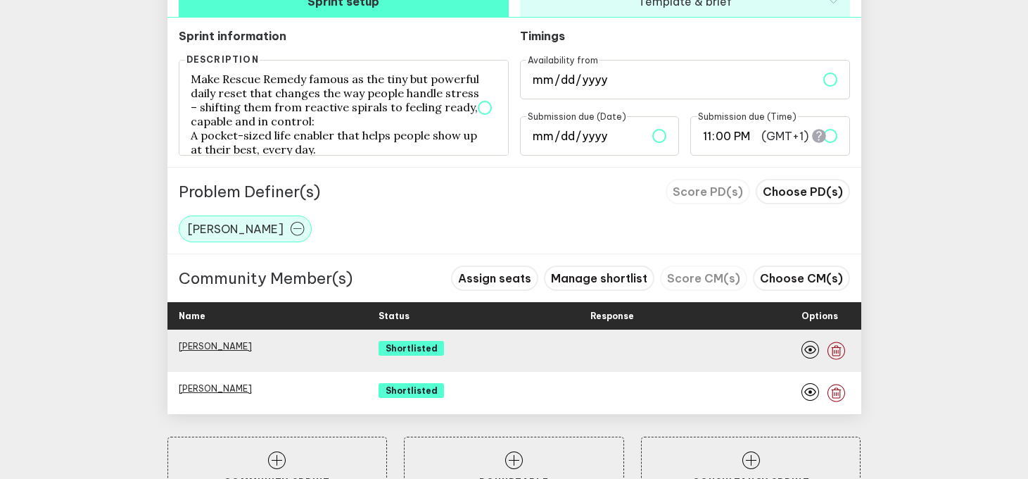
scroll to position [838, 0]
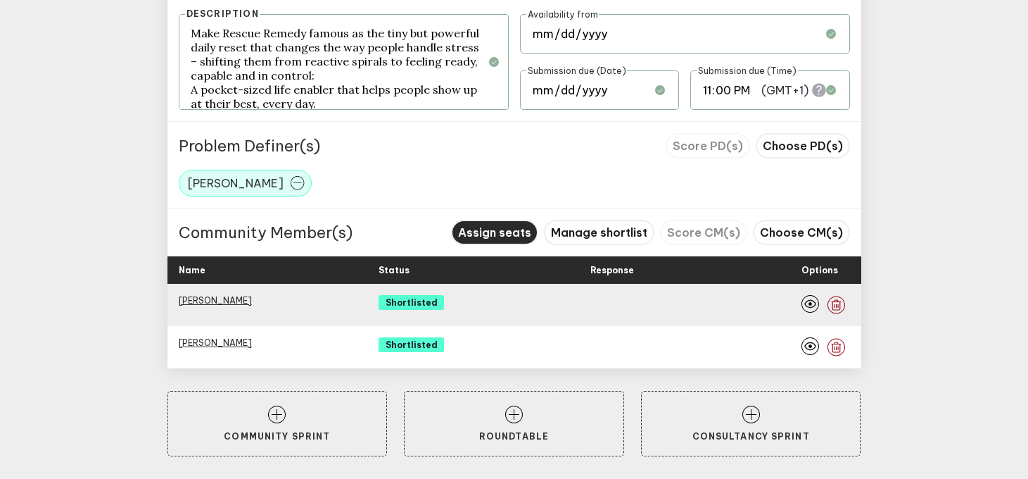
click at [507, 229] on span "Assign seats" at bounding box center [494, 232] width 73 height 14
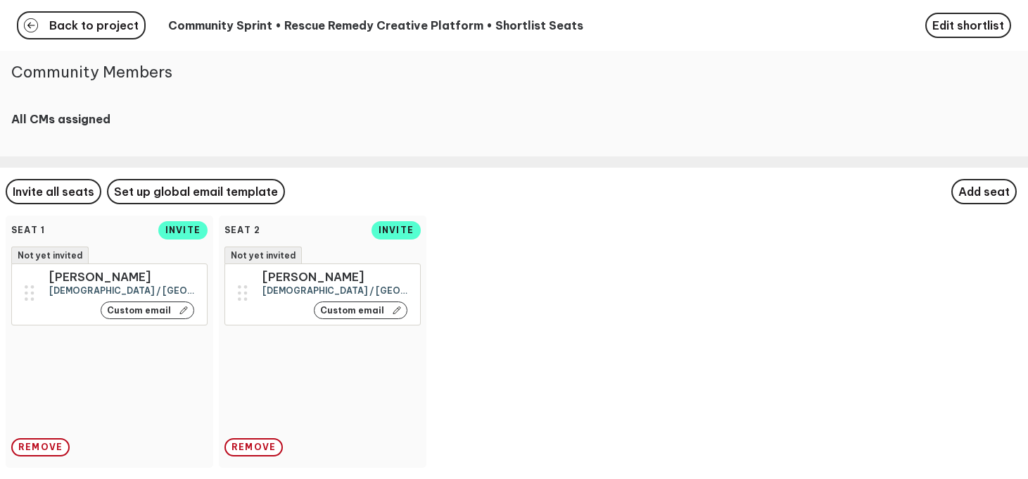
click at [173, 313] on button "Custom email" at bounding box center [148, 310] width 94 height 18
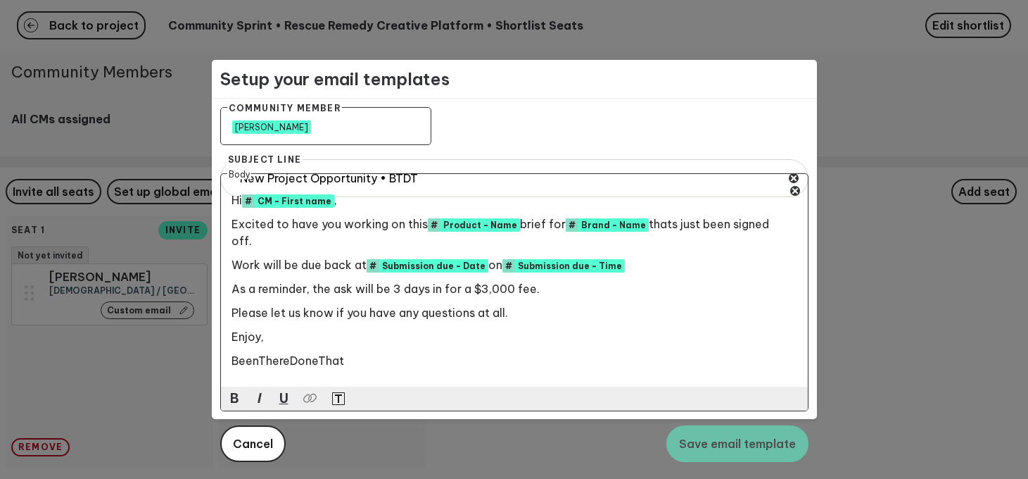
click at [94, 358] on div at bounding box center [514, 239] width 1028 height 479
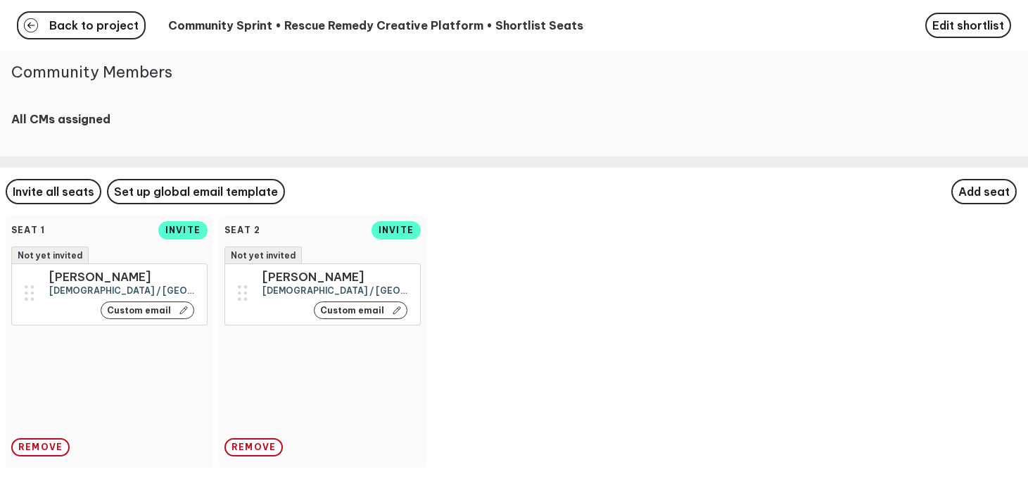
click at [393, 305] on icon at bounding box center [397, 310] width 8 height 11
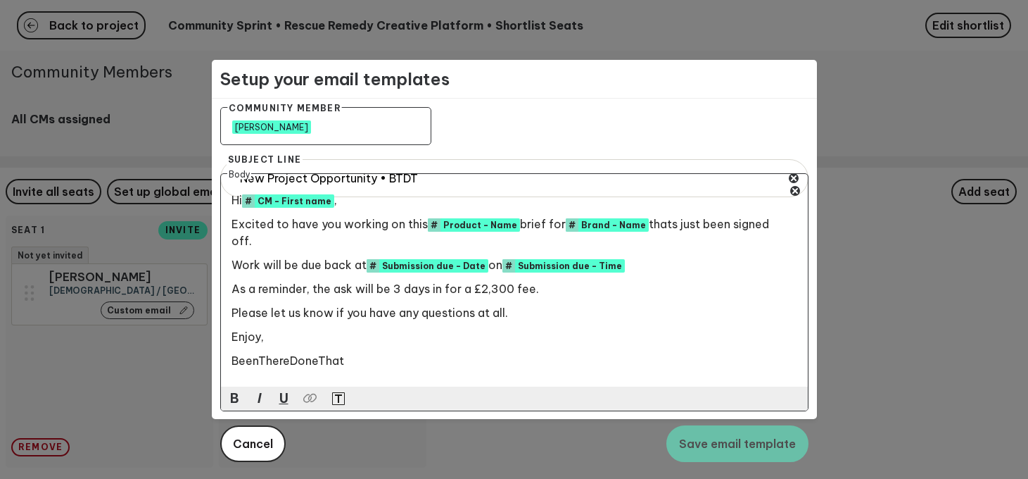
click at [132, 363] on div at bounding box center [514, 239] width 1028 height 479
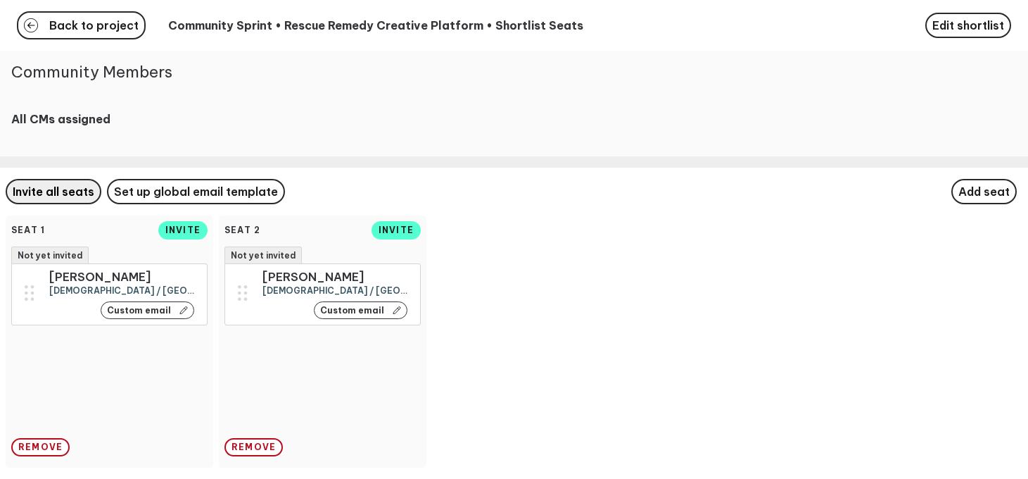
click at [80, 190] on span "Invite all seats" at bounding box center [54, 191] width 82 height 14
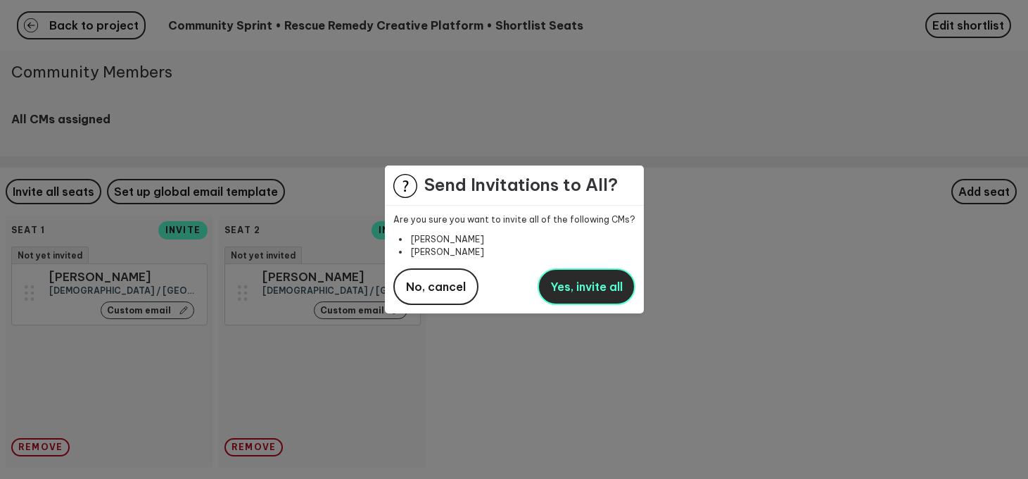
click at [556, 282] on span "Yes, invite all" at bounding box center [586, 286] width 73 height 14
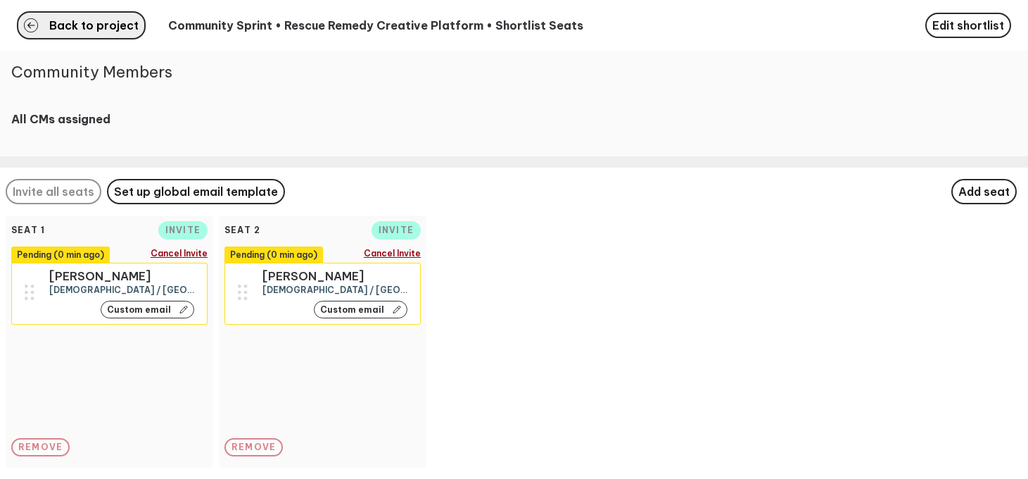
click at [34, 21] on icon "button" at bounding box center [31, 25] width 14 height 14
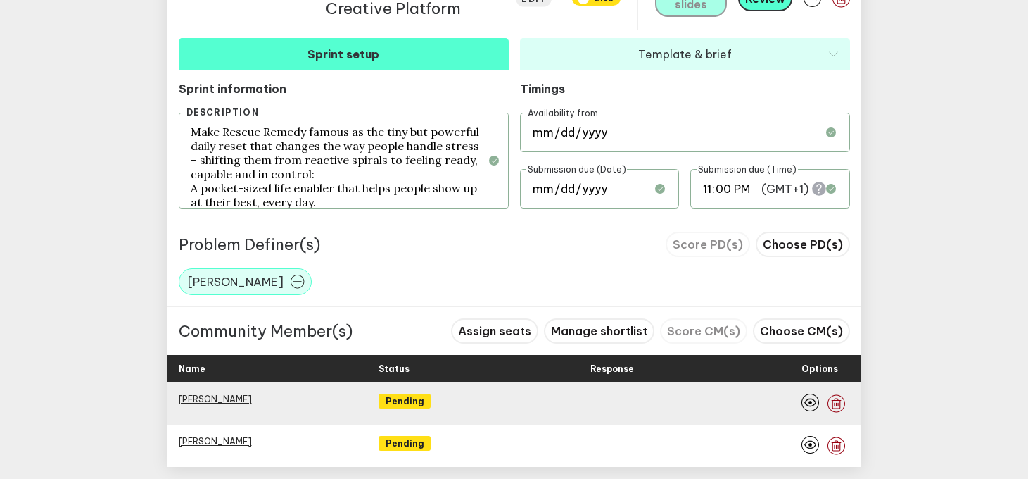
scroll to position [728, 0]
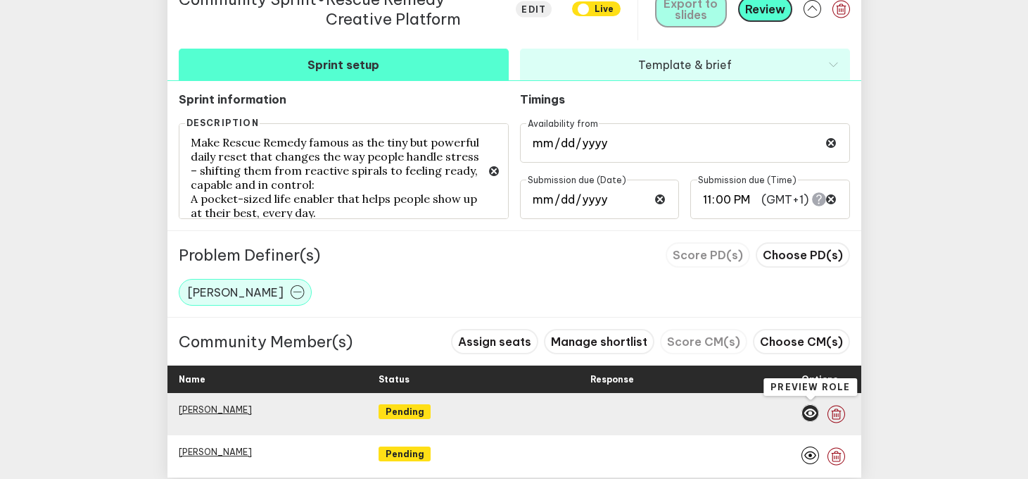
click at [814, 416] on icon "button" at bounding box center [811, 413] width 18 height 18
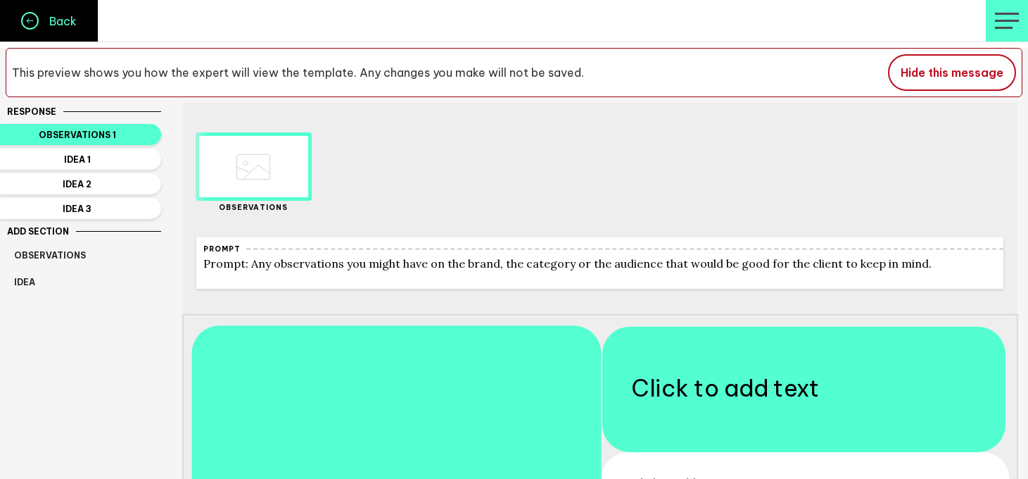
click at [63, 21] on h4 "Back" at bounding box center [58, 21] width 38 height 14
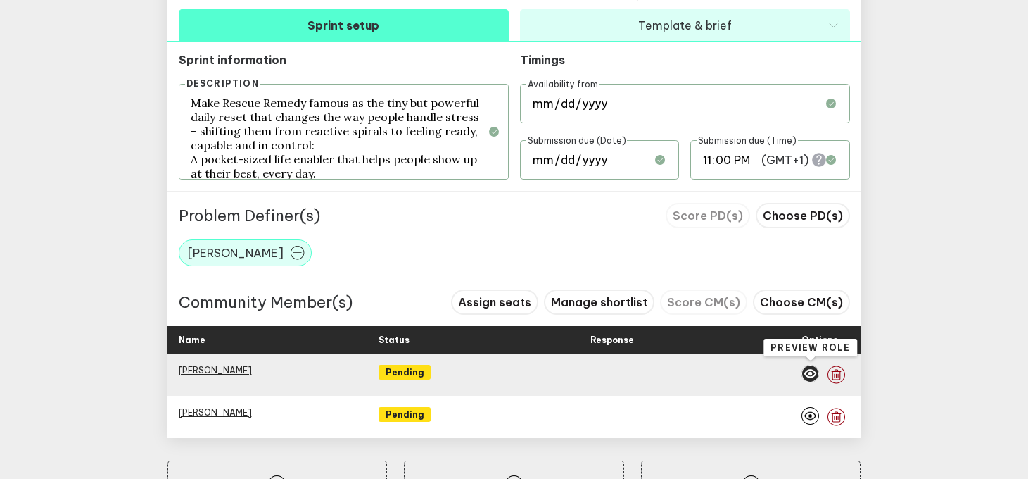
scroll to position [791, 0]
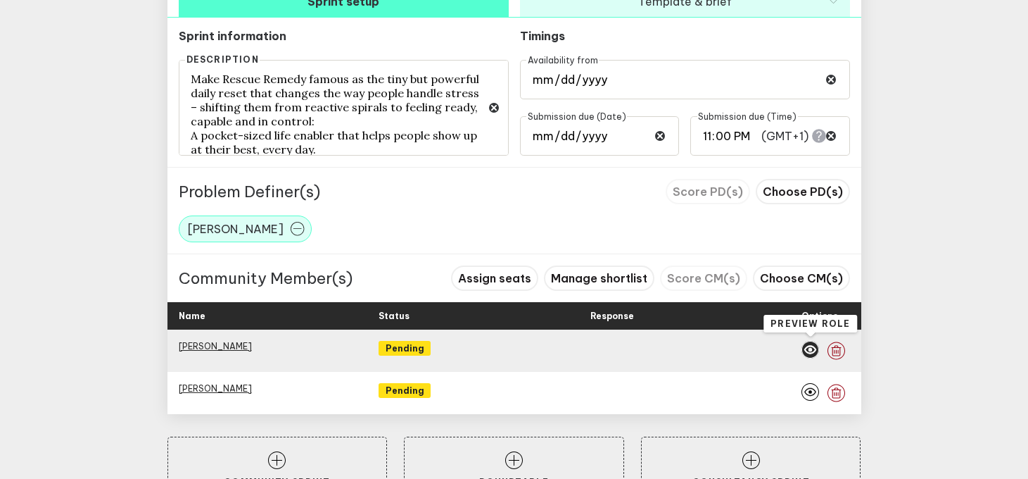
click at [812, 345] on icon "button" at bounding box center [811, 350] width 18 height 18
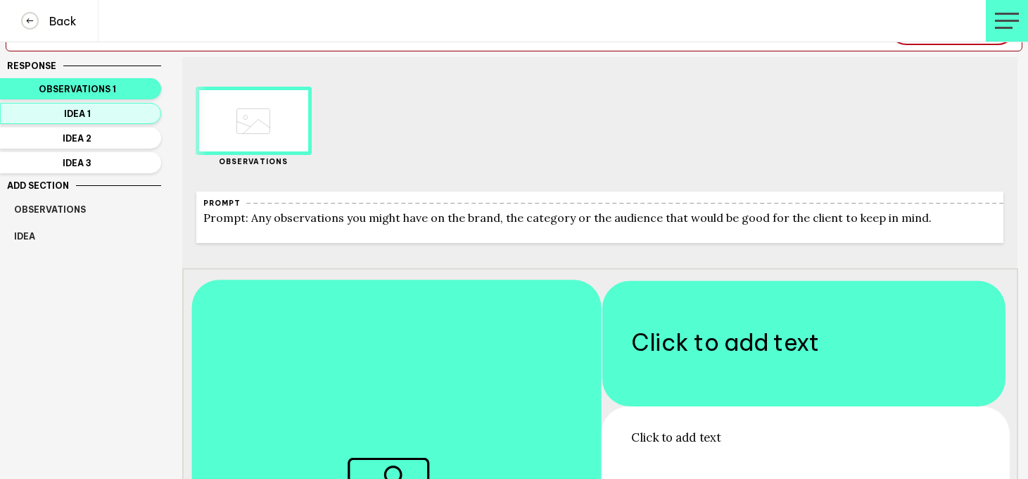
scroll to position [42, 0]
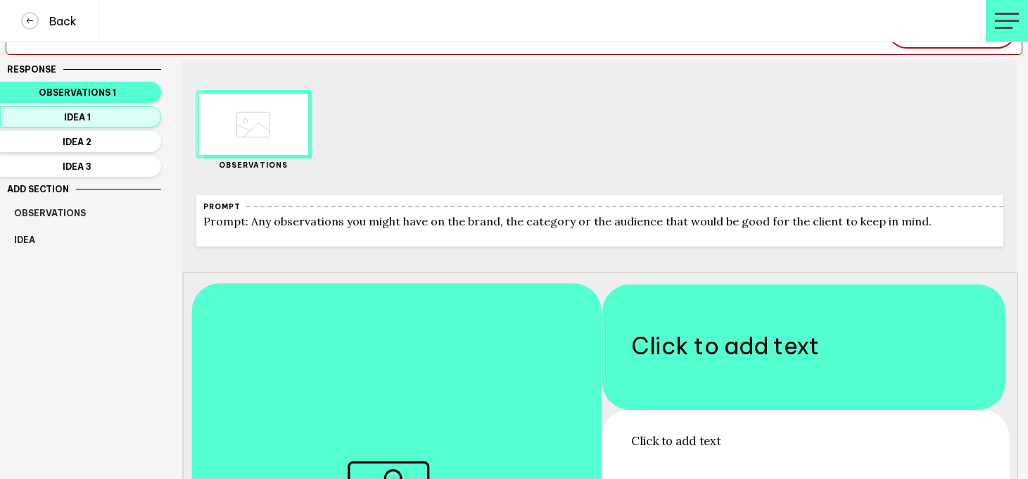
click at [92, 127] on button "Idea 1" at bounding box center [80, 116] width 161 height 21
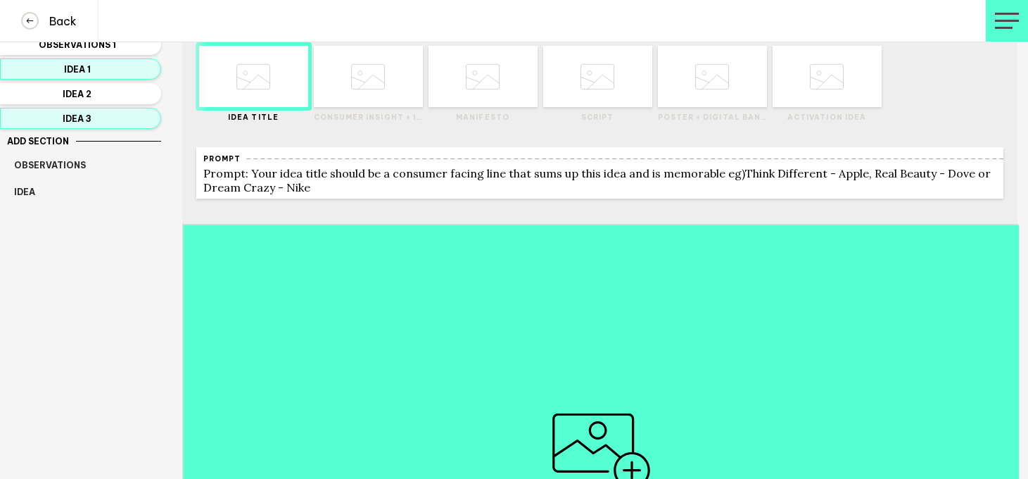
scroll to position [84, 0]
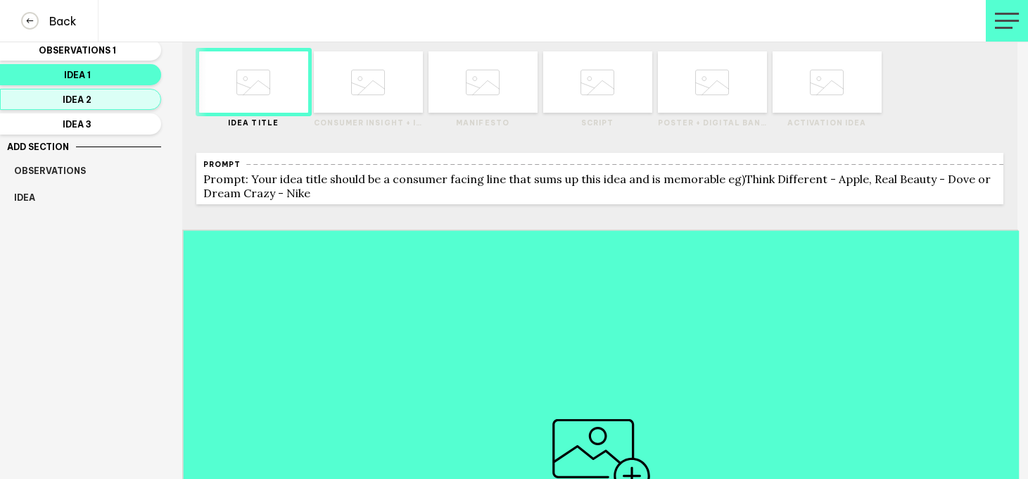
click at [118, 99] on span "Idea 2" at bounding box center [77, 99] width 127 height 11
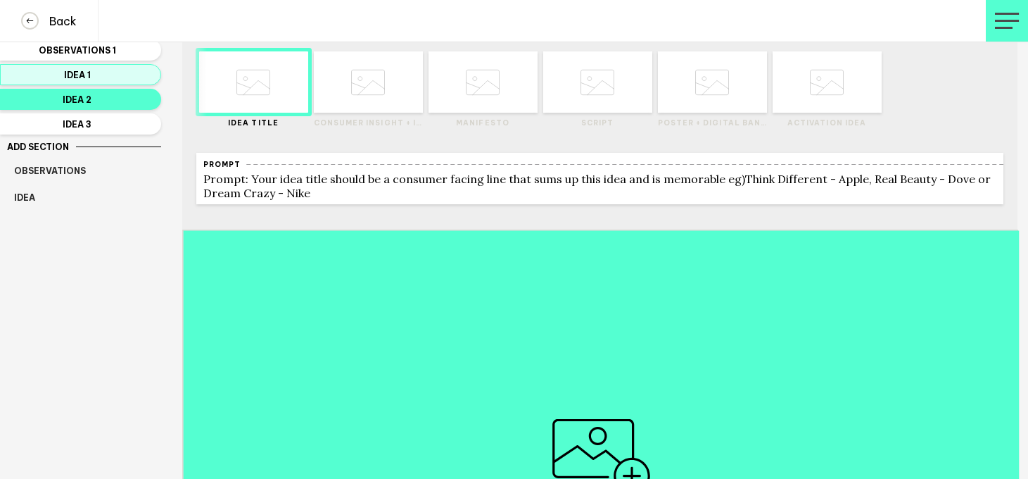
click at [103, 74] on span "Idea 1" at bounding box center [77, 75] width 127 height 11
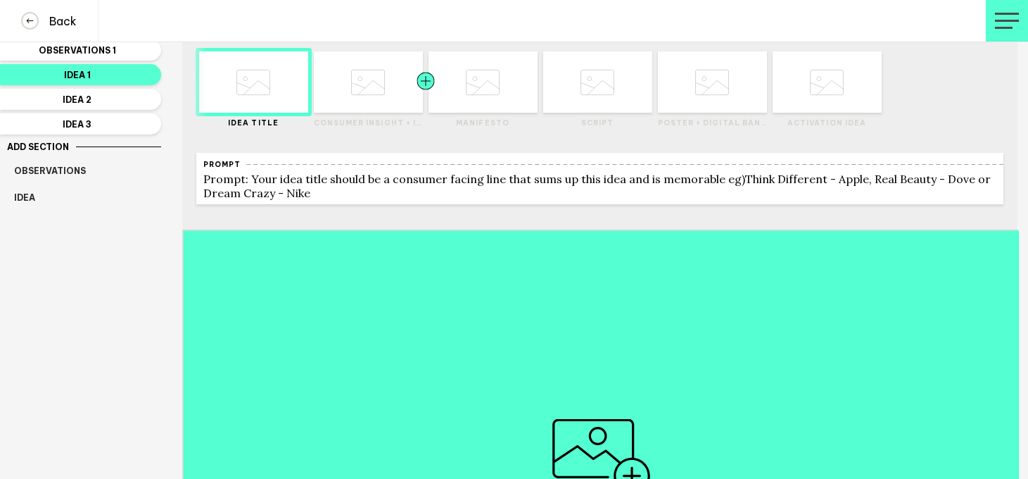
click at [372, 75] on div at bounding box center [398, 81] width 55 height 61
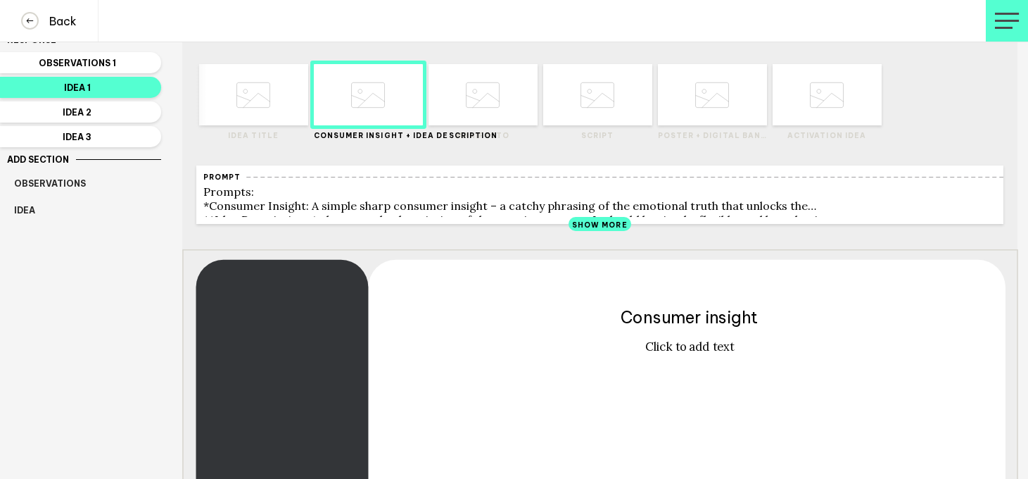
scroll to position [69, 0]
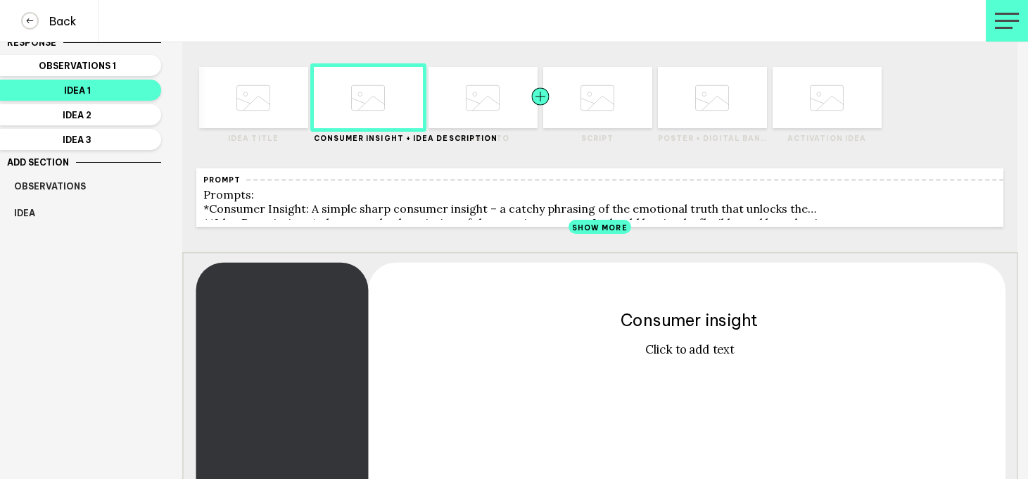
click at [493, 87] on div at bounding box center [513, 97] width 55 height 61
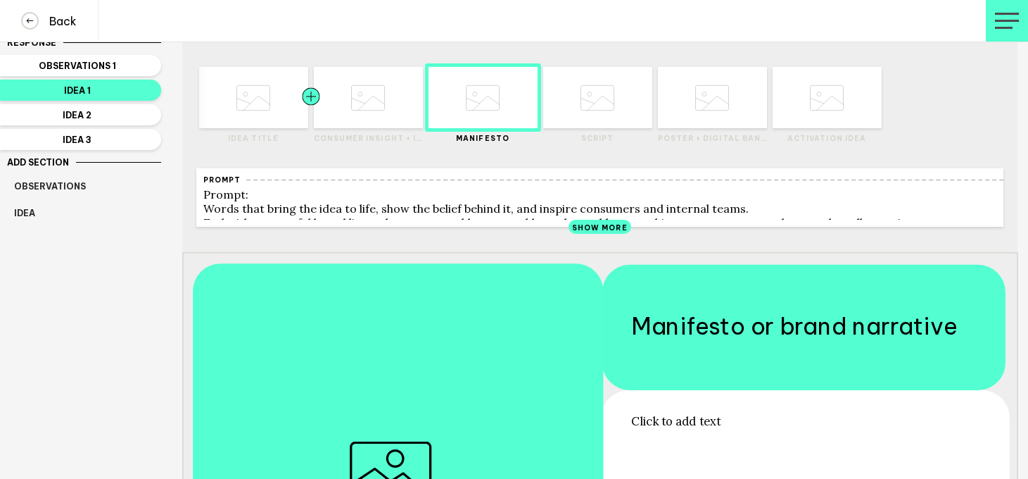
click at [355, 99] on div at bounding box center [338, 97] width 55 height 61
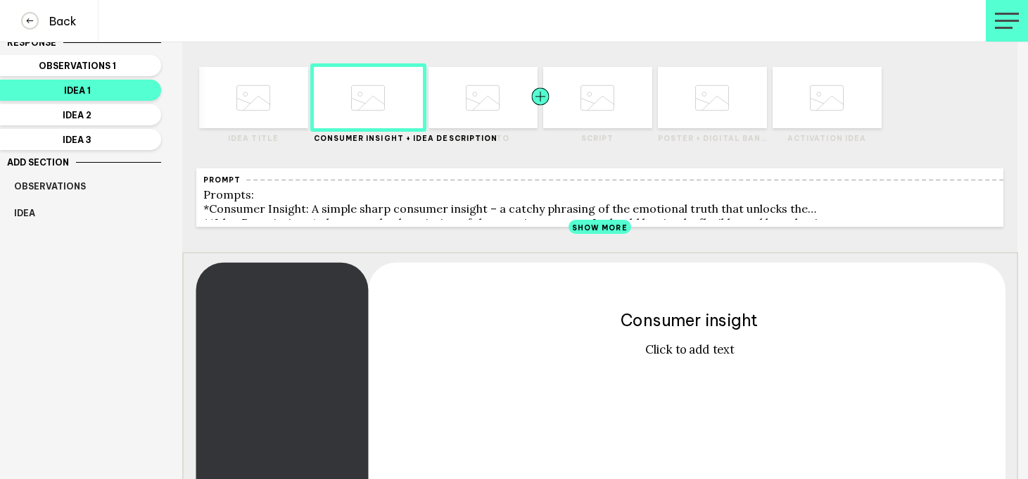
click at [493, 87] on div at bounding box center [513, 97] width 55 height 61
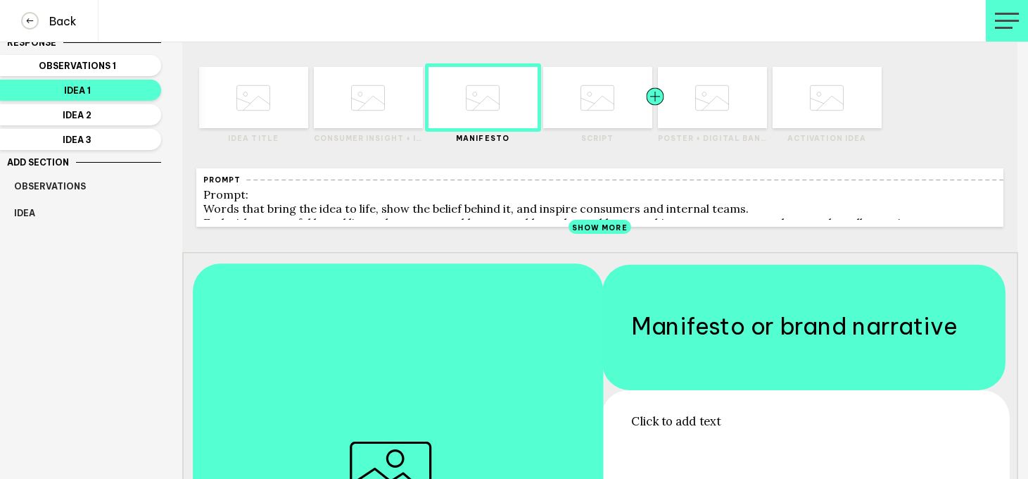
click at [612, 99] on div at bounding box center [627, 97] width 55 height 61
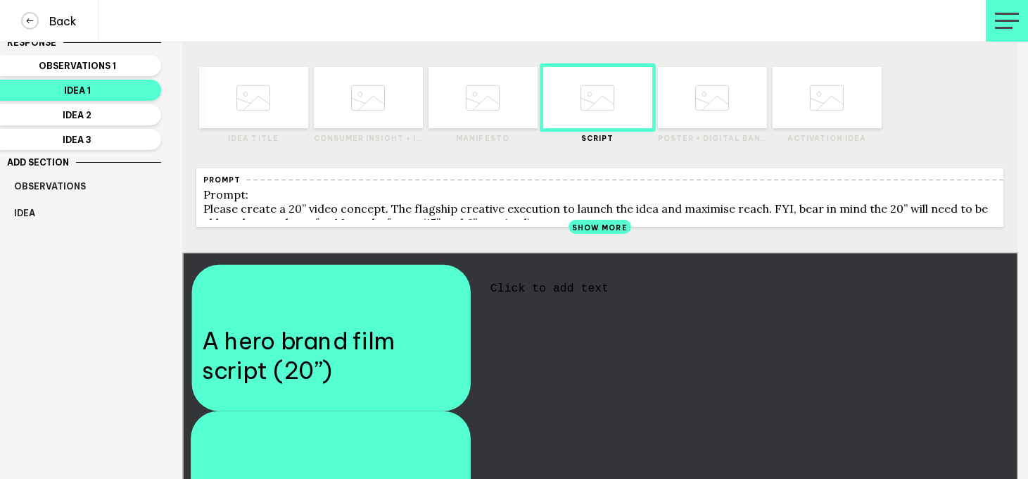
click at [711, 97] on icon at bounding box center [712, 97] width 34 height 53
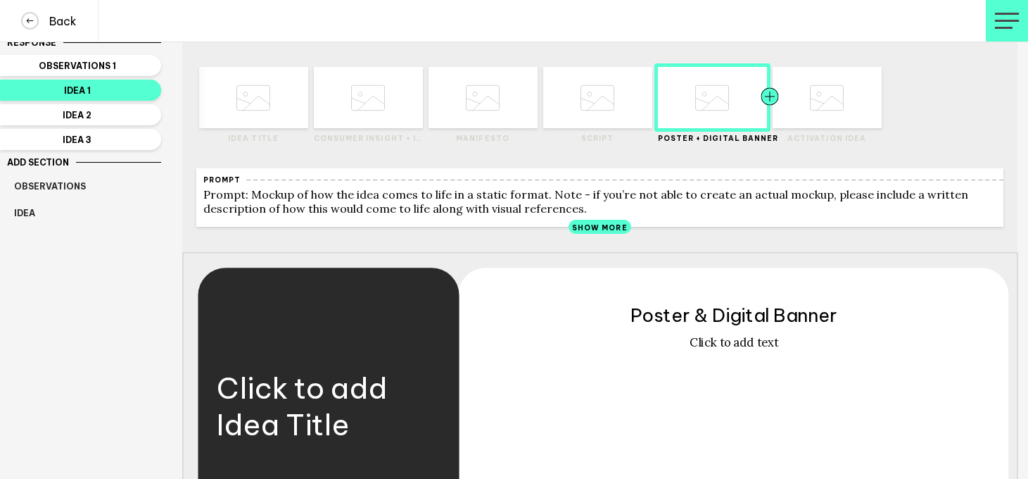
click at [820, 92] on div at bounding box center [797, 97] width 55 height 61
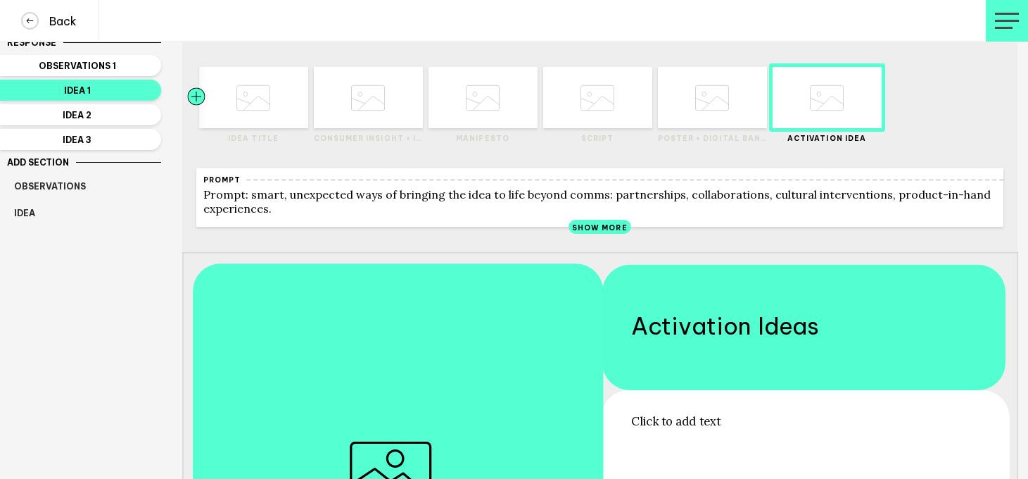
click at [234, 78] on div at bounding box center [223, 97] width 55 height 61
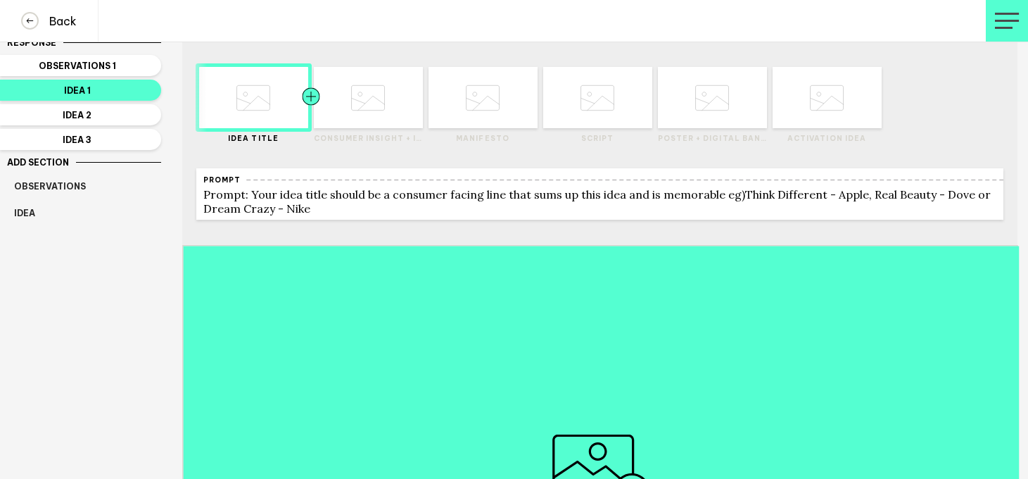
click at [364, 85] on div at bounding box center [338, 97] width 55 height 61
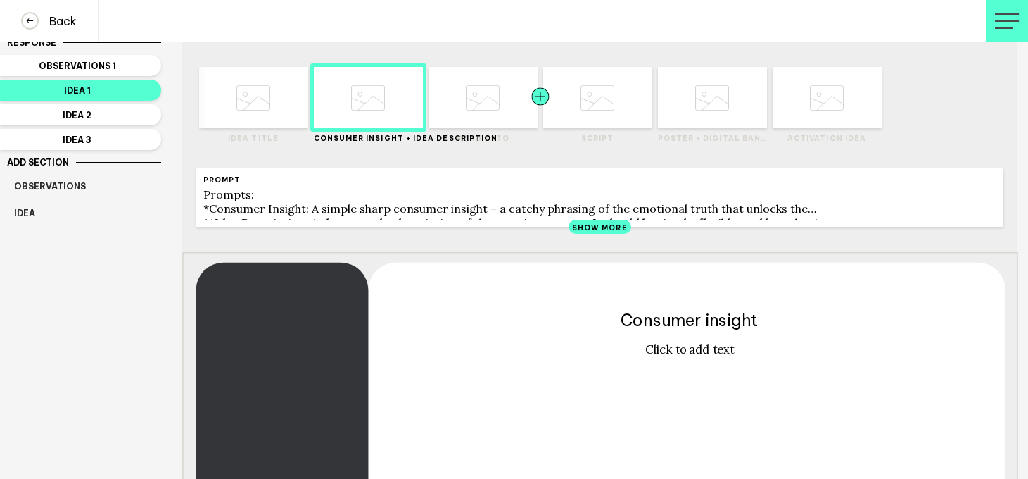
click at [496, 96] on div at bounding box center [513, 97] width 55 height 61
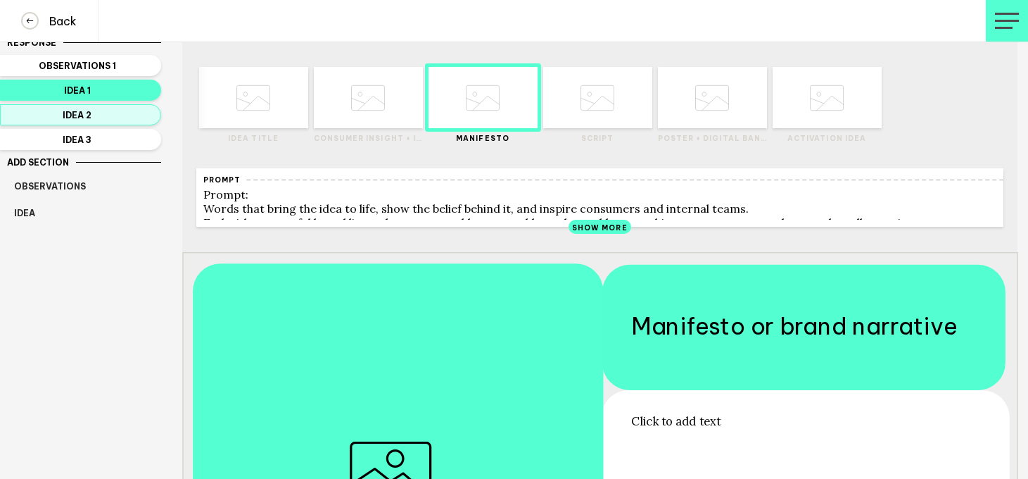
click at [73, 110] on span "Idea 2" at bounding box center [77, 115] width 127 height 11
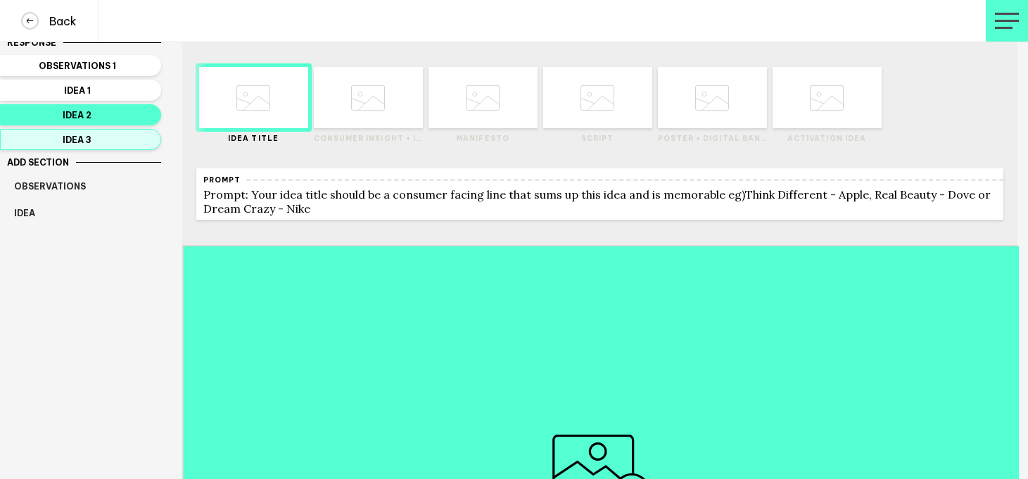
click at [129, 136] on span "Idea 3" at bounding box center [77, 139] width 127 height 11
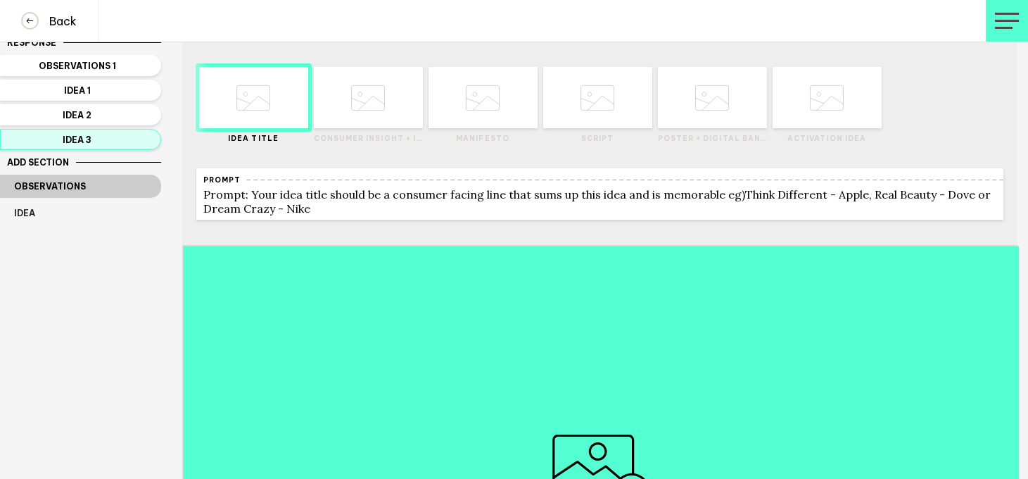
scroll to position [0, 0]
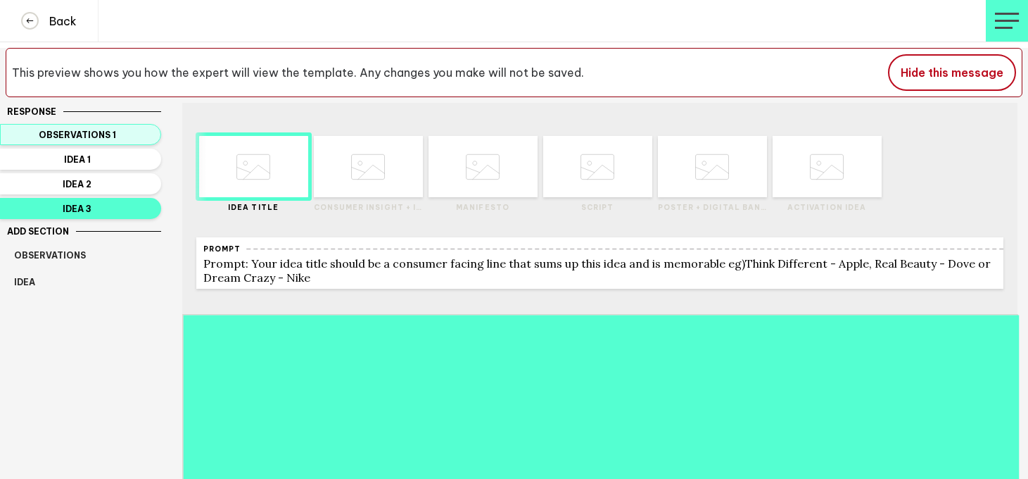
click at [95, 136] on span "Observations 1" at bounding box center [77, 135] width 127 height 11
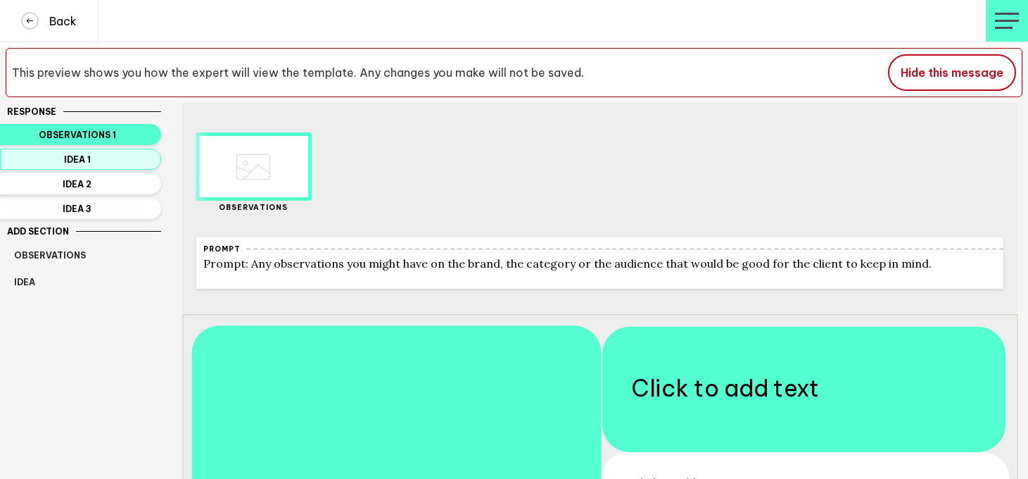
click at [107, 154] on span "Idea 1" at bounding box center [77, 159] width 127 height 11
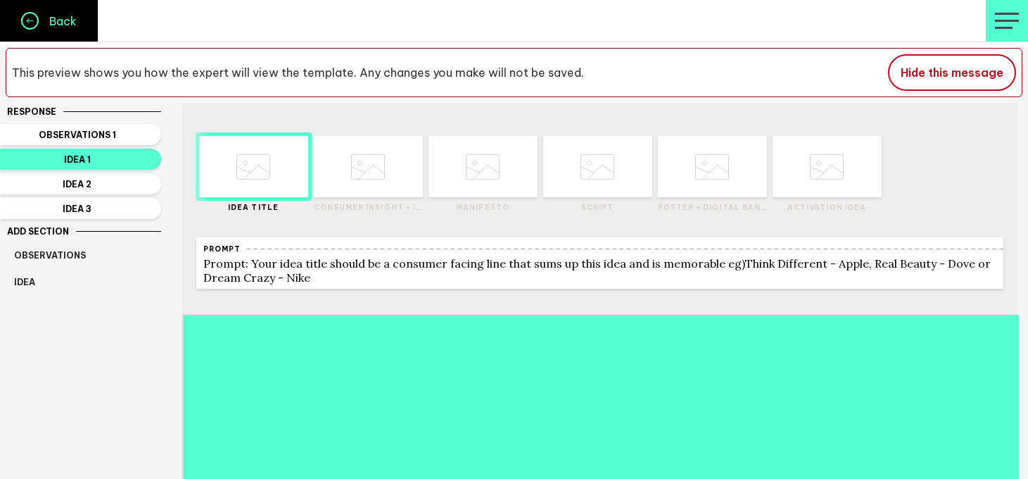
click at [56, 32] on link "Back" at bounding box center [49, 21] width 99 height 42
